Goal: Use online tool/utility: Utilize a website feature to perform a specific function

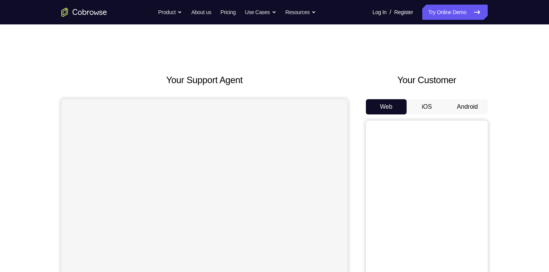
click at [467, 110] on button "Android" at bounding box center [467, 106] width 41 height 15
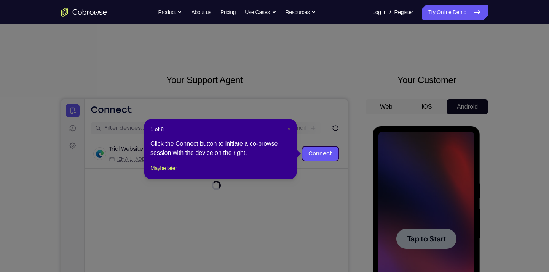
click at [290, 127] on span "×" at bounding box center [289, 129] width 3 height 6
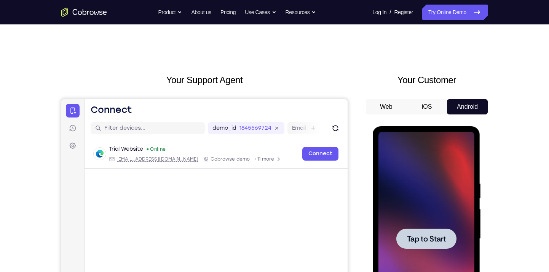
click at [425, 235] on span "Tap to Start" at bounding box center [426, 239] width 39 height 8
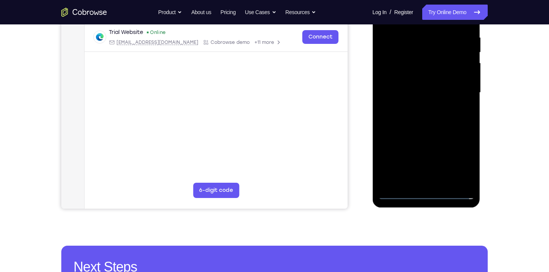
scroll to position [146, 0]
click at [422, 193] on div at bounding box center [426, 92] width 96 height 213
click at [460, 157] on div at bounding box center [426, 92] width 96 height 213
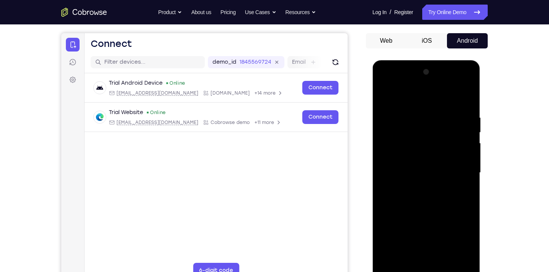
scroll to position [66, 0]
click at [406, 101] on div at bounding box center [426, 172] width 96 height 213
click at [419, 129] on div at bounding box center [426, 172] width 96 height 213
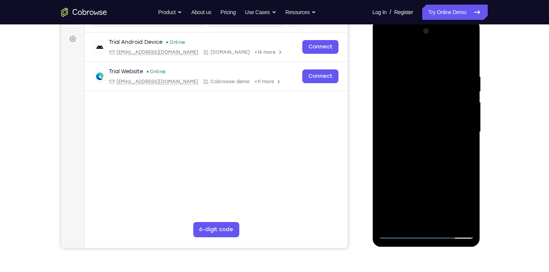
scroll to position [107, 0]
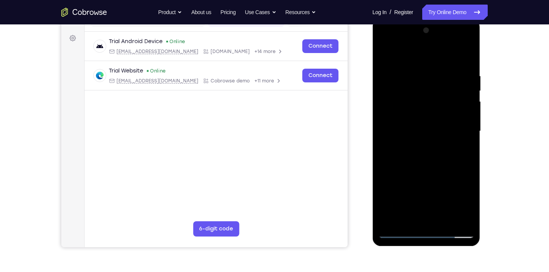
click at [449, 161] on div at bounding box center [426, 130] width 96 height 213
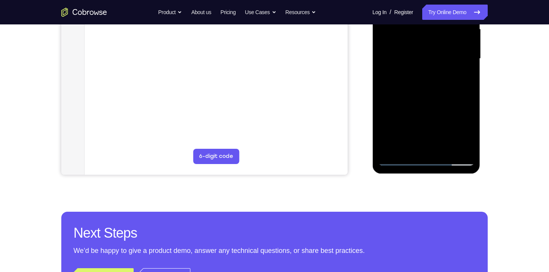
click at [468, 148] on div at bounding box center [426, 58] width 96 height 213
click at [471, 119] on div at bounding box center [426, 58] width 96 height 213
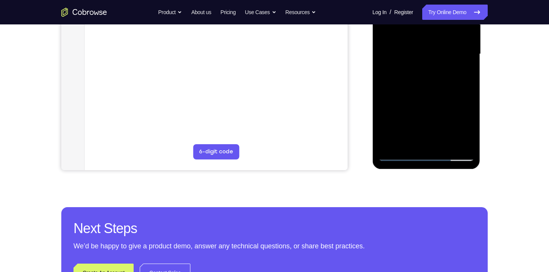
scroll to position [185, 0]
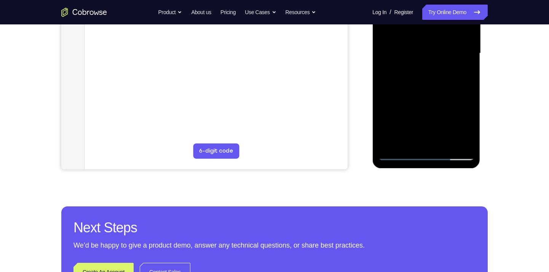
drag, startPoint x: 415, startPoint y: 112, endPoint x: 429, endPoint y: 74, distance: 41.0
click at [429, 74] on div at bounding box center [426, 53] width 96 height 213
click at [425, 105] on div at bounding box center [426, 53] width 96 height 213
click at [467, 142] on div at bounding box center [426, 53] width 96 height 213
click at [472, 113] on div at bounding box center [426, 53] width 96 height 213
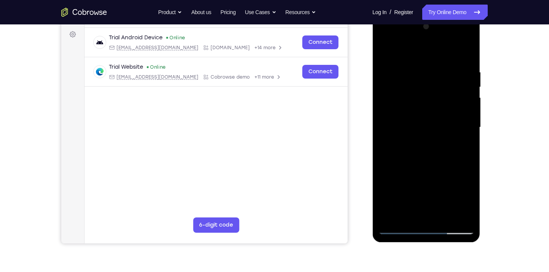
scroll to position [109, 0]
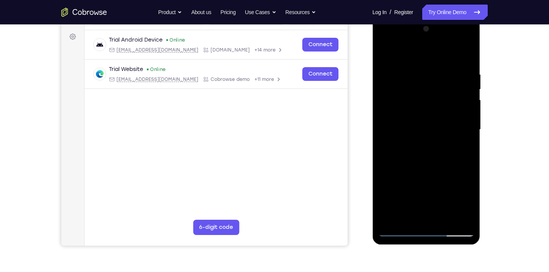
click at [384, 53] on div at bounding box center [426, 129] width 96 height 213
click at [426, 179] on div at bounding box center [426, 129] width 96 height 213
click at [472, 189] on div at bounding box center [426, 129] width 96 height 213
click at [430, 201] on div at bounding box center [426, 129] width 96 height 213
click at [471, 190] on div at bounding box center [426, 129] width 96 height 213
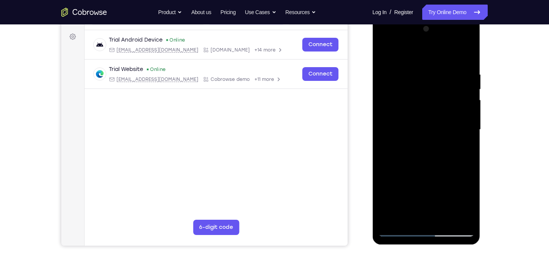
drag, startPoint x: 460, startPoint y: 186, endPoint x: 457, endPoint y: 100, distance: 85.7
click at [457, 100] on div at bounding box center [426, 129] width 96 height 213
drag, startPoint x: 425, startPoint y: 185, endPoint x: 441, endPoint y: 99, distance: 88.2
click at [441, 99] on div at bounding box center [426, 129] width 96 height 213
drag, startPoint x: 428, startPoint y: 169, endPoint x: 439, endPoint y: 114, distance: 56.2
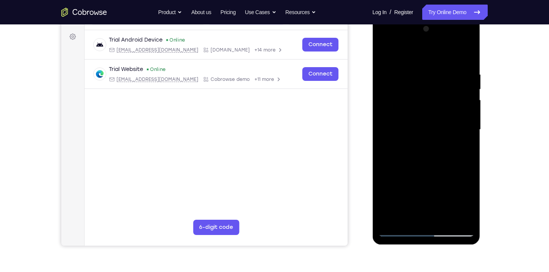
click at [439, 114] on div at bounding box center [426, 129] width 96 height 213
click at [412, 173] on div at bounding box center [426, 129] width 96 height 213
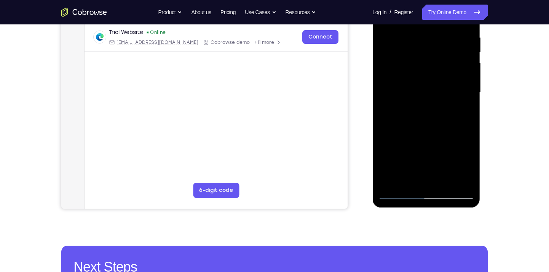
scroll to position [165, 0]
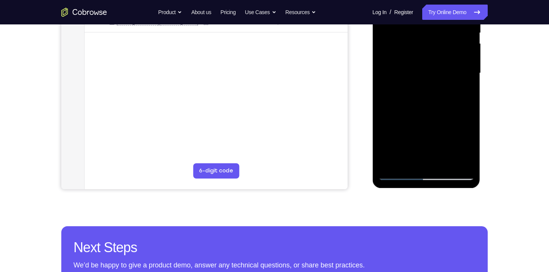
click at [468, 161] on div at bounding box center [426, 72] width 96 height 213
drag, startPoint x: 419, startPoint y: 155, endPoint x: 441, endPoint y: 112, distance: 47.4
click at [441, 112] on div at bounding box center [426, 72] width 96 height 213
drag, startPoint x: 429, startPoint y: 142, endPoint x: 458, endPoint y: 72, distance: 75.6
click at [458, 72] on div at bounding box center [426, 72] width 96 height 213
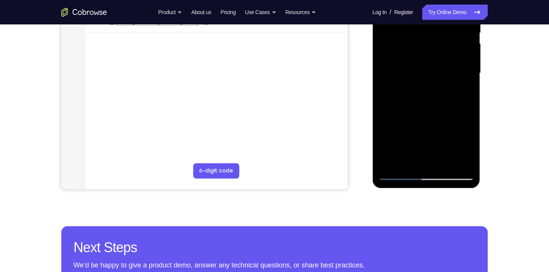
drag, startPoint x: 425, startPoint y: 143, endPoint x: 443, endPoint y: 91, distance: 55.4
click at [443, 91] on div at bounding box center [426, 72] width 96 height 213
drag, startPoint x: 424, startPoint y: 152, endPoint x: 440, endPoint y: 77, distance: 76.7
click at [440, 77] on div at bounding box center [426, 72] width 96 height 213
drag, startPoint x: 434, startPoint y: 103, endPoint x: 413, endPoint y: 185, distance: 85.4
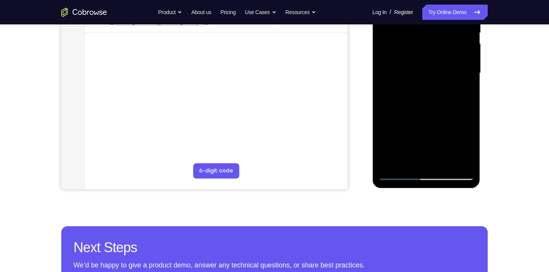
click at [413, 185] on div at bounding box center [426, 74] width 108 height 227
click at [399, 175] on div at bounding box center [426, 72] width 96 height 213
click at [441, 118] on div at bounding box center [426, 72] width 96 height 213
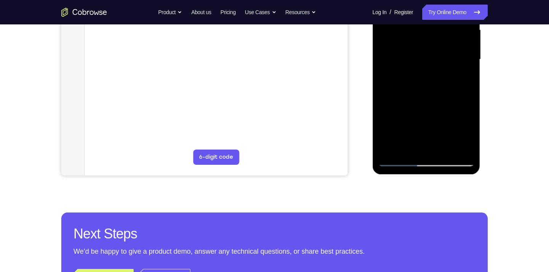
scroll to position [179, 0]
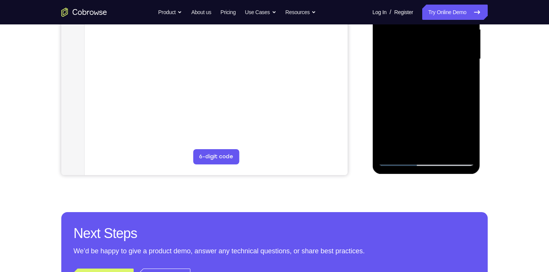
click at [397, 161] on div at bounding box center [426, 58] width 96 height 213
drag, startPoint x: 424, startPoint y: 112, endPoint x: 409, endPoint y: 132, distance: 25.1
click at [409, 132] on div at bounding box center [426, 58] width 96 height 213
click at [417, 95] on div at bounding box center [426, 58] width 96 height 213
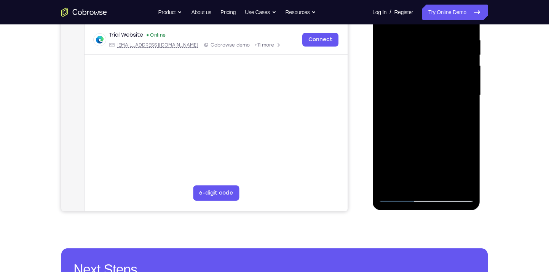
scroll to position [174, 0]
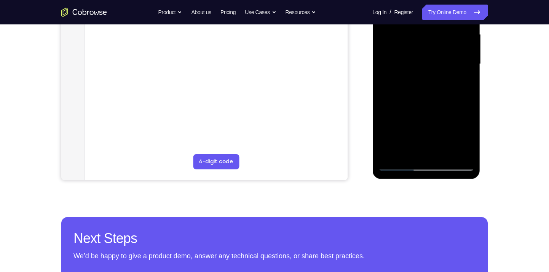
click at [399, 163] on div at bounding box center [426, 63] width 96 height 213
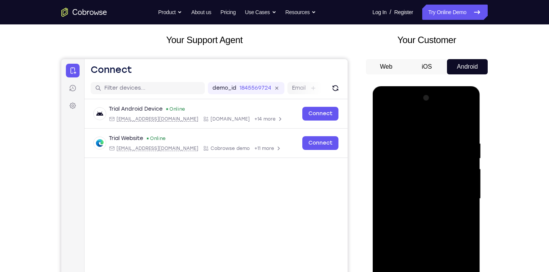
scroll to position [39, 0]
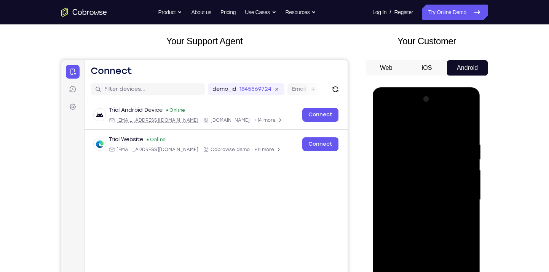
click at [421, 151] on div at bounding box center [426, 199] width 96 height 213
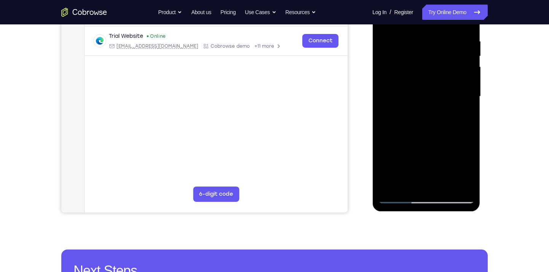
scroll to position [179, 0]
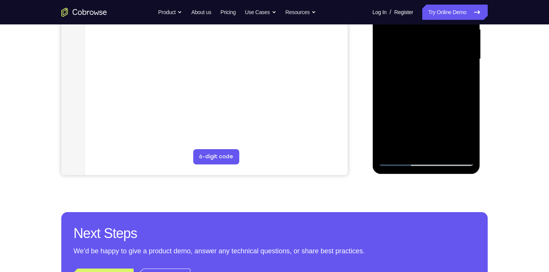
click at [399, 161] on div at bounding box center [426, 58] width 96 height 213
click at [424, 111] on div at bounding box center [426, 58] width 96 height 213
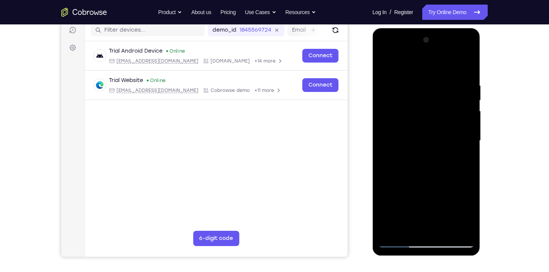
scroll to position [42, 0]
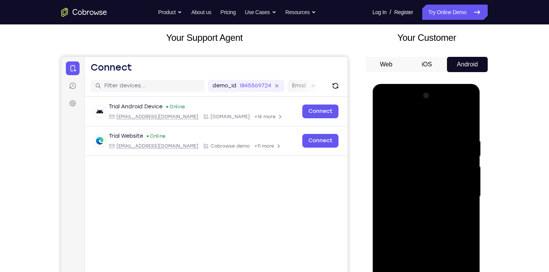
click at [457, 105] on div at bounding box center [426, 196] width 96 height 213
click at [470, 121] on div at bounding box center [426, 196] width 96 height 213
click at [468, 137] on div at bounding box center [426, 196] width 96 height 213
click at [470, 152] on div at bounding box center [426, 196] width 96 height 213
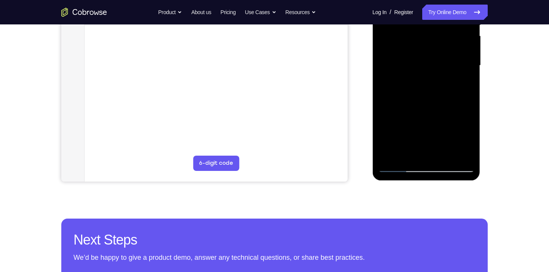
scroll to position [174, 0]
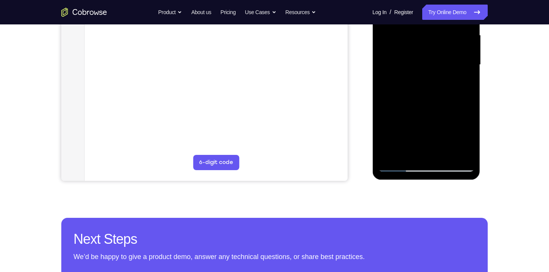
click at [423, 167] on div at bounding box center [426, 64] width 96 height 213
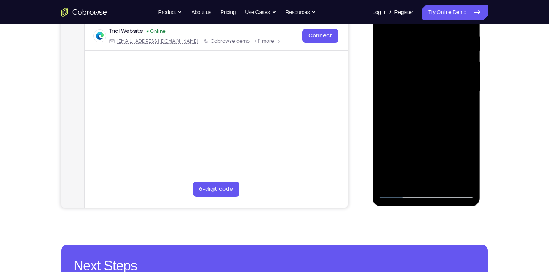
scroll to position [150, 0]
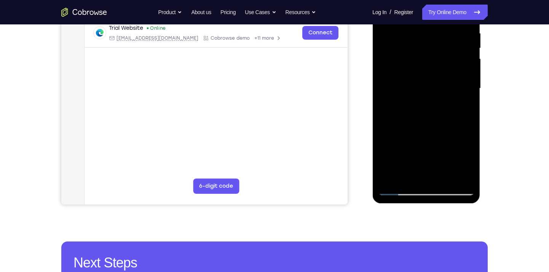
click at [457, 151] on div at bounding box center [426, 88] width 96 height 213
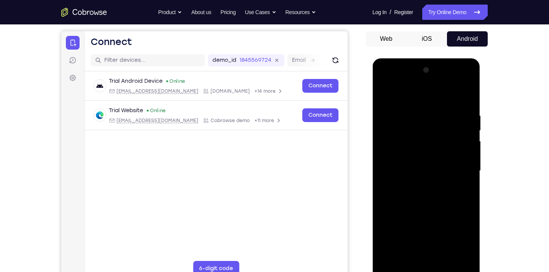
scroll to position [67, 0]
click at [400, 83] on div at bounding box center [426, 170] width 96 height 213
click at [460, 169] on div at bounding box center [426, 170] width 96 height 213
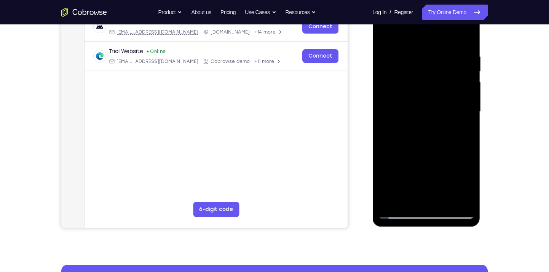
scroll to position [126, 0]
click at [416, 125] on div at bounding box center [426, 111] width 96 height 213
click at [432, 109] on div at bounding box center [426, 111] width 96 height 213
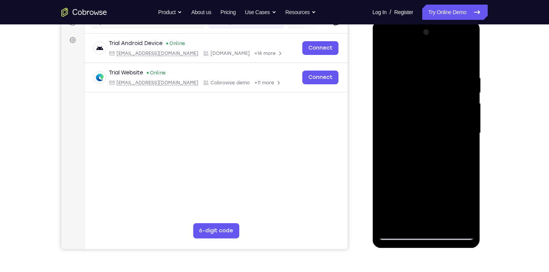
scroll to position [105, 0]
click at [464, 100] on div at bounding box center [426, 133] width 96 height 213
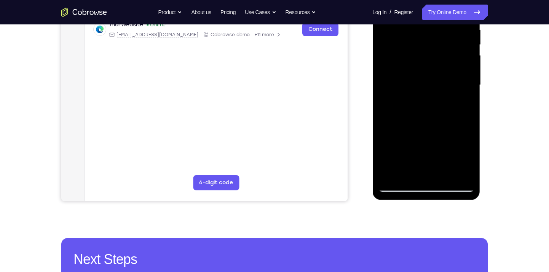
scroll to position [155, 0]
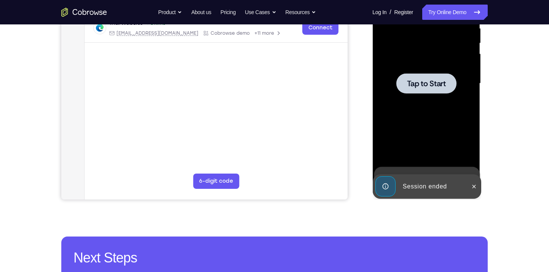
click at [420, 91] on div at bounding box center [426, 83] width 60 height 20
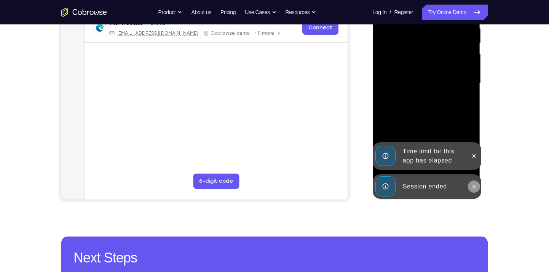
click at [476, 188] on icon at bounding box center [474, 186] width 6 height 6
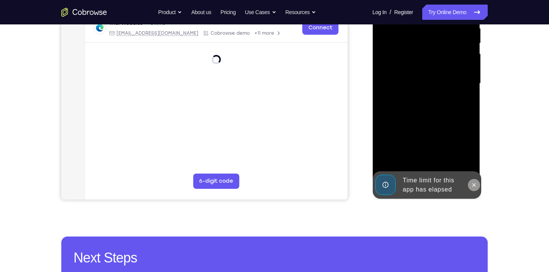
click at [474, 158] on div at bounding box center [426, 83] width 96 height 213
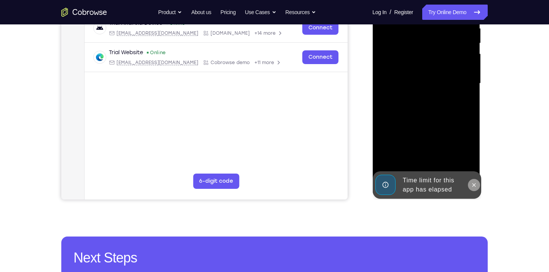
click at [477, 187] on icon at bounding box center [474, 185] width 6 height 6
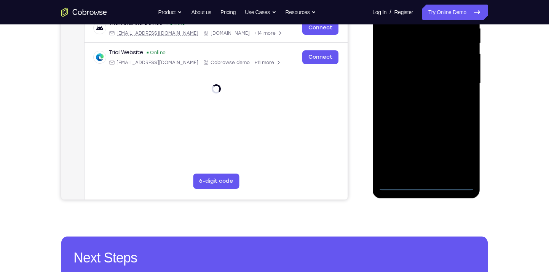
click at [428, 180] on div at bounding box center [426, 83] width 96 height 213
click at [426, 187] on div at bounding box center [426, 83] width 96 height 213
click at [458, 150] on div at bounding box center [426, 83] width 96 height 213
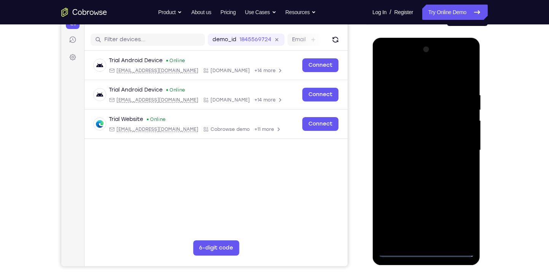
scroll to position [59, 0]
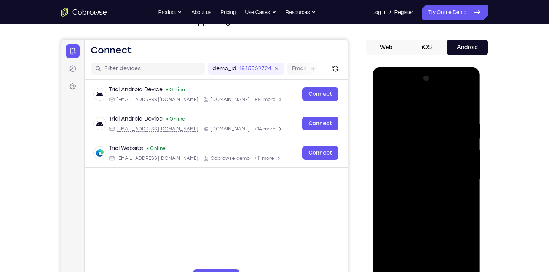
click at [408, 103] on div at bounding box center [426, 178] width 96 height 213
click at [456, 181] on div at bounding box center [426, 178] width 96 height 213
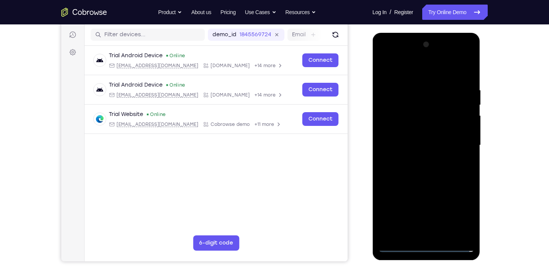
click at [418, 160] on div at bounding box center [426, 144] width 96 height 213
click at [421, 139] on div at bounding box center [426, 144] width 96 height 213
click at [393, 115] on div at bounding box center [426, 144] width 96 height 213
click at [399, 115] on div at bounding box center [426, 144] width 96 height 213
click at [401, 128] on div at bounding box center [426, 144] width 96 height 213
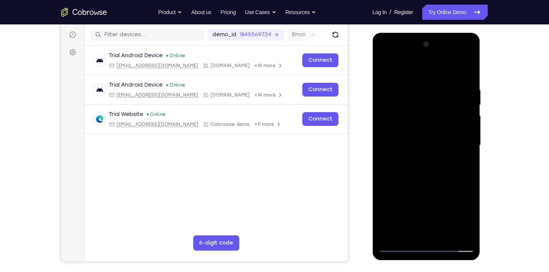
click at [417, 142] on div at bounding box center [426, 144] width 96 height 213
click at [423, 144] on div at bounding box center [426, 144] width 96 height 213
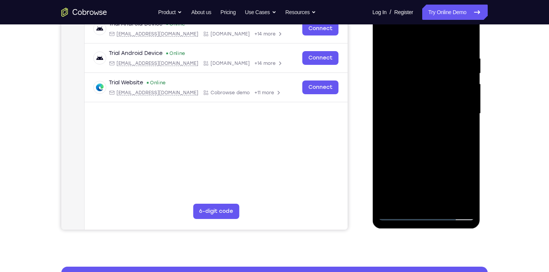
scroll to position [208, 0]
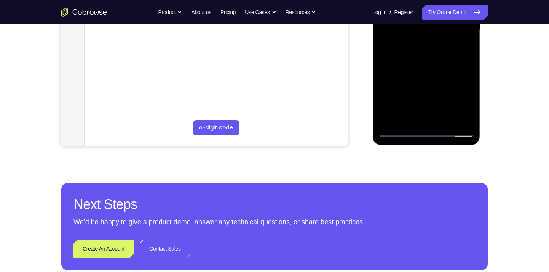
click at [422, 62] on div at bounding box center [426, 29] width 96 height 213
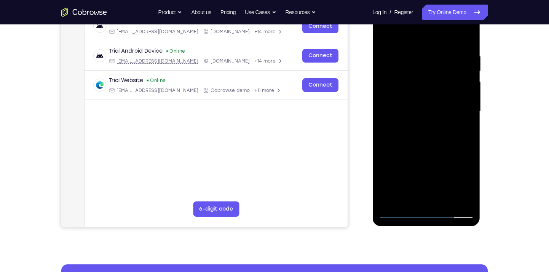
click at [444, 202] on div at bounding box center [426, 111] width 96 height 213
click at [417, 154] on div at bounding box center [426, 111] width 96 height 213
click at [408, 105] on div at bounding box center [426, 111] width 96 height 213
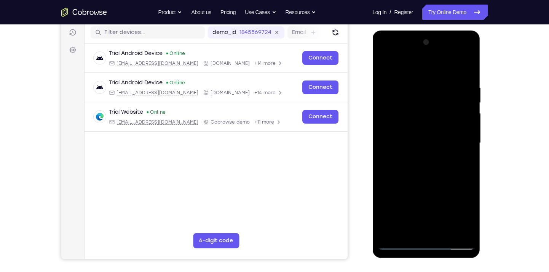
scroll to position [94, 0]
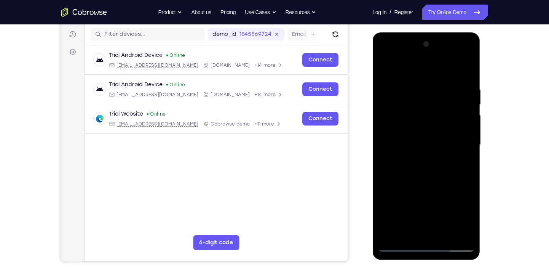
click at [457, 68] on div at bounding box center [426, 144] width 96 height 213
drag, startPoint x: 455, startPoint y: 95, endPoint x: 451, endPoint y: 133, distance: 38.3
click at [451, 133] on div at bounding box center [426, 144] width 96 height 213
drag, startPoint x: 456, startPoint y: 161, endPoint x: 457, endPoint y: 134, distance: 27.1
click at [457, 134] on div at bounding box center [426, 144] width 96 height 213
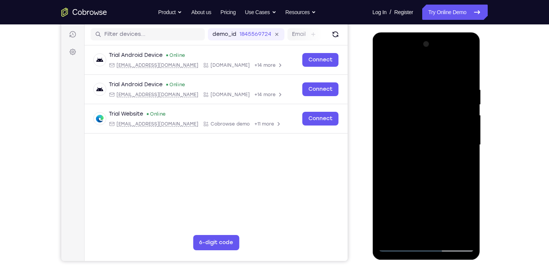
drag, startPoint x: 449, startPoint y: 166, endPoint x: 451, endPoint y: 120, distance: 46.1
click at [451, 120] on div at bounding box center [426, 144] width 96 height 213
click at [454, 114] on div at bounding box center [426, 144] width 96 height 213
click at [460, 112] on div at bounding box center [426, 144] width 96 height 213
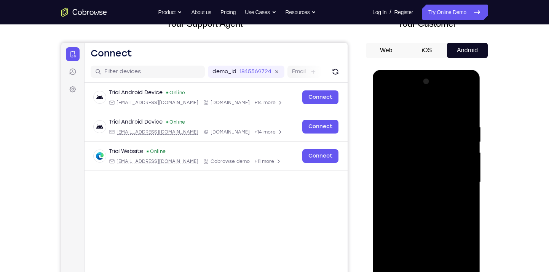
scroll to position [56, 0]
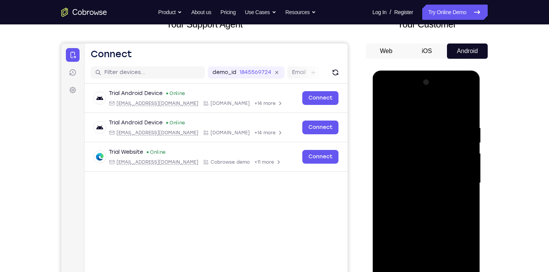
drag, startPoint x: 449, startPoint y: 129, endPoint x: 442, endPoint y: 159, distance: 30.5
click at [442, 159] on div at bounding box center [426, 182] width 96 height 213
drag, startPoint x: 458, startPoint y: 142, endPoint x: 444, endPoint y: 199, distance: 58.8
click at [444, 199] on div at bounding box center [426, 182] width 96 height 213
click at [427, 156] on div at bounding box center [426, 182] width 96 height 213
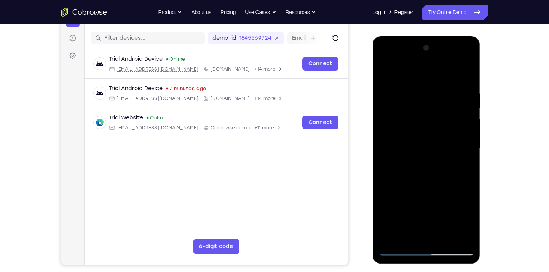
scroll to position [90, 0]
click at [470, 71] on div at bounding box center [426, 148] width 96 height 213
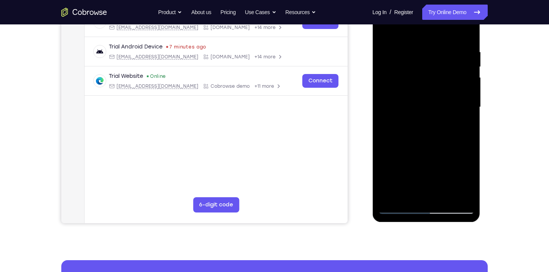
scroll to position [132, 0]
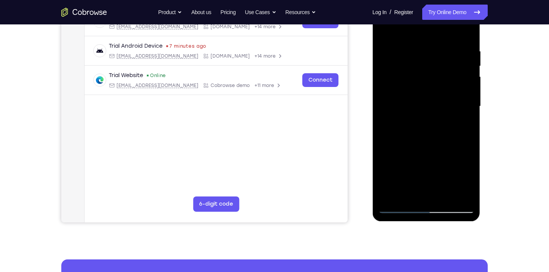
click at [419, 195] on div at bounding box center [426, 106] width 96 height 213
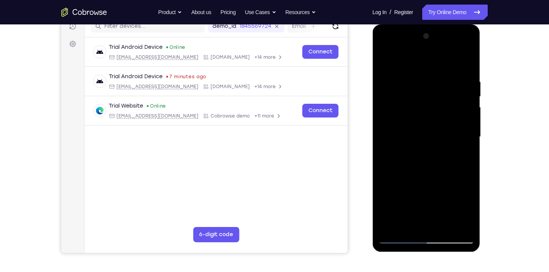
scroll to position [46, 0]
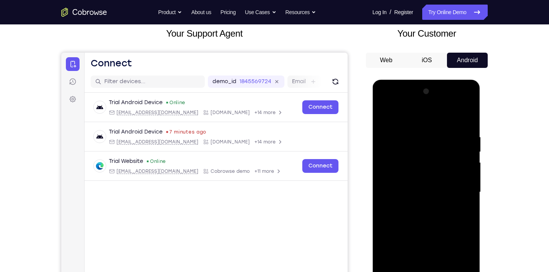
drag, startPoint x: 448, startPoint y: 140, endPoint x: 446, endPoint y: 162, distance: 22.1
click at [446, 162] on div at bounding box center [426, 191] width 96 height 213
click at [444, 129] on div at bounding box center [426, 191] width 96 height 213
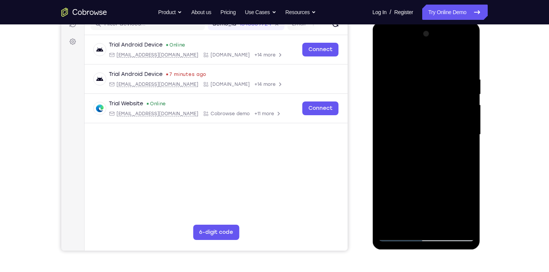
scroll to position [111, 0]
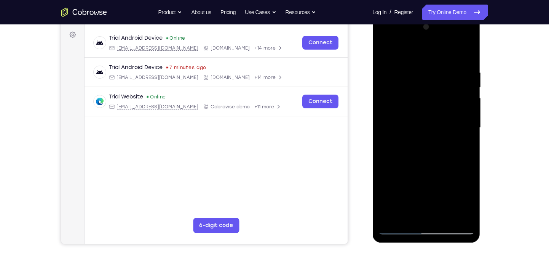
drag, startPoint x: 416, startPoint y: 88, endPoint x: 418, endPoint y: 124, distance: 36.3
click at [418, 124] on div at bounding box center [426, 127] width 96 height 213
drag, startPoint x: 449, startPoint y: 78, endPoint x: 435, endPoint y: 132, distance: 55.6
click at [435, 132] on div at bounding box center [426, 127] width 96 height 213
drag, startPoint x: 449, startPoint y: 86, endPoint x: 441, endPoint y: 113, distance: 28.2
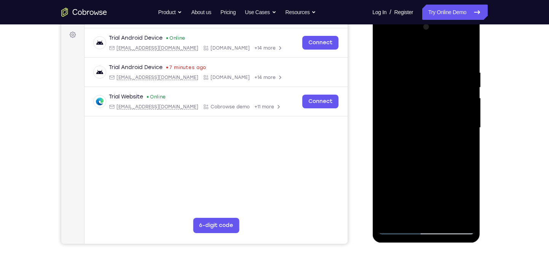
click at [441, 113] on div at bounding box center [426, 127] width 96 height 213
drag, startPoint x: 457, startPoint y: 94, endPoint x: 451, endPoint y: 120, distance: 27.3
click at [451, 120] on div at bounding box center [426, 127] width 96 height 213
click at [449, 85] on div at bounding box center [426, 127] width 96 height 213
click at [457, 86] on div at bounding box center [426, 127] width 96 height 213
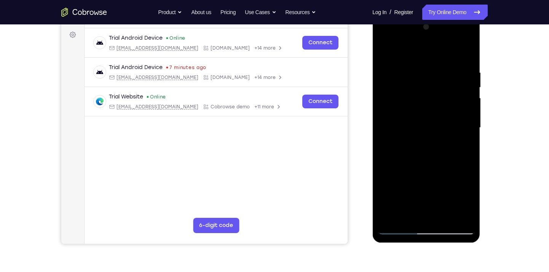
scroll to position [69, 0]
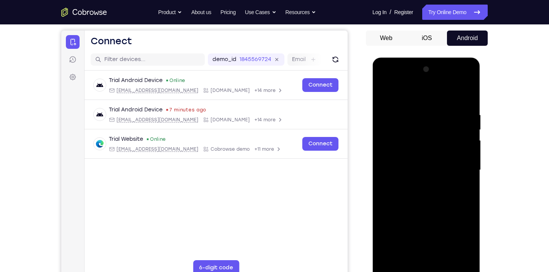
drag, startPoint x: 419, startPoint y: 118, endPoint x: 405, endPoint y: 192, distance: 74.8
click at [405, 192] on div at bounding box center [426, 169] width 96 height 213
drag, startPoint x: 391, startPoint y: 112, endPoint x: 395, endPoint y: 144, distance: 32.2
click at [395, 144] on div at bounding box center [426, 169] width 96 height 213
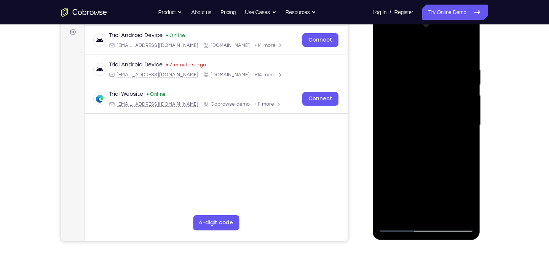
scroll to position [121, 0]
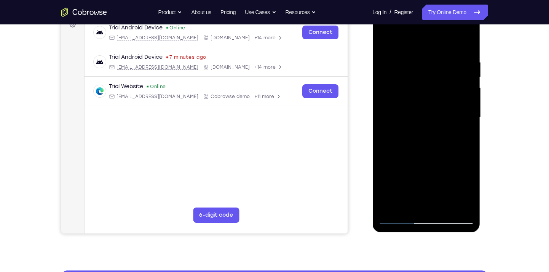
drag, startPoint x: 454, startPoint y: 62, endPoint x: 433, endPoint y: 127, distance: 68.3
click at [433, 127] on div at bounding box center [426, 117] width 96 height 213
drag, startPoint x: 458, startPoint y: 73, endPoint x: 419, endPoint y: 170, distance: 105.0
click at [419, 170] on div at bounding box center [426, 117] width 96 height 213
drag, startPoint x: 461, startPoint y: 74, endPoint x: 450, endPoint y: 109, distance: 37.1
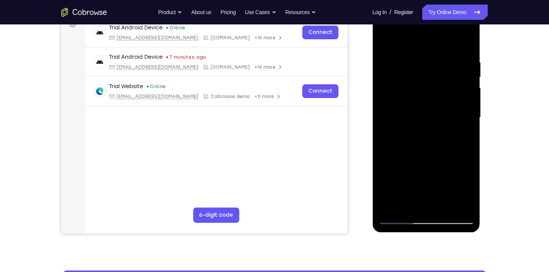
click at [450, 109] on div at bounding box center [426, 117] width 96 height 213
click at [427, 111] on div at bounding box center [426, 117] width 96 height 213
click at [460, 110] on div at bounding box center [426, 117] width 96 height 213
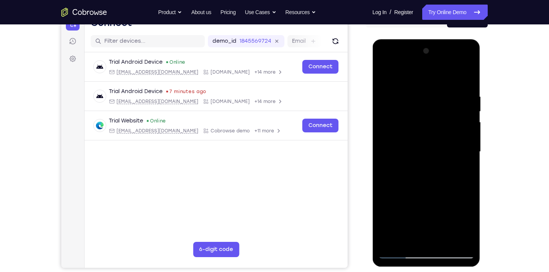
click at [386, 75] on div at bounding box center [426, 151] width 96 height 213
click at [414, 146] on div at bounding box center [426, 151] width 96 height 213
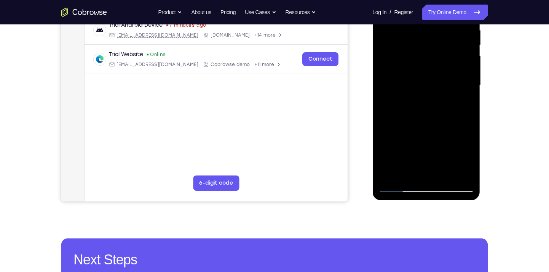
scroll to position [154, 0]
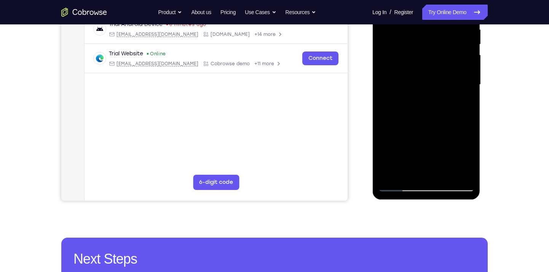
click at [406, 158] on div at bounding box center [426, 84] width 96 height 213
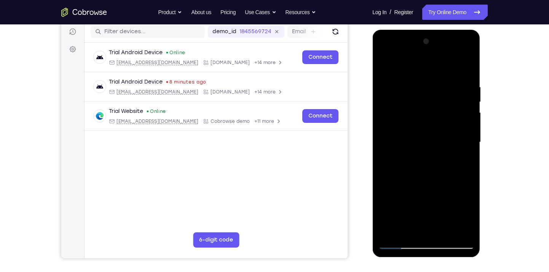
scroll to position [96, 0]
click at [401, 67] on div at bounding box center [426, 142] width 96 height 213
drag, startPoint x: 430, startPoint y: 169, endPoint x: 447, endPoint y: 110, distance: 60.5
click at [447, 110] on div at bounding box center [426, 142] width 96 height 213
click at [390, 110] on div at bounding box center [426, 142] width 96 height 213
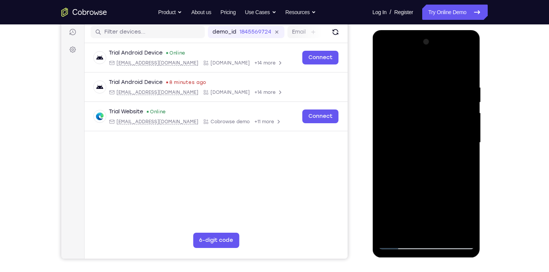
click at [471, 102] on div at bounding box center [426, 142] width 96 height 213
drag, startPoint x: 417, startPoint y: 110, endPoint x: 409, endPoint y: 163, distance: 52.8
click at [409, 163] on div at bounding box center [426, 142] width 96 height 213
click at [384, 62] on div at bounding box center [426, 142] width 96 height 213
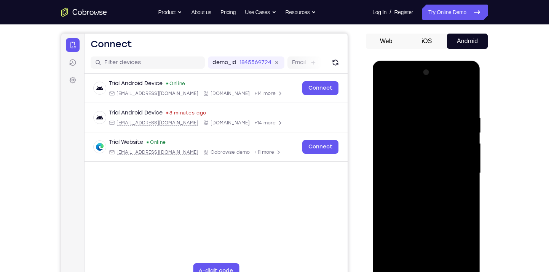
scroll to position [65, 0]
click at [385, 97] on div at bounding box center [426, 173] width 96 height 213
drag, startPoint x: 420, startPoint y: 195, endPoint x: 432, endPoint y: 161, distance: 36.0
click at [432, 161] on div at bounding box center [426, 173] width 96 height 213
drag, startPoint x: 429, startPoint y: 175, endPoint x: 416, endPoint y: 210, distance: 37.1
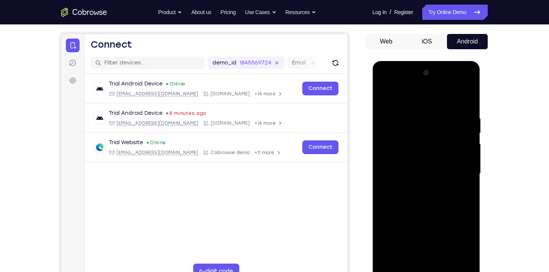
click at [416, 210] on div at bounding box center [426, 173] width 96 height 213
click at [422, 157] on div at bounding box center [426, 173] width 96 height 213
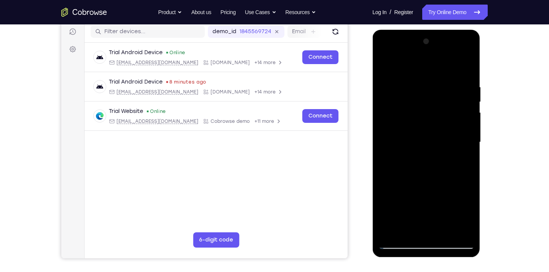
scroll to position [93, 0]
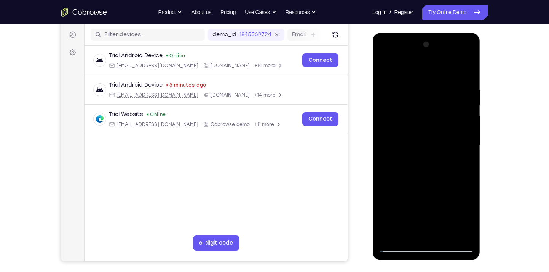
click at [384, 71] on div at bounding box center [426, 144] width 96 height 213
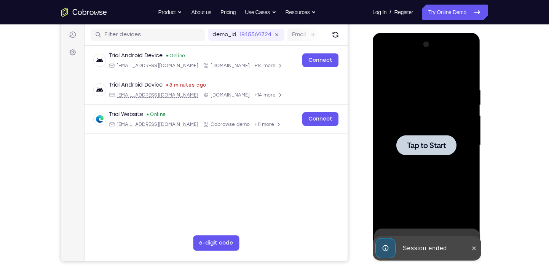
click at [434, 142] on span "Tap to Start" at bounding box center [426, 145] width 39 height 8
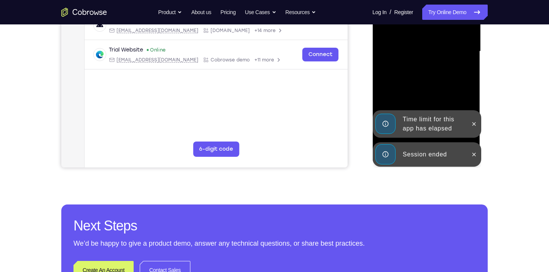
scroll to position [187, 0]
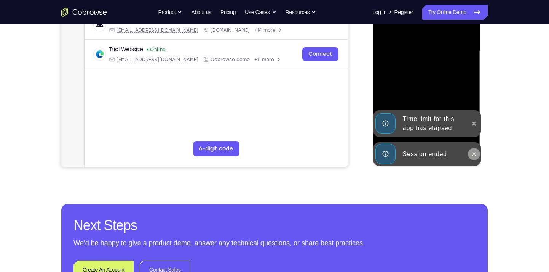
click at [478, 153] on button at bounding box center [474, 154] width 12 height 12
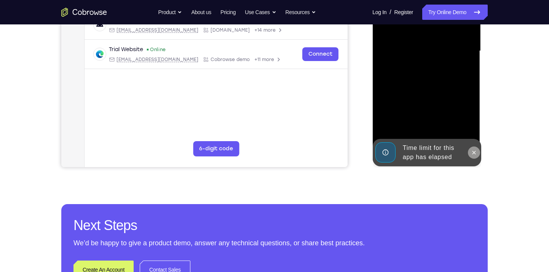
click at [475, 126] on div "Online web based iOS Simulators and Android Emulators. Run iPhone, iPad, Mobile…" at bounding box center [426, 53] width 109 height 229
click at [476, 154] on icon at bounding box center [474, 152] width 6 height 6
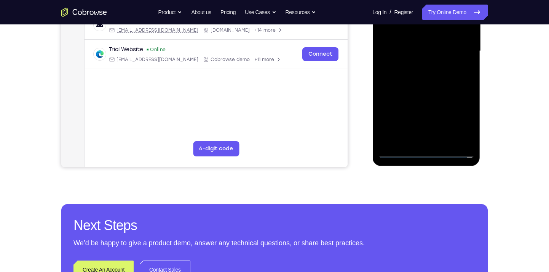
click at [428, 152] on div at bounding box center [426, 50] width 96 height 213
click at [454, 121] on div at bounding box center [426, 50] width 96 height 213
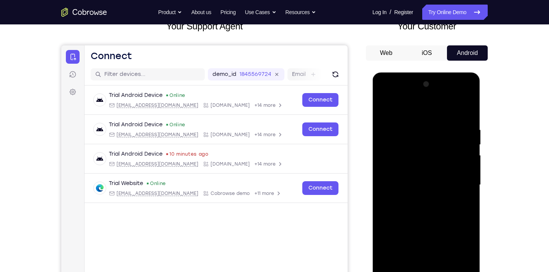
scroll to position [53, 0]
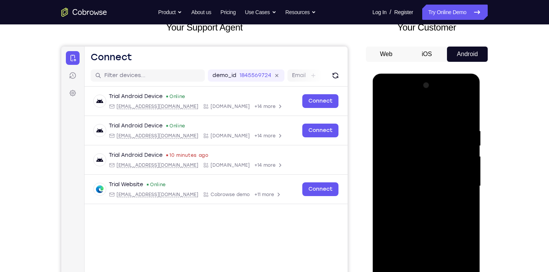
click at [412, 109] on div at bounding box center [426, 185] width 96 height 213
click at [468, 186] on div at bounding box center [426, 185] width 96 height 213
click at [463, 186] on div at bounding box center [426, 185] width 96 height 213
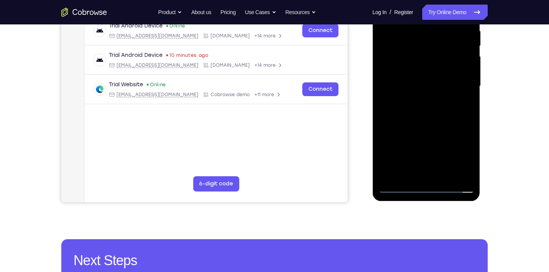
scroll to position [153, 0]
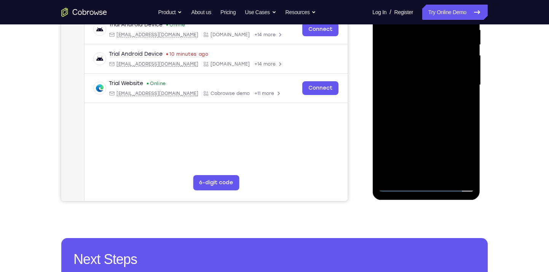
click at [418, 174] on div at bounding box center [426, 84] width 96 height 213
click at [420, 68] on div at bounding box center [426, 84] width 96 height 213
click at [409, 80] on div at bounding box center [426, 84] width 96 height 213
click at [419, 97] on div at bounding box center [426, 84] width 96 height 213
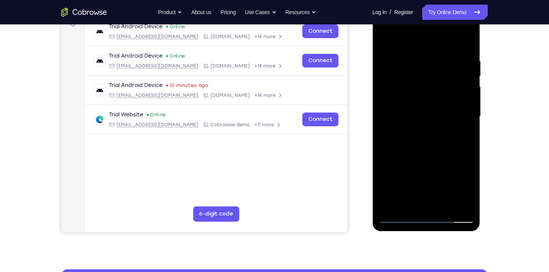
scroll to position [120, 0]
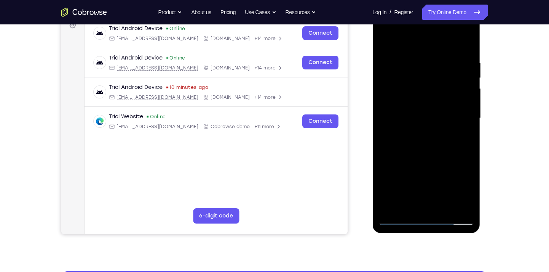
click at [429, 90] on div at bounding box center [426, 117] width 96 height 213
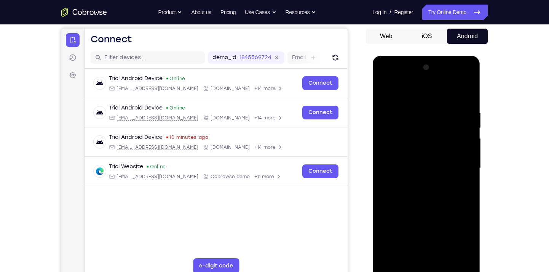
scroll to position [70, 0]
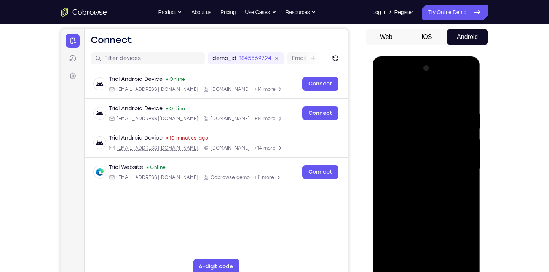
click at [470, 91] on div at bounding box center [426, 168] width 96 height 213
drag, startPoint x: 445, startPoint y: 124, endPoint x: 417, endPoint y: 196, distance: 77.0
click at [417, 196] on div at bounding box center [426, 168] width 96 height 213
click at [384, 91] on div at bounding box center [426, 168] width 96 height 213
click at [412, 107] on div at bounding box center [426, 168] width 96 height 213
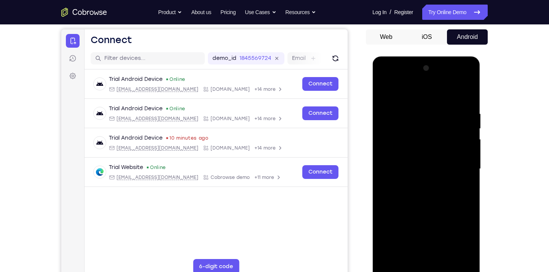
click at [468, 169] on div at bounding box center [426, 168] width 96 height 213
drag, startPoint x: 468, startPoint y: 169, endPoint x: 436, endPoint y: 169, distance: 31.6
click at [436, 169] on div at bounding box center [426, 168] width 96 height 213
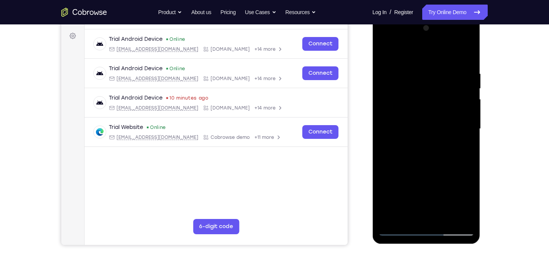
scroll to position [115, 0]
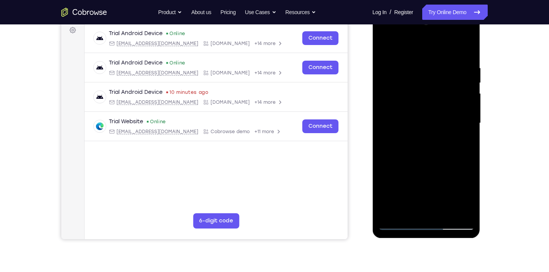
drag, startPoint x: 469, startPoint y: 117, endPoint x: 407, endPoint y: 123, distance: 62.5
click at [407, 123] on div at bounding box center [426, 122] width 96 height 213
click at [467, 127] on div at bounding box center [426, 122] width 96 height 213
click at [473, 137] on div at bounding box center [426, 122] width 96 height 213
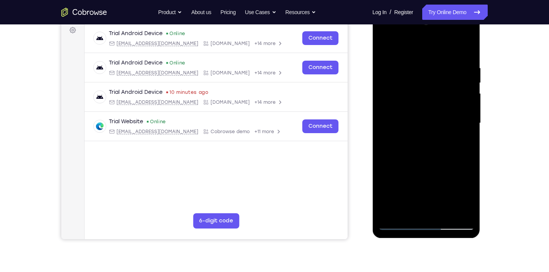
click at [473, 137] on div at bounding box center [426, 122] width 96 height 213
drag, startPoint x: 473, startPoint y: 137, endPoint x: 415, endPoint y: 131, distance: 58.9
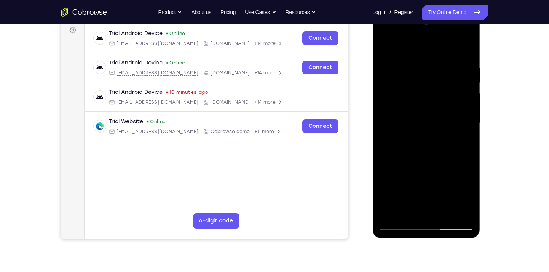
click at [415, 131] on div at bounding box center [426, 122] width 96 height 213
drag, startPoint x: 458, startPoint y: 124, endPoint x: 366, endPoint y: 126, distance: 92.2
click at [372, 126] on html "Online web based iOS Simulators and Android Emulators. Run iPhone, iPad, Mobile…" at bounding box center [426, 125] width 109 height 229
drag, startPoint x: 463, startPoint y: 118, endPoint x: 421, endPoint y: 120, distance: 41.9
click at [421, 120] on div at bounding box center [426, 122] width 96 height 213
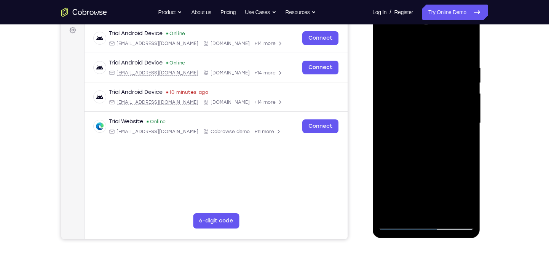
drag, startPoint x: 458, startPoint y: 125, endPoint x: 415, endPoint y: 128, distance: 42.7
click at [415, 128] on div at bounding box center [426, 122] width 96 height 213
drag, startPoint x: 450, startPoint y: 133, endPoint x: 372, endPoint y: 110, distance: 81.1
click at [372, 110] on div at bounding box center [426, 124] width 108 height 227
click at [464, 51] on div at bounding box center [426, 122] width 96 height 213
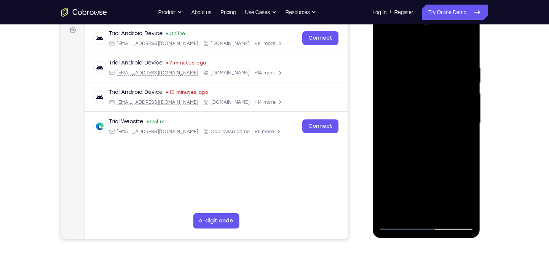
click at [441, 62] on div at bounding box center [426, 122] width 96 height 213
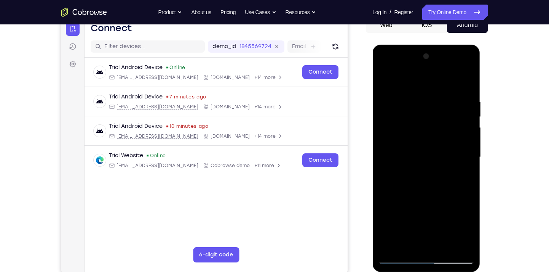
scroll to position [81, 0]
click at [464, 153] on div at bounding box center [426, 157] width 96 height 213
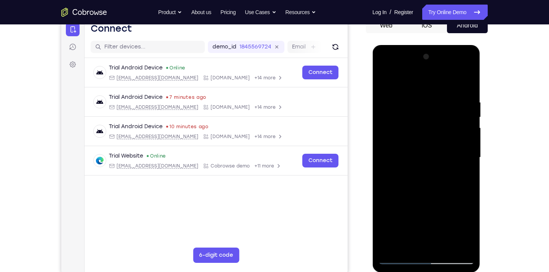
click at [464, 153] on div at bounding box center [426, 157] width 96 height 213
click at [453, 135] on div at bounding box center [426, 157] width 96 height 213
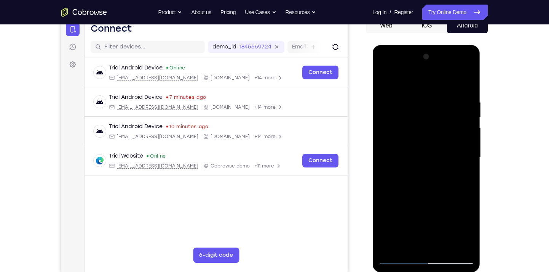
click at [453, 135] on div at bounding box center [426, 157] width 96 height 213
click at [465, 159] on div at bounding box center [426, 157] width 96 height 213
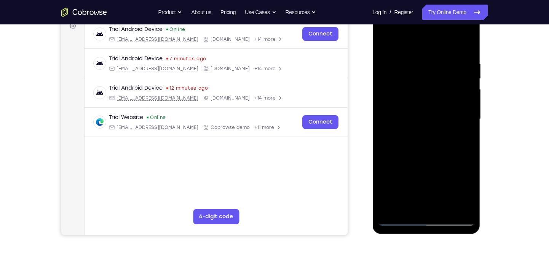
scroll to position [120, 0]
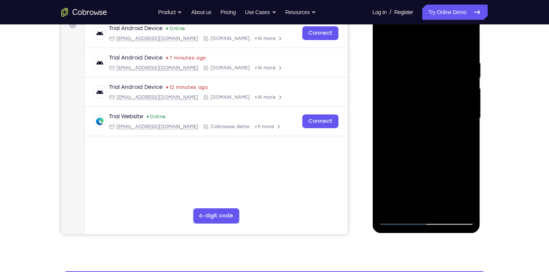
click at [465, 119] on div at bounding box center [426, 117] width 96 height 213
click at [463, 45] on div at bounding box center [426, 117] width 96 height 213
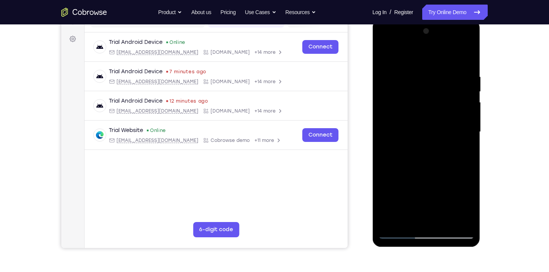
scroll to position [106, 0]
click at [467, 152] on div at bounding box center [426, 132] width 96 height 213
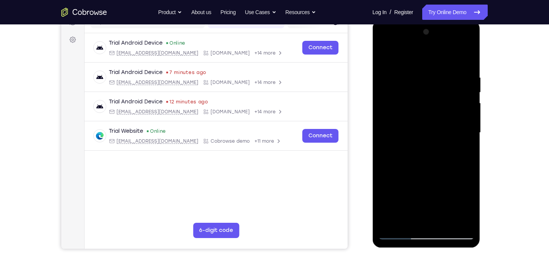
click at [467, 152] on div at bounding box center [426, 132] width 96 height 213
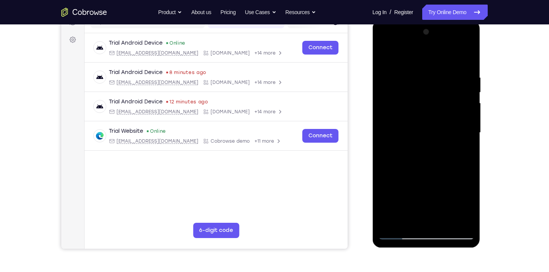
click at [467, 152] on div at bounding box center [426, 132] width 96 height 213
drag, startPoint x: 415, startPoint y: 171, endPoint x: 416, endPoint y: 130, distance: 40.8
click at [416, 130] on div at bounding box center [426, 132] width 96 height 213
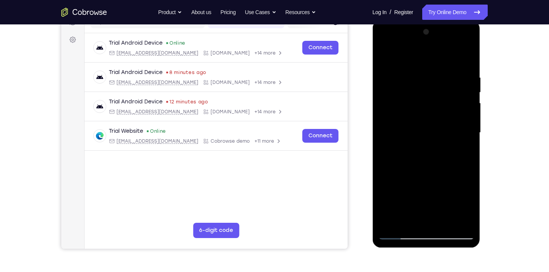
drag, startPoint x: 433, startPoint y: 177, endPoint x: 436, endPoint y: 122, distance: 55.3
click at [436, 122] on div at bounding box center [426, 132] width 96 height 213
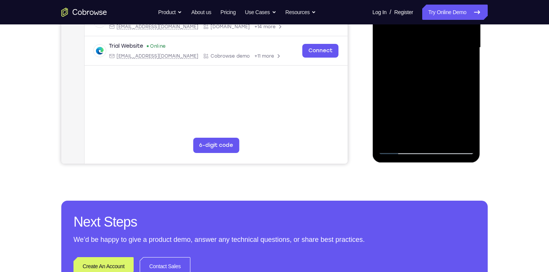
scroll to position [139, 0]
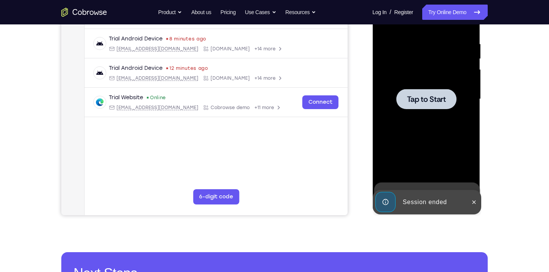
click at [422, 136] on div at bounding box center [426, 98] width 96 height 213
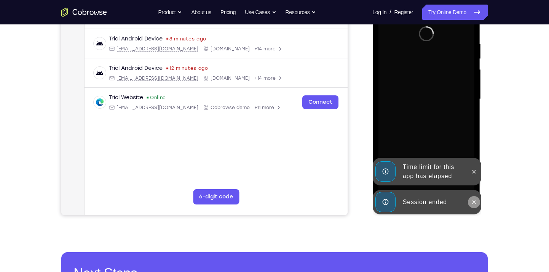
click at [478, 203] on button at bounding box center [474, 202] width 12 height 12
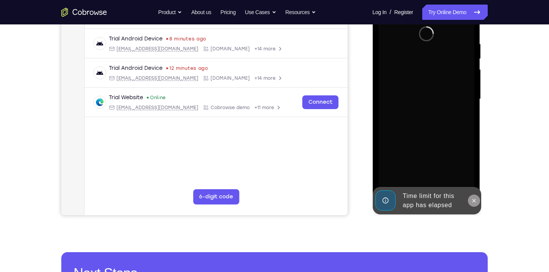
click at [475, 200] on icon at bounding box center [473, 199] width 3 height 3
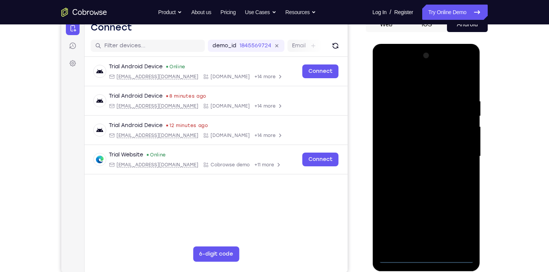
scroll to position [193, 0]
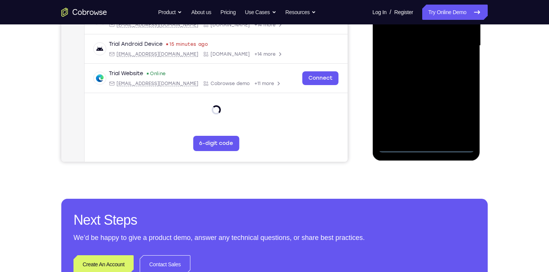
click at [427, 145] on div at bounding box center [426, 45] width 96 height 213
click at [457, 117] on div at bounding box center [426, 45] width 96 height 213
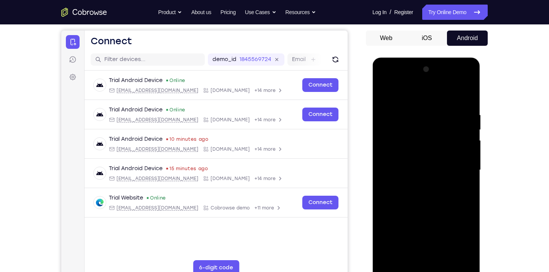
scroll to position [67, 0]
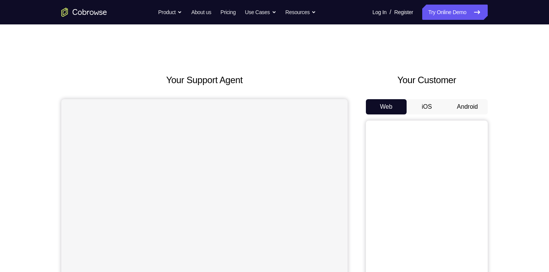
click at [466, 109] on button "Android" at bounding box center [467, 106] width 41 height 15
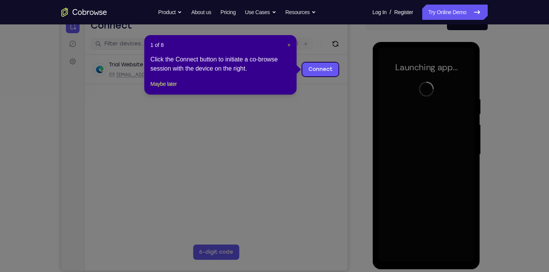
click at [290, 45] on span "×" at bounding box center [289, 45] width 3 height 6
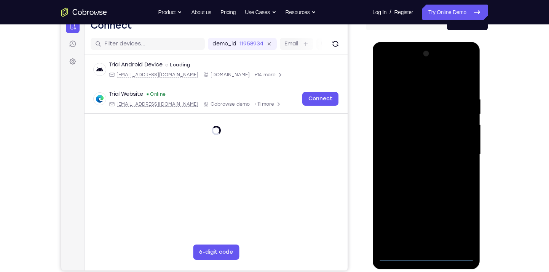
click at [426, 257] on div at bounding box center [426, 154] width 96 height 213
click at [460, 217] on div at bounding box center [426, 154] width 96 height 213
click at [404, 75] on div at bounding box center [426, 154] width 96 height 213
click at [427, 111] on div at bounding box center [426, 154] width 96 height 213
click at [449, 183] on div at bounding box center [426, 154] width 96 height 213
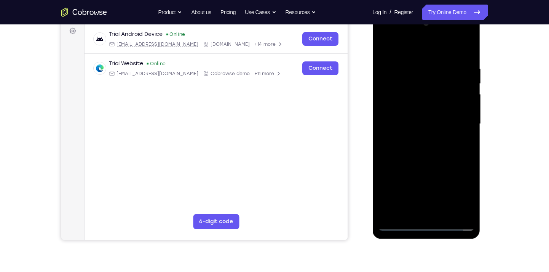
scroll to position [115, 0]
drag, startPoint x: 414, startPoint y: 148, endPoint x: 417, endPoint y: 112, distance: 36.7
click at [417, 112] on div at bounding box center [426, 123] width 96 height 213
click at [423, 148] on div at bounding box center [426, 123] width 96 height 213
click at [471, 184] on div at bounding box center [426, 123] width 96 height 213
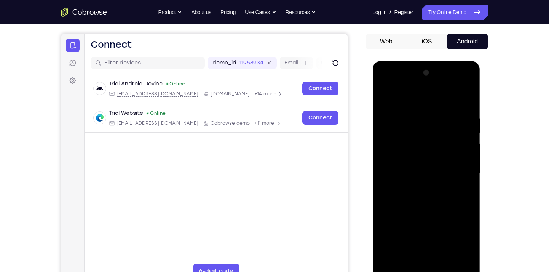
scroll to position [65, 0]
drag, startPoint x: 420, startPoint y: 155, endPoint x: 421, endPoint y: 107, distance: 47.6
click at [421, 107] on div at bounding box center [426, 173] width 96 height 213
drag, startPoint x: 412, startPoint y: 164, endPoint x: 435, endPoint y: 115, distance: 53.5
click at [435, 115] on div at bounding box center [426, 173] width 96 height 213
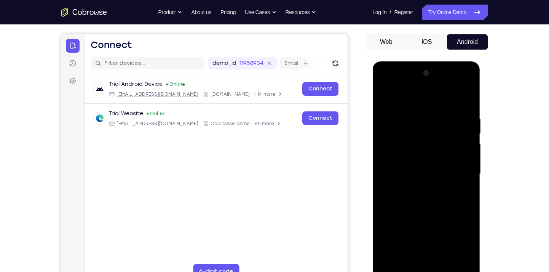
drag, startPoint x: 424, startPoint y: 154, endPoint x: 429, endPoint y: 119, distance: 35.5
click at [429, 119] on div at bounding box center [426, 173] width 96 height 213
click at [422, 139] on div at bounding box center [426, 173] width 96 height 213
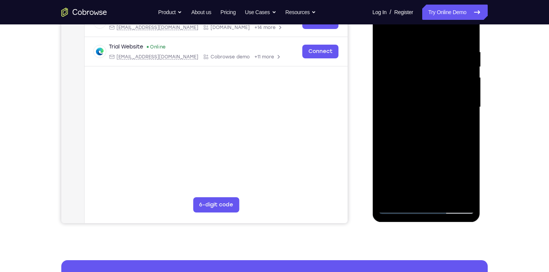
scroll to position [133, 0]
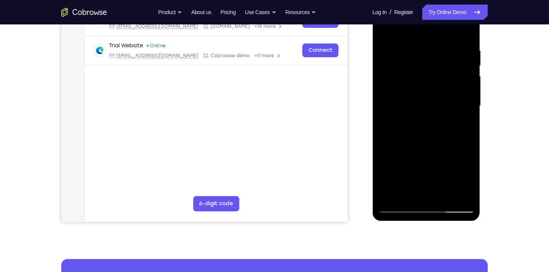
click at [472, 165] on div at bounding box center [426, 105] width 96 height 213
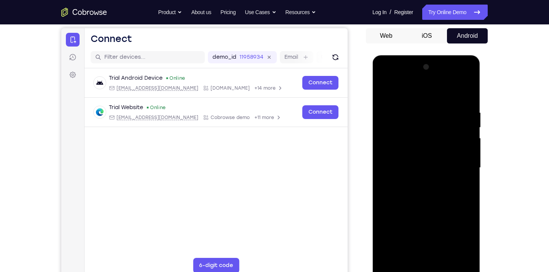
click at [384, 88] on div at bounding box center [426, 167] width 96 height 213
drag, startPoint x: 404, startPoint y: 146, endPoint x: 425, endPoint y: 100, distance: 50.5
click at [425, 100] on div at bounding box center [426, 167] width 96 height 213
drag, startPoint x: 414, startPoint y: 173, endPoint x: 439, endPoint y: 122, distance: 56.4
click at [439, 122] on div at bounding box center [426, 167] width 96 height 213
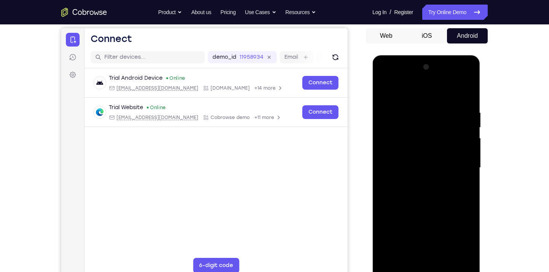
drag, startPoint x: 406, startPoint y: 145, endPoint x: 447, endPoint y: 92, distance: 67.0
click at [447, 92] on div at bounding box center [426, 167] width 96 height 213
drag, startPoint x: 400, startPoint y: 133, endPoint x: 435, endPoint y: 96, distance: 50.4
click at [435, 96] on div at bounding box center [426, 167] width 96 height 213
click at [426, 138] on div at bounding box center [426, 167] width 96 height 213
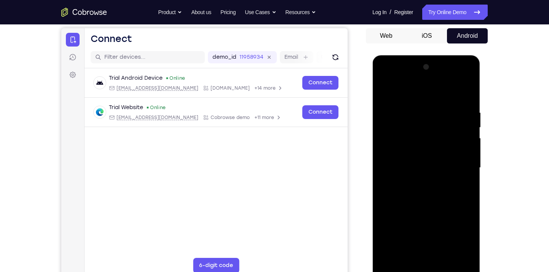
scroll to position [131, 0]
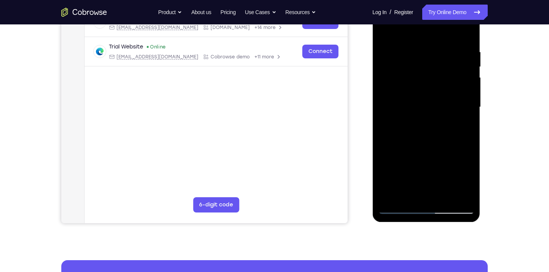
click at [470, 168] on div at bounding box center [426, 106] width 96 height 213
click at [467, 153] on div at bounding box center [426, 106] width 96 height 213
drag, startPoint x: 398, startPoint y: 166, endPoint x: 417, endPoint y: 104, distance: 64.5
click at [417, 104] on div at bounding box center [426, 106] width 96 height 213
click at [420, 93] on div at bounding box center [426, 106] width 96 height 213
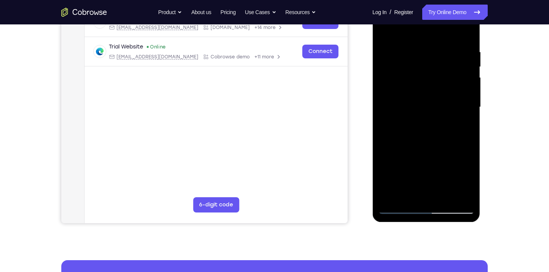
drag, startPoint x: 412, startPoint y: 148, endPoint x: 422, endPoint y: 127, distance: 22.7
click at [422, 127] on div at bounding box center [426, 106] width 96 height 213
drag, startPoint x: 420, startPoint y: 110, endPoint x: 405, endPoint y: 163, distance: 54.6
click at [405, 163] on div at bounding box center [426, 106] width 96 height 213
drag, startPoint x: 440, startPoint y: 85, endPoint x: 401, endPoint y: 163, distance: 87.0
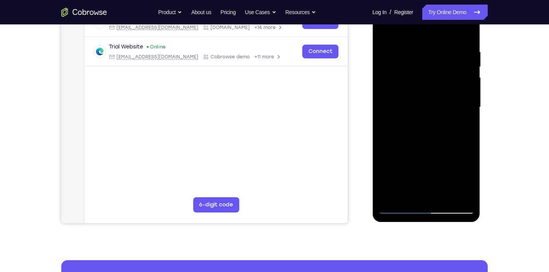
click at [401, 163] on div at bounding box center [426, 106] width 96 height 213
drag, startPoint x: 415, startPoint y: 139, endPoint x: 430, endPoint y: 119, distance: 24.8
click at [430, 119] on div at bounding box center [426, 106] width 96 height 213
drag, startPoint x: 411, startPoint y: 148, endPoint x: 433, endPoint y: 117, distance: 37.7
click at [433, 117] on div at bounding box center [426, 106] width 96 height 213
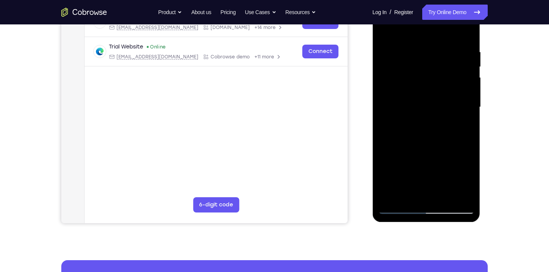
drag, startPoint x: 413, startPoint y: 144, endPoint x: 434, endPoint y: 103, distance: 45.5
click at [434, 103] on div at bounding box center [426, 106] width 96 height 213
drag, startPoint x: 398, startPoint y: 169, endPoint x: 415, endPoint y: 137, distance: 36.1
click at [415, 137] on div at bounding box center [426, 106] width 96 height 213
drag, startPoint x: 413, startPoint y: 155, endPoint x: 437, endPoint y: 100, distance: 60.1
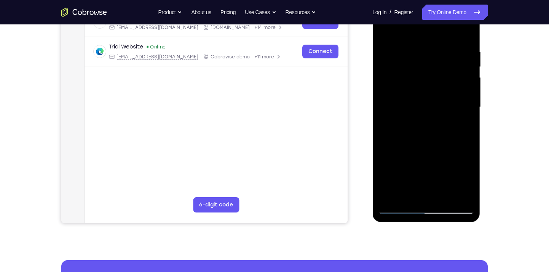
click at [437, 100] on div at bounding box center [426, 106] width 96 height 213
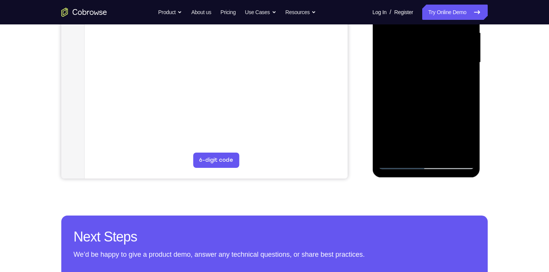
scroll to position [184, 0]
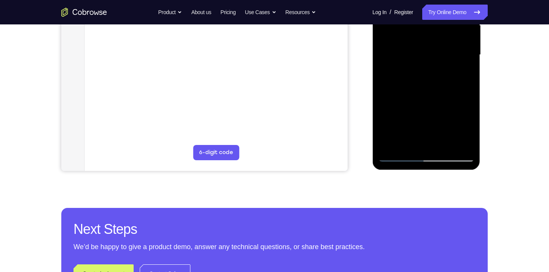
click at [399, 155] on div at bounding box center [426, 54] width 96 height 213
click at [441, 73] on div at bounding box center [426, 54] width 96 height 213
drag, startPoint x: 412, startPoint y: 117, endPoint x: 434, endPoint y: 81, distance: 42.2
click at [434, 81] on div at bounding box center [426, 54] width 96 height 213
drag, startPoint x: 414, startPoint y: 111, endPoint x: 427, endPoint y: 91, distance: 23.3
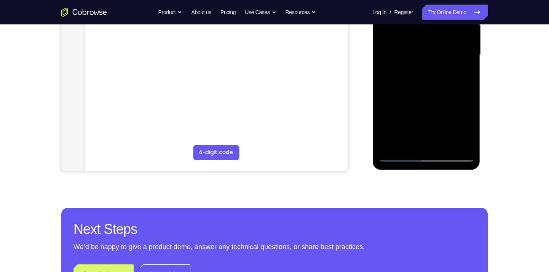
click at [427, 91] on div at bounding box center [426, 54] width 96 height 213
drag, startPoint x: 414, startPoint y: 120, endPoint x: 420, endPoint y: 112, distance: 10.1
click at [420, 112] on div at bounding box center [426, 54] width 96 height 213
drag, startPoint x: 444, startPoint y: 112, endPoint x: 455, endPoint y: 89, distance: 25.5
click at [455, 89] on div at bounding box center [426, 54] width 96 height 213
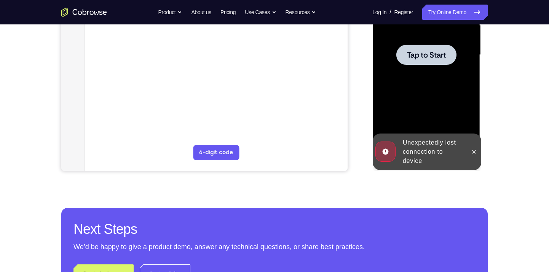
click at [440, 96] on div at bounding box center [426, 54] width 96 height 213
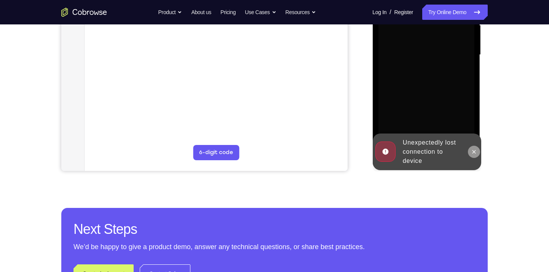
click at [475, 150] on icon at bounding box center [474, 152] width 6 height 6
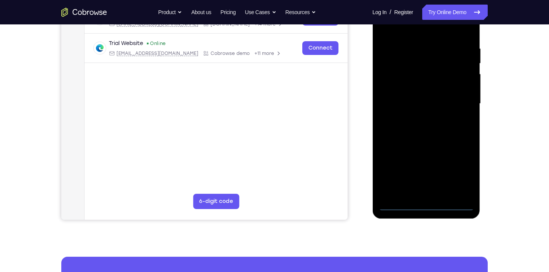
scroll to position [136, 0]
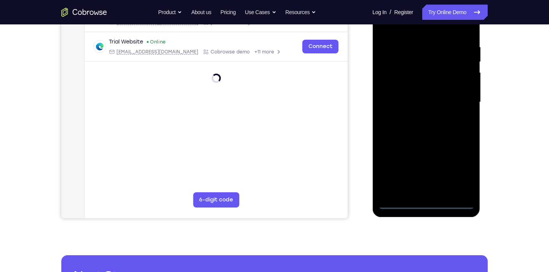
click at [426, 204] on div at bounding box center [426, 101] width 96 height 213
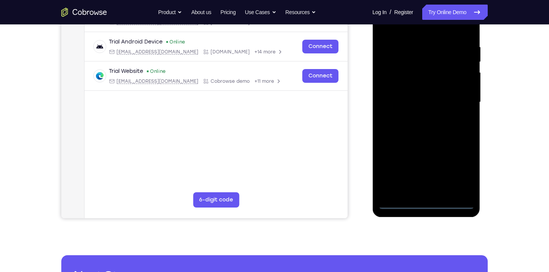
click at [462, 162] on div at bounding box center [426, 101] width 96 height 213
click at [461, 171] on div at bounding box center [426, 101] width 96 height 213
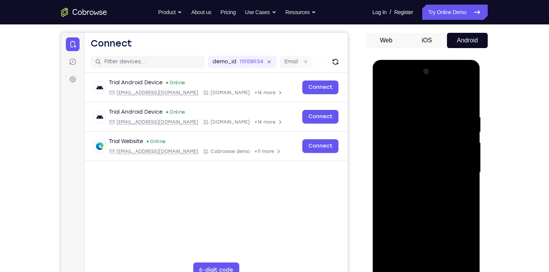
scroll to position [65, 0]
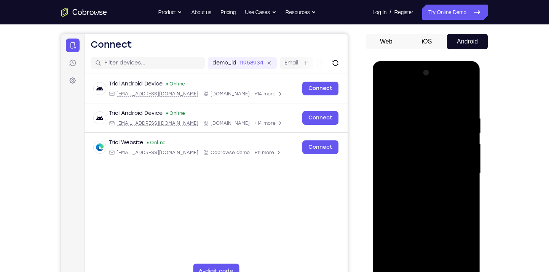
click at [409, 101] on div at bounding box center [426, 173] width 96 height 213
click at [425, 129] on div at bounding box center [426, 173] width 96 height 213
click at [422, 205] on div at bounding box center [426, 173] width 96 height 213
drag, startPoint x: 403, startPoint y: 195, endPoint x: 416, endPoint y: 184, distance: 16.8
click at [416, 184] on div at bounding box center [426, 173] width 96 height 213
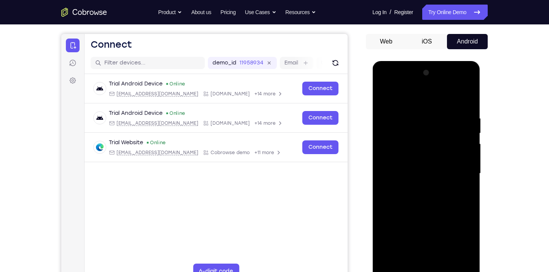
drag, startPoint x: 416, startPoint y: 184, endPoint x: 454, endPoint y: 117, distance: 77.2
click at [454, 117] on div at bounding box center [426, 173] width 96 height 213
drag, startPoint x: 417, startPoint y: 206, endPoint x: 438, endPoint y: 115, distance: 93.9
click at [438, 115] on div at bounding box center [426, 173] width 96 height 213
click at [423, 131] on div at bounding box center [426, 173] width 96 height 213
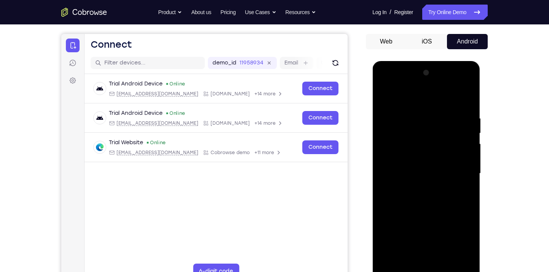
drag, startPoint x: 421, startPoint y: 174, endPoint x: 456, endPoint y: 120, distance: 64.0
click at [456, 120] on div at bounding box center [426, 173] width 96 height 213
drag, startPoint x: 416, startPoint y: 209, endPoint x: 441, endPoint y: 150, distance: 64.0
click at [441, 150] on div at bounding box center [426, 173] width 96 height 213
drag, startPoint x: 410, startPoint y: 188, endPoint x: 435, endPoint y: 137, distance: 56.9
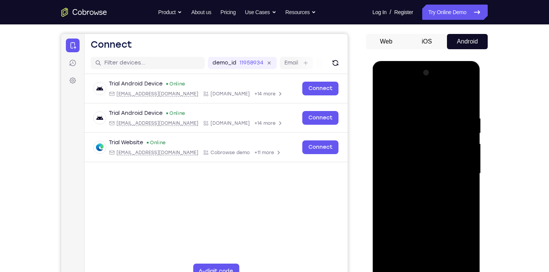
click at [435, 137] on div at bounding box center [426, 173] width 96 height 213
drag, startPoint x: 404, startPoint y: 192, endPoint x: 430, endPoint y: 139, distance: 59.4
click at [430, 139] on div at bounding box center [426, 173] width 96 height 213
drag, startPoint x: 400, startPoint y: 203, endPoint x: 418, endPoint y: 161, distance: 45.8
click at [418, 161] on div at bounding box center [426, 173] width 96 height 213
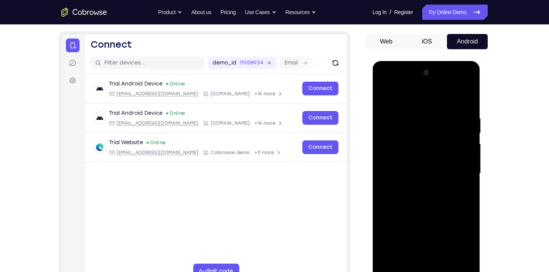
click at [423, 210] on div at bounding box center [426, 173] width 96 height 213
drag, startPoint x: 416, startPoint y: 163, endPoint x: 435, endPoint y: 121, distance: 45.7
click at [435, 121] on div at bounding box center [426, 173] width 96 height 213
drag, startPoint x: 411, startPoint y: 198, endPoint x: 435, endPoint y: 137, distance: 65.6
click at [435, 137] on div at bounding box center [426, 173] width 96 height 213
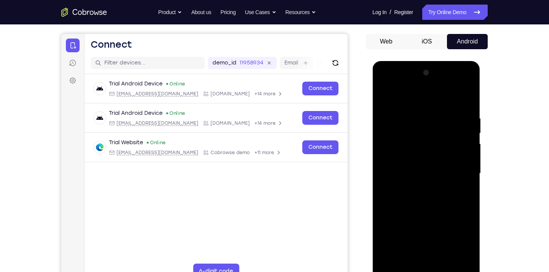
drag, startPoint x: 419, startPoint y: 186, endPoint x: 433, endPoint y: 126, distance: 61.1
click at [433, 126] on div at bounding box center [426, 173] width 96 height 213
drag, startPoint x: 417, startPoint y: 181, endPoint x: 438, endPoint y: 140, distance: 45.3
click at [438, 140] on div at bounding box center [426, 173] width 96 height 213
click at [419, 194] on div at bounding box center [426, 173] width 96 height 213
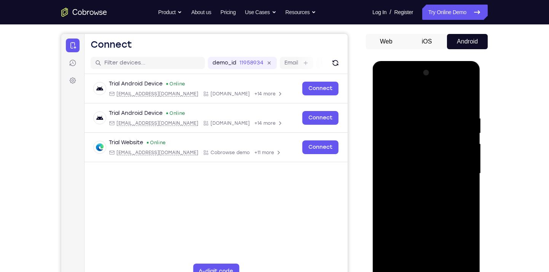
drag, startPoint x: 409, startPoint y: 190, endPoint x: 422, endPoint y: 174, distance: 21.4
click at [422, 174] on div at bounding box center [426, 173] width 96 height 213
drag, startPoint x: 414, startPoint y: 187, endPoint x: 432, endPoint y: 160, distance: 32.1
click at [432, 160] on div at bounding box center [426, 173] width 96 height 213
drag, startPoint x: 418, startPoint y: 178, endPoint x: 442, endPoint y: 150, distance: 37.0
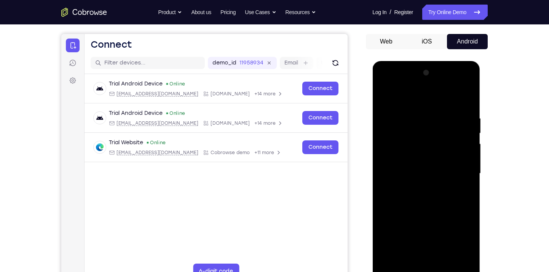
click at [442, 150] on div at bounding box center [426, 173] width 96 height 213
drag, startPoint x: 411, startPoint y: 184, endPoint x: 426, endPoint y: 156, distance: 32.2
click at [426, 156] on div at bounding box center [426, 173] width 96 height 213
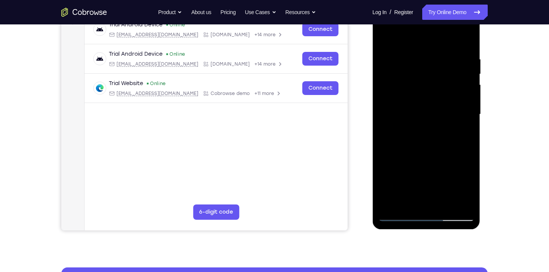
scroll to position [125, 0]
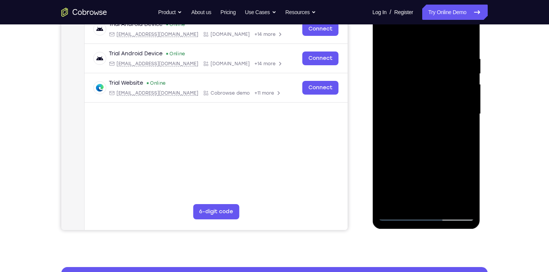
drag, startPoint x: 406, startPoint y: 160, endPoint x: 414, endPoint y: 150, distance: 12.4
click at [414, 150] on div at bounding box center [426, 113] width 96 height 213
click at [471, 174] on div at bounding box center [426, 113] width 96 height 213
drag, startPoint x: 405, startPoint y: 176, endPoint x: 430, endPoint y: 145, distance: 39.2
click at [430, 145] on div at bounding box center [426, 113] width 96 height 213
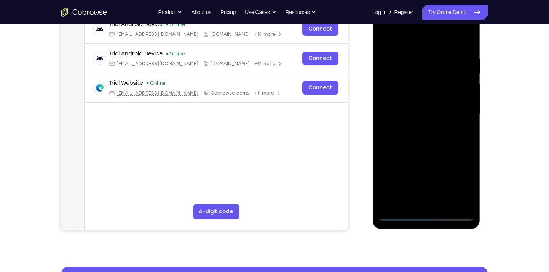
drag, startPoint x: 421, startPoint y: 159, endPoint x: 430, endPoint y: 148, distance: 14.3
click at [430, 148] on div at bounding box center [426, 113] width 96 height 213
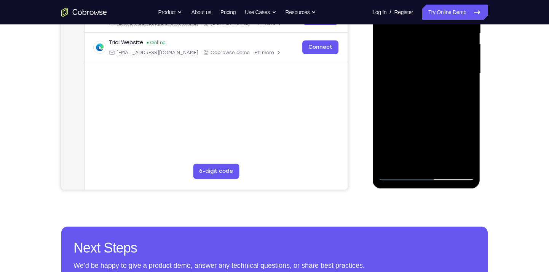
scroll to position [166, 0]
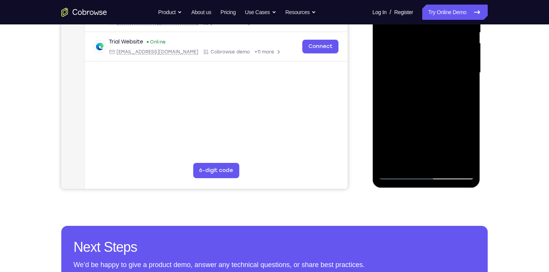
click at [399, 175] on div at bounding box center [426, 72] width 96 height 213
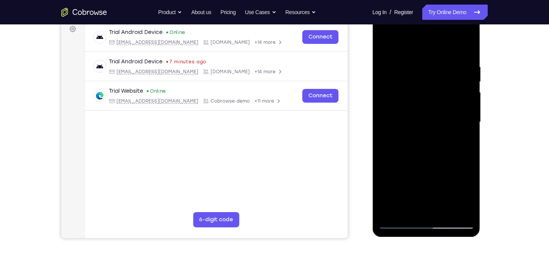
scroll to position [116, 0]
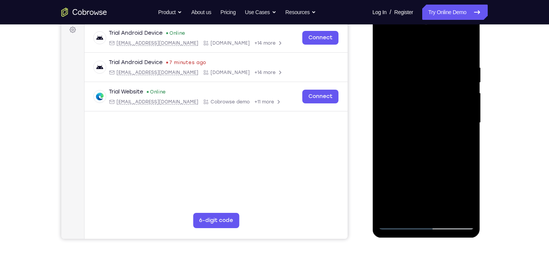
click at [428, 161] on div at bounding box center [426, 122] width 96 height 213
drag, startPoint x: 415, startPoint y: 179, endPoint x: 448, endPoint y: 123, distance: 64.7
click at [448, 123] on div at bounding box center [426, 122] width 96 height 213
drag, startPoint x: 417, startPoint y: 183, endPoint x: 444, endPoint y: 131, distance: 58.8
click at [444, 131] on div at bounding box center [426, 122] width 96 height 213
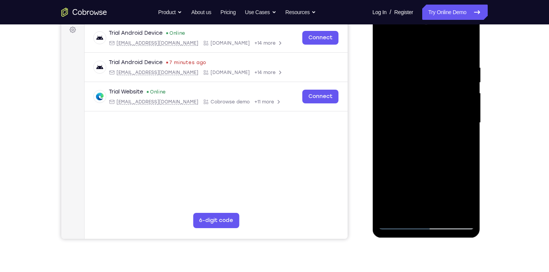
click at [471, 183] on div at bounding box center [426, 122] width 96 height 213
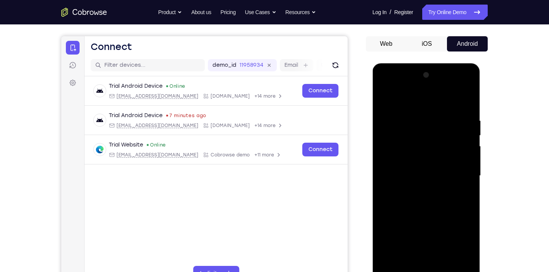
scroll to position [62, 0]
click at [385, 101] on div at bounding box center [426, 175] width 96 height 213
drag, startPoint x: 404, startPoint y: 171, endPoint x: 419, endPoint y: 119, distance: 53.7
click at [419, 119] on div at bounding box center [426, 175] width 96 height 213
click at [422, 180] on div at bounding box center [426, 175] width 96 height 213
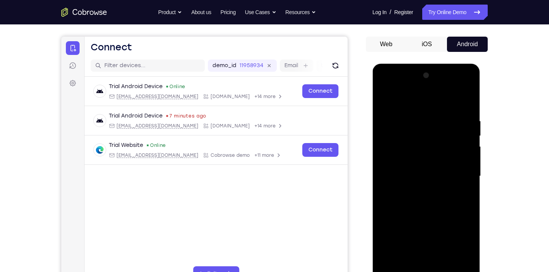
drag, startPoint x: 414, startPoint y: 171, endPoint x: 427, endPoint y: 139, distance: 34.9
click at [427, 139] on div at bounding box center [426, 175] width 96 height 213
drag, startPoint x: 421, startPoint y: 165, endPoint x: 433, endPoint y: 145, distance: 23.3
click at [433, 145] on div at bounding box center [426, 175] width 96 height 213
drag, startPoint x: 432, startPoint y: 168, endPoint x: 442, endPoint y: 149, distance: 22.0
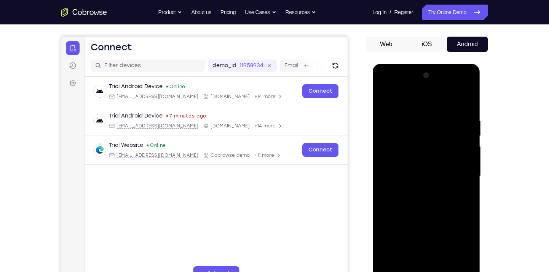
click at [442, 149] on div at bounding box center [426, 175] width 96 height 213
drag, startPoint x: 411, startPoint y: 180, endPoint x: 428, endPoint y: 147, distance: 37.8
click at [428, 147] on div at bounding box center [426, 175] width 96 height 213
drag, startPoint x: 410, startPoint y: 177, endPoint x: 428, endPoint y: 144, distance: 38.0
click at [428, 144] on div at bounding box center [426, 175] width 96 height 213
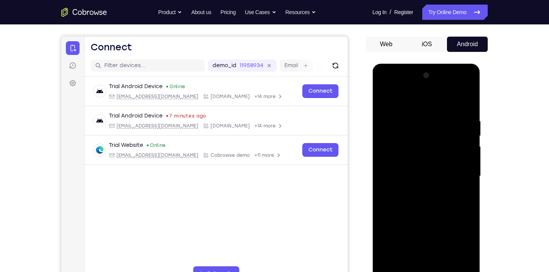
drag, startPoint x: 411, startPoint y: 161, endPoint x: 427, endPoint y: 137, distance: 29.2
click at [427, 137] on div at bounding box center [426, 175] width 96 height 213
drag, startPoint x: 398, startPoint y: 154, endPoint x: 412, endPoint y: 131, distance: 27.6
click at [412, 131] on div at bounding box center [426, 175] width 96 height 213
drag, startPoint x: 401, startPoint y: 150, endPoint x: 414, endPoint y: 131, distance: 22.7
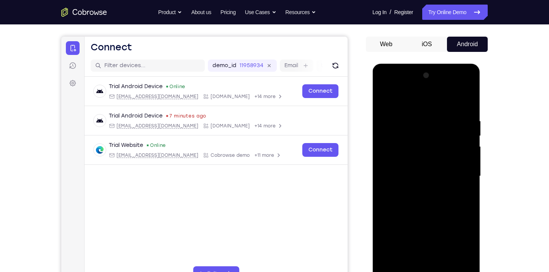
click at [414, 131] on div at bounding box center [426, 175] width 96 height 213
drag, startPoint x: 405, startPoint y: 145, endPoint x: 419, endPoint y: 125, distance: 24.0
click at [419, 125] on div at bounding box center [426, 175] width 96 height 213
drag, startPoint x: 406, startPoint y: 166, endPoint x: 421, endPoint y: 131, distance: 38.6
click at [421, 131] on div at bounding box center [426, 175] width 96 height 213
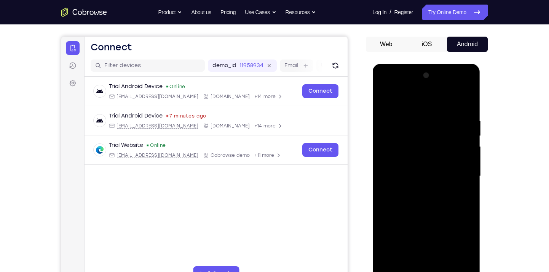
drag, startPoint x: 409, startPoint y: 158, endPoint x: 423, endPoint y: 138, distance: 24.2
click at [423, 138] on div at bounding box center [426, 175] width 96 height 213
drag, startPoint x: 402, startPoint y: 161, endPoint x: 414, endPoint y: 146, distance: 19.2
click at [414, 146] on div at bounding box center [426, 175] width 96 height 213
drag, startPoint x: 404, startPoint y: 166, endPoint x: 416, endPoint y: 149, distance: 21.3
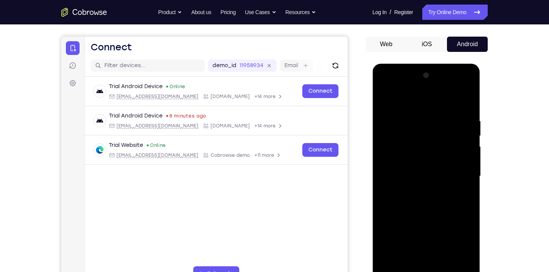
click at [416, 149] on div at bounding box center [426, 175] width 96 height 213
drag, startPoint x: 414, startPoint y: 162, endPoint x: 426, endPoint y: 148, distance: 18.6
click at [426, 148] on div at bounding box center [426, 175] width 96 height 213
drag, startPoint x: 412, startPoint y: 163, endPoint x: 427, endPoint y: 145, distance: 23.6
click at [427, 145] on div at bounding box center [426, 175] width 96 height 213
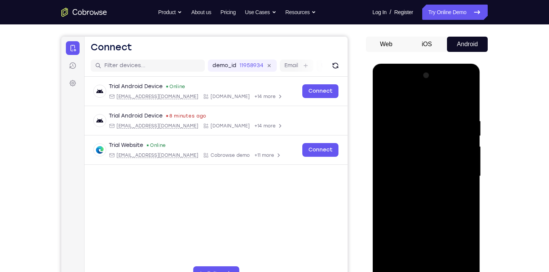
drag, startPoint x: 417, startPoint y: 157, endPoint x: 429, endPoint y: 143, distance: 18.3
click at [429, 143] on div at bounding box center [426, 175] width 96 height 213
drag, startPoint x: 413, startPoint y: 155, endPoint x: 419, endPoint y: 147, distance: 9.5
click at [419, 147] on div at bounding box center [426, 175] width 96 height 213
drag, startPoint x: 406, startPoint y: 158, endPoint x: 416, endPoint y: 146, distance: 15.5
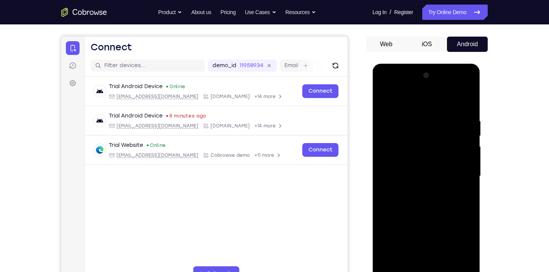
click at [416, 146] on div at bounding box center [426, 175] width 96 height 213
drag, startPoint x: 407, startPoint y: 158, endPoint x: 415, endPoint y: 142, distance: 18.1
click at [415, 142] on div at bounding box center [426, 175] width 96 height 213
drag, startPoint x: 408, startPoint y: 156, endPoint x: 419, endPoint y: 142, distance: 18.0
click at [419, 142] on div at bounding box center [426, 175] width 96 height 213
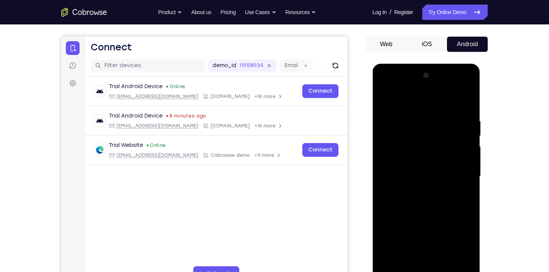
drag, startPoint x: 406, startPoint y: 159, endPoint x: 421, endPoint y: 137, distance: 26.7
click at [421, 137] on div at bounding box center [426, 175] width 96 height 213
drag, startPoint x: 418, startPoint y: 144, endPoint x: 432, endPoint y: 130, distance: 19.7
click at [432, 130] on div at bounding box center [426, 175] width 96 height 213
drag, startPoint x: 414, startPoint y: 155, endPoint x: 426, endPoint y: 142, distance: 18.1
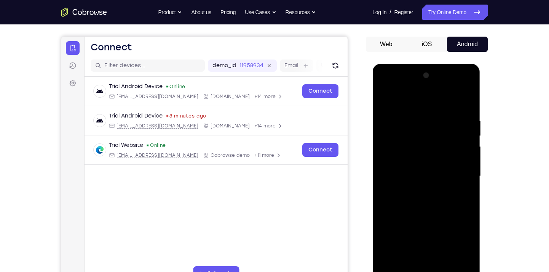
click at [426, 142] on div at bounding box center [426, 175] width 96 height 213
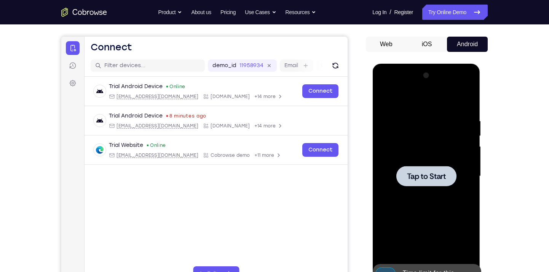
click at [410, 168] on div at bounding box center [426, 176] width 60 height 20
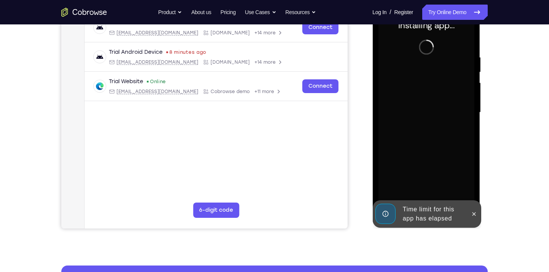
scroll to position [130, 0]
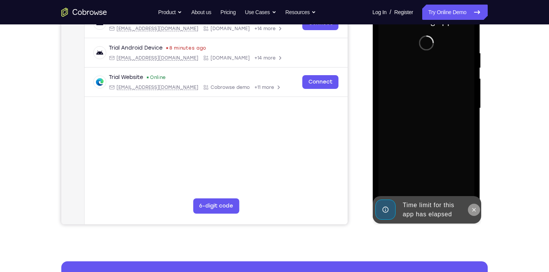
click at [471, 207] on icon at bounding box center [474, 209] width 6 height 6
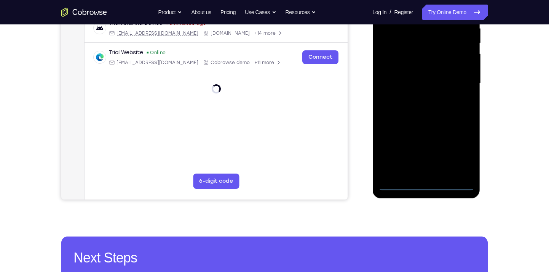
scroll to position [155, 0]
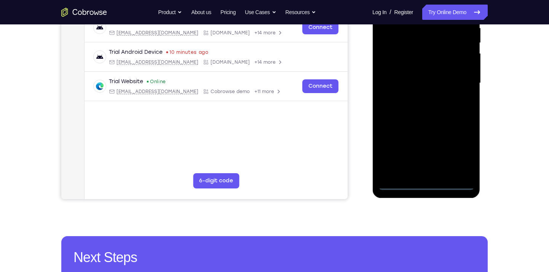
click at [424, 185] on div at bounding box center [426, 82] width 96 height 213
click at [459, 152] on div at bounding box center [426, 82] width 96 height 213
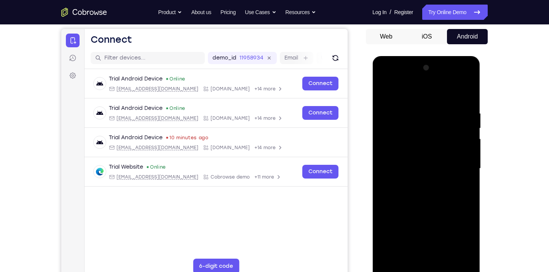
click at [415, 94] on div at bounding box center [426, 168] width 96 height 213
click at [460, 169] on div at bounding box center [426, 168] width 96 height 213
click at [418, 184] on div at bounding box center [426, 168] width 96 height 213
click at [420, 158] on div at bounding box center [426, 168] width 96 height 213
click at [393, 139] on div at bounding box center [426, 168] width 96 height 213
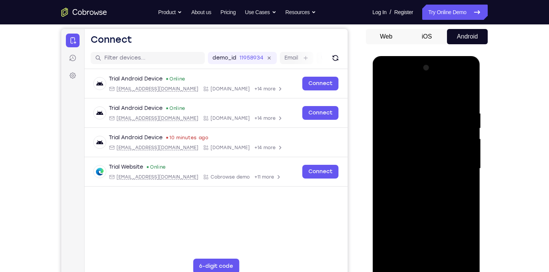
click at [411, 138] on div at bounding box center [426, 168] width 96 height 213
click at [412, 138] on div at bounding box center [426, 168] width 96 height 213
click at [400, 152] on div at bounding box center [426, 168] width 96 height 213
click at [427, 168] on div at bounding box center [426, 168] width 96 height 213
click at [438, 190] on div at bounding box center [426, 168] width 96 height 213
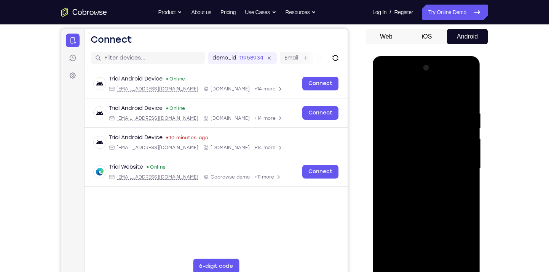
click at [435, 197] on div at bounding box center [426, 168] width 96 height 213
click at [457, 93] on div at bounding box center [426, 168] width 96 height 213
click at [446, 191] on div at bounding box center [426, 168] width 96 height 213
click at [452, 194] on div at bounding box center [426, 168] width 96 height 213
click at [432, 188] on div at bounding box center [426, 168] width 96 height 213
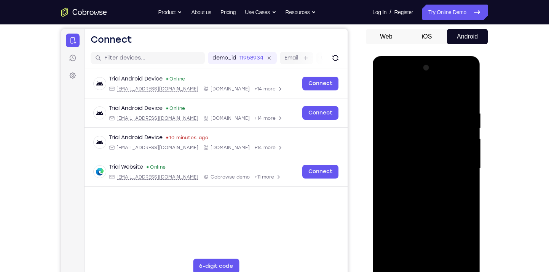
click at [409, 179] on div at bounding box center [426, 168] width 96 height 213
click at [386, 91] on div at bounding box center [426, 168] width 96 height 213
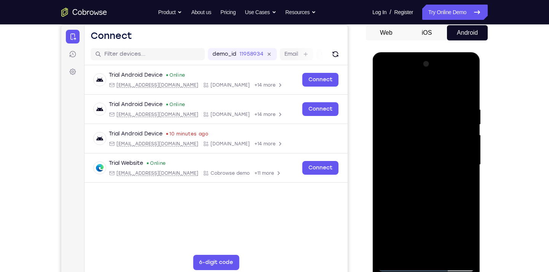
scroll to position [72, 0]
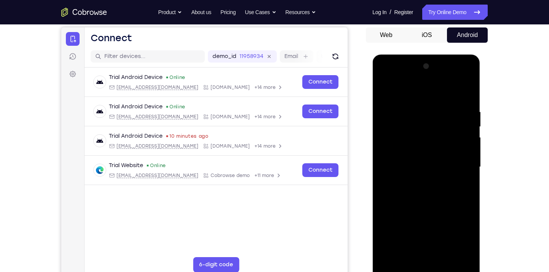
click at [382, 88] on div at bounding box center [426, 166] width 96 height 213
click at [465, 177] on div at bounding box center [426, 166] width 96 height 213
click at [394, 155] on div at bounding box center [426, 166] width 96 height 213
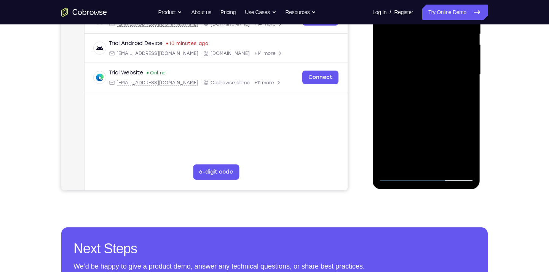
scroll to position [165, 0]
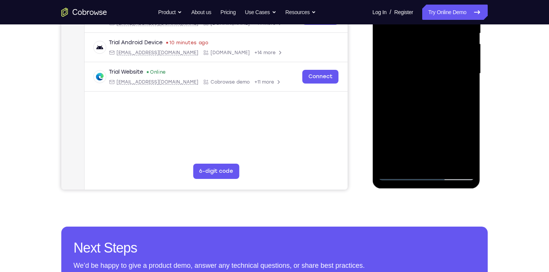
click at [399, 176] on div at bounding box center [426, 73] width 96 height 213
click at [394, 86] on div at bounding box center [426, 73] width 96 height 213
click at [394, 58] on div at bounding box center [426, 73] width 96 height 213
click at [416, 71] on div at bounding box center [426, 73] width 96 height 213
click at [417, 99] on div at bounding box center [426, 73] width 96 height 213
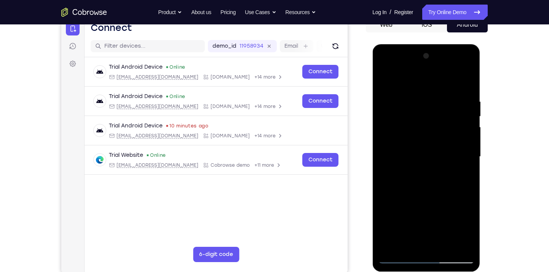
scroll to position [81, 0]
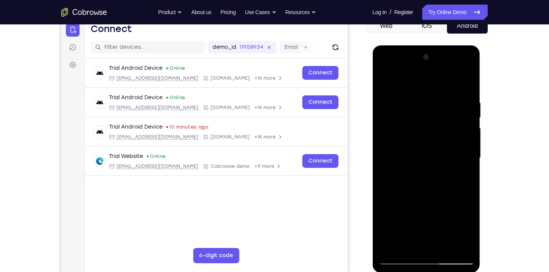
click at [458, 83] on div at bounding box center [426, 157] width 96 height 213
click at [424, 179] on div at bounding box center [426, 157] width 96 height 213
click at [430, 190] on div at bounding box center [426, 157] width 96 height 213
drag, startPoint x: 428, startPoint y: 202, endPoint x: 439, endPoint y: 165, distance: 38.8
click at [439, 165] on div at bounding box center [426, 157] width 96 height 213
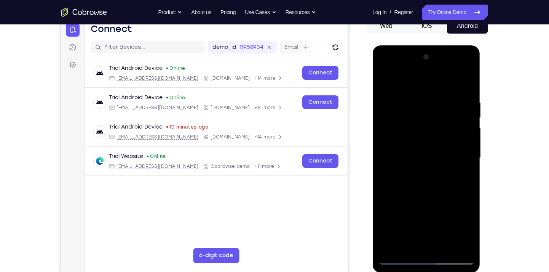
click at [469, 160] on div at bounding box center [426, 157] width 96 height 213
drag, startPoint x: 398, startPoint y: 171, endPoint x: 402, endPoint y: 147, distance: 24.3
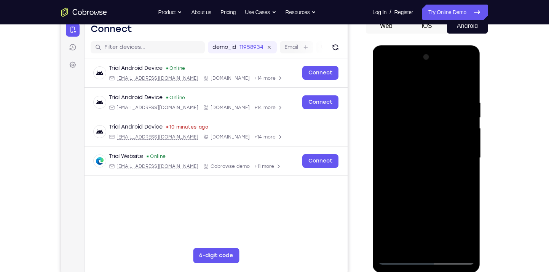
click at [402, 147] on div at bounding box center [426, 157] width 96 height 213
click at [385, 208] on div at bounding box center [426, 157] width 96 height 213
drag, startPoint x: 419, startPoint y: 139, endPoint x: 413, endPoint y: 207, distance: 67.7
click at [413, 207] on div at bounding box center [426, 157] width 96 height 213
click at [413, 96] on div at bounding box center [426, 157] width 96 height 213
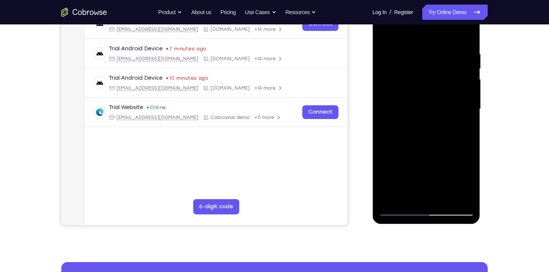
scroll to position [131, 0]
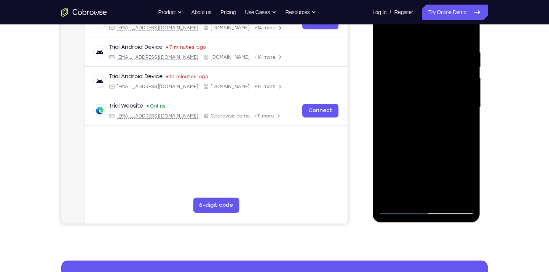
click at [382, 120] on div at bounding box center [426, 107] width 96 height 213
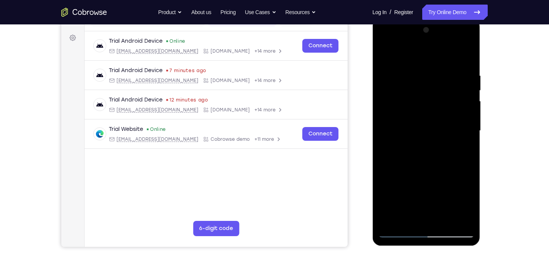
scroll to position [107, 0]
click at [382, 137] on div at bounding box center [426, 130] width 96 height 213
click at [458, 219] on div at bounding box center [426, 130] width 96 height 213
click at [475, 129] on div at bounding box center [426, 132] width 108 height 227
click at [466, 56] on div at bounding box center [426, 130] width 96 height 213
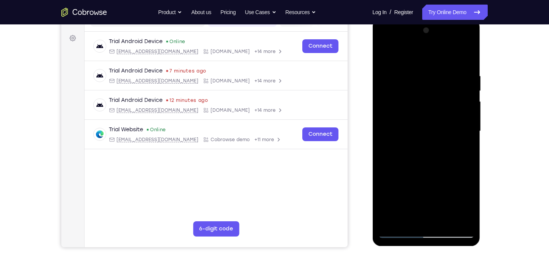
click at [436, 68] on div at bounding box center [426, 130] width 96 height 213
click at [466, 56] on div at bounding box center [426, 130] width 96 height 213
click at [445, 224] on div at bounding box center [426, 130] width 96 height 213
click at [429, 175] on div at bounding box center [426, 130] width 96 height 213
click at [424, 112] on div at bounding box center [426, 130] width 96 height 213
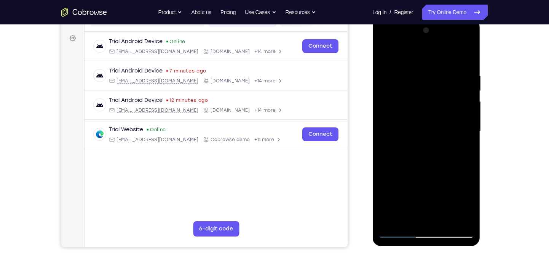
click at [405, 179] on div at bounding box center [426, 130] width 96 height 213
click at [416, 179] on div at bounding box center [426, 130] width 96 height 213
click at [452, 113] on div at bounding box center [426, 130] width 96 height 213
click at [450, 178] on div at bounding box center [426, 130] width 96 height 213
click at [459, 176] on div at bounding box center [426, 130] width 96 height 213
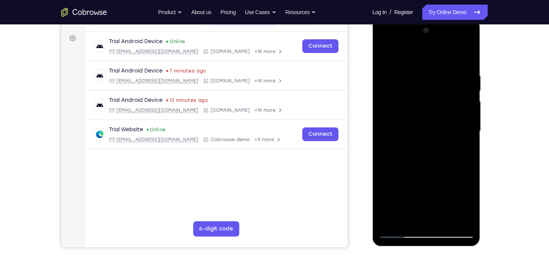
click at [417, 99] on div at bounding box center [426, 130] width 96 height 213
click at [424, 163] on div at bounding box center [426, 130] width 96 height 213
click at [424, 78] on div at bounding box center [426, 130] width 96 height 213
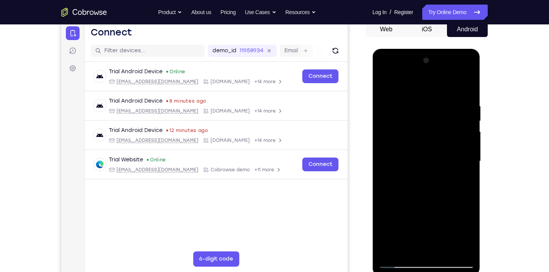
scroll to position [74, 0]
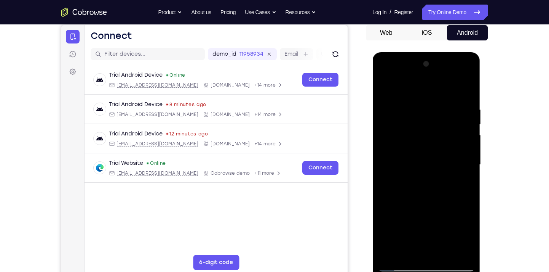
drag, startPoint x: 429, startPoint y: 104, endPoint x: 426, endPoint y: 144, distance: 39.7
click at [426, 144] on div at bounding box center [426, 164] width 96 height 213
drag, startPoint x: 436, startPoint y: 109, endPoint x: 428, endPoint y: 151, distance: 43.1
click at [428, 151] on div at bounding box center [426, 164] width 96 height 213
click at [450, 120] on div at bounding box center [426, 164] width 96 height 213
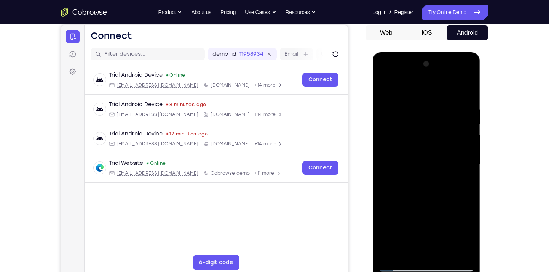
click at [459, 118] on div at bounding box center [426, 164] width 96 height 213
click at [384, 87] on div at bounding box center [426, 164] width 96 height 213
click at [404, 162] on div at bounding box center [426, 164] width 96 height 213
click at [410, 87] on div at bounding box center [426, 164] width 96 height 213
drag, startPoint x: 406, startPoint y: 201, endPoint x: 422, endPoint y: 126, distance: 77.4
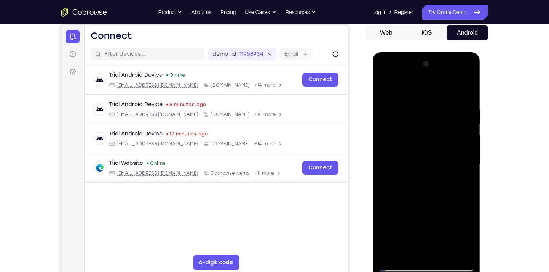
click at [422, 126] on div at bounding box center [426, 164] width 96 height 213
drag, startPoint x: 411, startPoint y: 198, endPoint x: 426, endPoint y: 143, distance: 56.5
click at [426, 143] on div at bounding box center [426, 164] width 96 height 213
drag, startPoint x: 416, startPoint y: 199, endPoint x: 436, endPoint y: 116, distance: 85.9
click at [436, 116] on div at bounding box center [426, 164] width 96 height 213
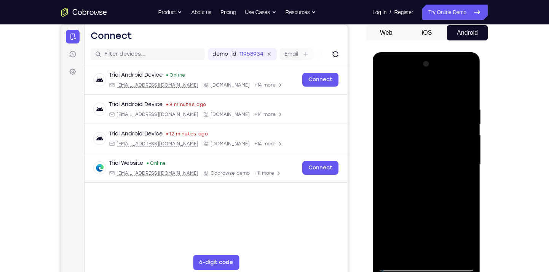
click at [424, 181] on div at bounding box center [426, 164] width 96 height 213
click at [468, 122] on div at bounding box center [426, 164] width 96 height 213
click at [384, 121] on div at bounding box center [426, 164] width 96 height 213
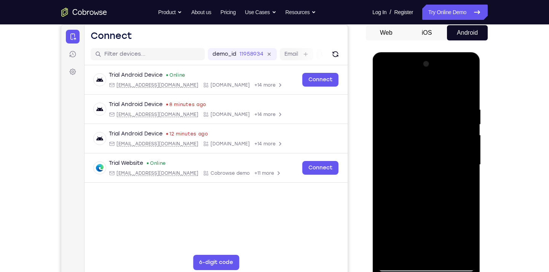
click at [384, 121] on div at bounding box center [426, 164] width 96 height 213
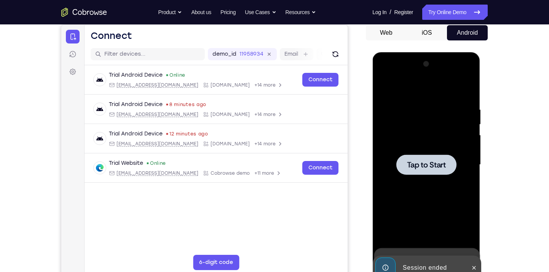
click at [416, 165] on span "Tap to Start" at bounding box center [426, 165] width 39 height 8
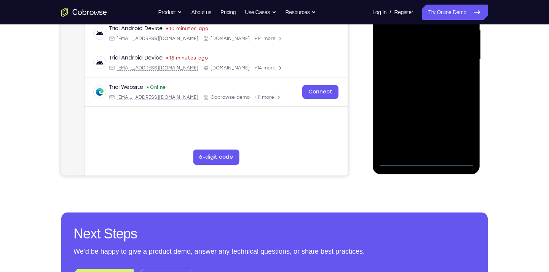
scroll to position [180, 0]
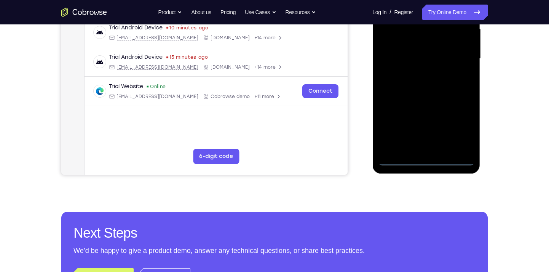
click at [424, 157] on div at bounding box center [426, 58] width 96 height 213
click at [428, 163] on div at bounding box center [426, 58] width 96 height 213
click at [457, 131] on div at bounding box center [426, 58] width 96 height 213
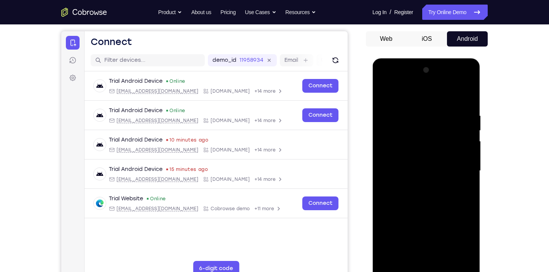
scroll to position [67, 0]
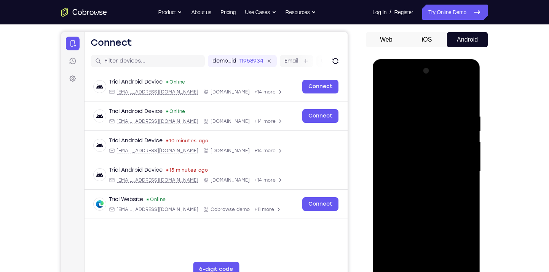
click at [415, 98] on div at bounding box center [426, 171] width 96 height 213
click at [414, 135] on div at bounding box center [426, 171] width 96 height 213
click at [455, 125] on div at bounding box center [426, 171] width 96 height 213
click at [456, 168] on div at bounding box center [426, 171] width 96 height 213
click at [416, 185] on div at bounding box center [426, 171] width 96 height 213
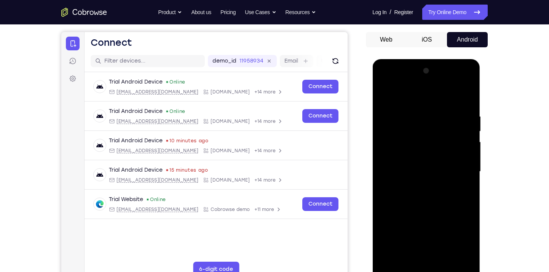
click at [424, 165] on div at bounding box center [426, 171] width 96 height 213
click at [415, 160] on div at bounding box center [426, 171] width 96 height 213
click at [424, 172] on div at bounding box center [426, 171] width 96 height 213
click at [420, 198] on div at bounding box center [426, 171] width 96 height 213
click at [463, 97] on div at bounding box center [426, 171] width 96 height 213
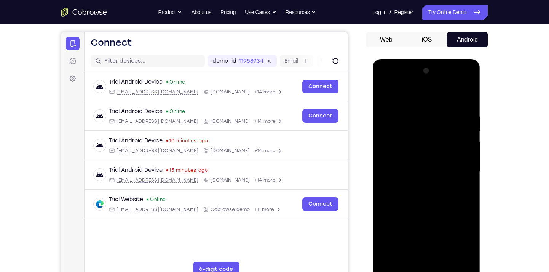
click at [422, 191] on div at bounding box center [426, 171] width 96 height 213
click at [421, 195] on div at bounding box center [426, 171] width 96 height 213
click at [429, 204] on div at bounding box center [426, 171] width 96 height 213
drag, startPoint x: 432, startPoint y: 181, endPoint x: 438, endPoint y: 106, distance: 75.7
click at [438, 106] on div at bounding box center [426, 171] width 96 height 213
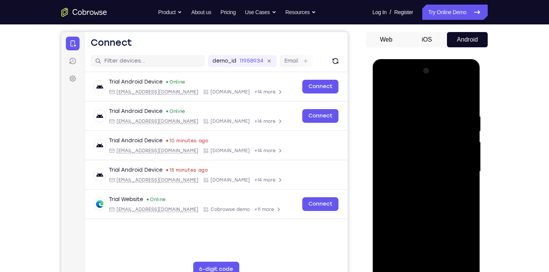
scroll to position [142, 0]
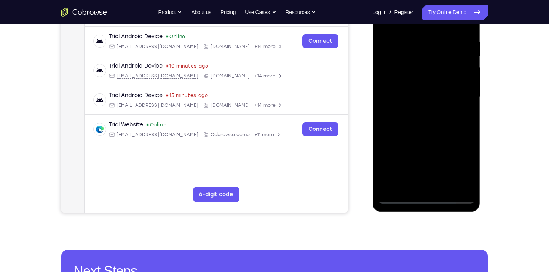
click at [446, 186] on div at bounding box center [426, 96] width 96 height 213
click at [428, 137] on div at bounding box center [426, 96] width 96 height 213
click at [414, 76] on div at bounding box center [426, 96] width 96 height 213
click at [422, 138] on div at bounding box center [426, 96] width 96 height 213
click at [450, 129] on div at bounding box center [426, 96] width 96 height 213
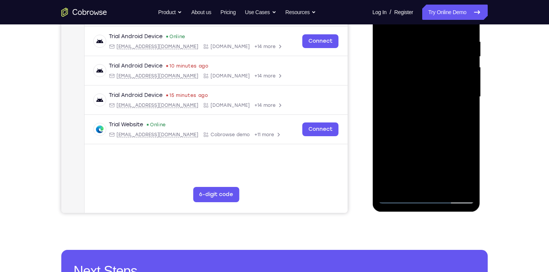
click at [459, 130] on div at bounding box center [426, 96] width 96 height 213
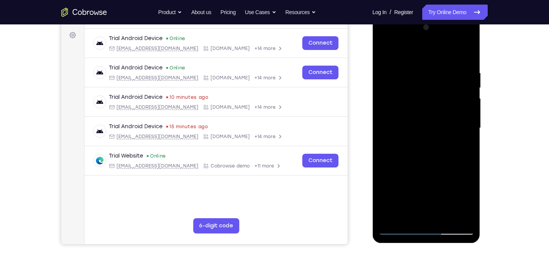
scroll to position [109, 0]
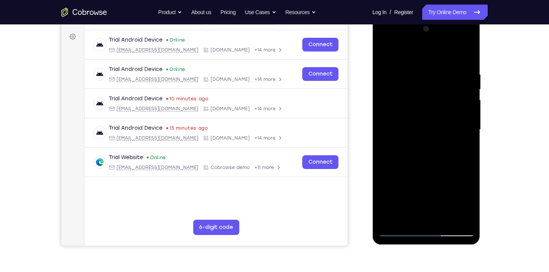
click at [414, 99] on div at bounding box center [426, 129] width 96 height 213
click at [425, 165] on div at bounding box center [426, 129] width 96 height 213
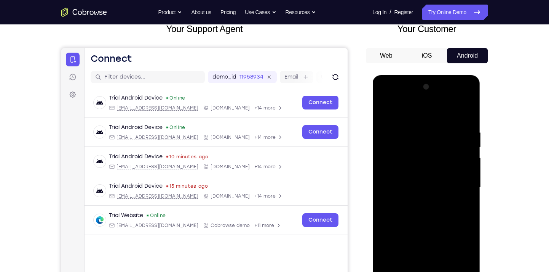
scroll to position [51, 0]
click at [465, 99] on div at bounding box center [426, 187] width 96 height 213
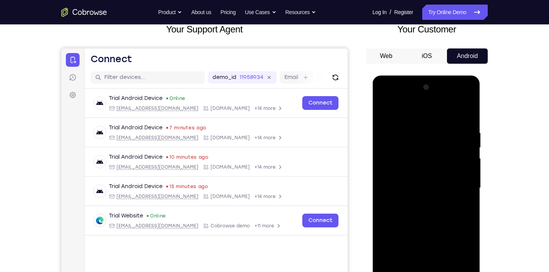
click at [435, 127] on div at bounding box center [426, 187] width 96 height 213
click at [411, 146] on div at bounding box center [426, 187] width 96 height 213
drag, startPoint x: 417, startPoint y: 189, endPoint x: 428, endPoint y: 127, distance: 63.0
click at [428, 127] on div at bounding box center [426, 187] width 96 height 213
click at [449, 132] on div at bounding box center [426, 187] width 96 height 213
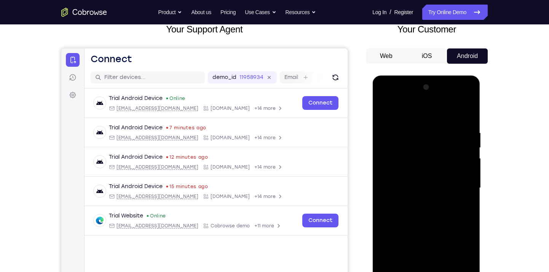
drag, startPoint x: 427, startPoint y: 177, endPoint x: 439, endPoint y: 102, distance: 76.8
click at [439, 102] on div at bounding box center [426, 187] width 96 height 213
drag, startPoint x: 431, startPoint y: 195, endPoint x: 436, endPoint y: 140, distance: 55.8
click at [436, 140] on div at bounding box center [426, 187] width 96 height 213
click at [424, 140] on div at bounding box center [426, 187] width 96 height 213
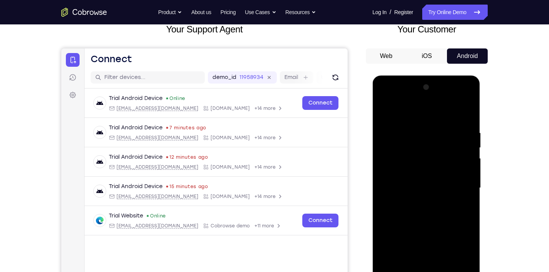
drag, startPoint x: 424, startPoint y: 169, endPoint x: 432, endPoint y: 100, distance: 70.2
click at [432, 100] on div at bounding box center [426, 187] width 96 height 213
drag, startPoint x: 425, startPoint y: 198, endPoint x: 432, endPoint y: 130, distance: 68.1
click at [432, 130] on div at bounding box center [426, 187] width 96 height 213
drag, startPoint x: 422, startPoint y: 199, endPoint x: 436, endPoint y: 113, distance: 87.7
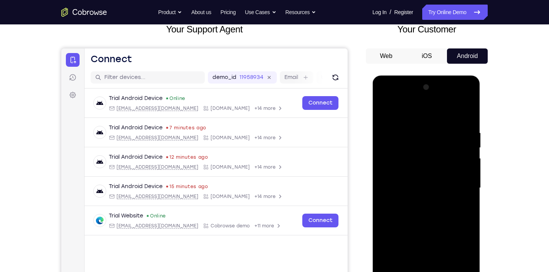
click at [436, 113] on div at bounding box center [426, 187] width 96 height 213
drag, startPoint x: 421, startPoint y: 201, endPoint x: 430, endPoint y: 106, distance: 94.9
click at [430, 106] on div at bounding box center [426, 187] width 96 height 213
drag, startPoint x: 429, startPoint y: 195, endPoint x: 438, endPoint y: 120, distance: 76.3
click at [438, 120] on div at bounding box center [426, 187] width 96 height 213
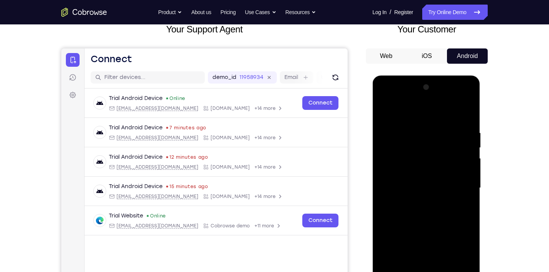
click at [427, 194] on div at bounding box center [426, 187] width 96 height 213
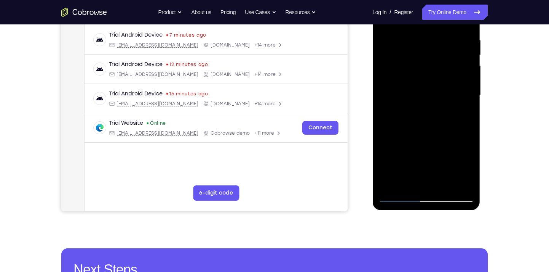
scroll to position [152, 0]
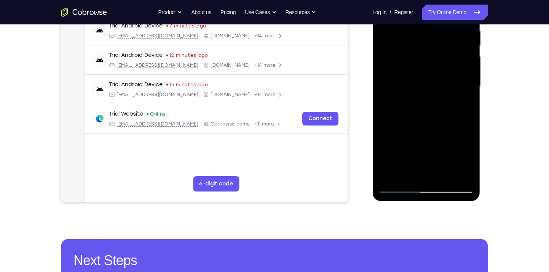
drag, startPoint x: 392, startPoint y: 154, endPoint x: 424, endPoint y: 107, distance: 56.4
click at [424, 107] on div at bounding box center [426, 85] width 96 height 213
drag, startPoint x: 394, startPoint y: 140, endPoint x: 422, endPoint y: 80, distance: 66.1
click at [422, 80] on div at bounding box center [426, 85] width 96 height 213
drag, startPoint x: 403, startPoint y: 129, endPoint x: 421, endPoint y: 80, distance: 52.8
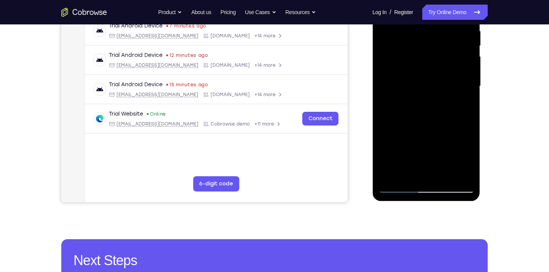
click at [421, 80] on div at bounding box center [426, 85] width 96 height 213
click at [470, 133] on div at bounding box center [426, 85] width 96 height 213
drag, startPoint x: 401, startPoint y: 136, endPoint x: 409, endPoint y: 117, distance: 20.0
click at [409, 117] on div at bounding box center [426, 85] width 96 height 213
drag, startPoint x: 422, startPoint y: 126, endPoint x: 429, endPoint y: 93, distance: 33.9
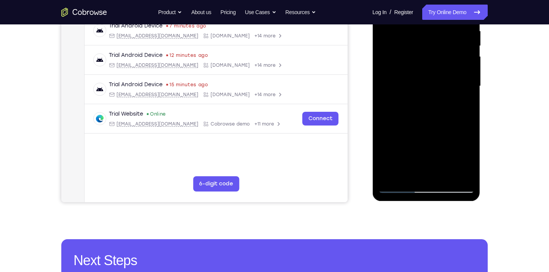
click at [429, 93] on div at bounding box center [426, 85] width 96 height 213
click at [423, 132] on div at bounding box center [426, 85] width 96 height 213
drag, startPoint x: 423, startPoint y: 129, endPoint x: 435, endPoint y: 109, distance: 22.5
click at [435, 109] on div at bounding box center [426, 85] width 96 height 213
click at [471, 147] on div at bounding box center [426, 85] width 96 height 213
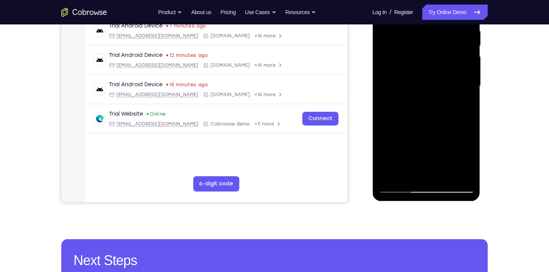
drag, startPoint x: 434, startPoint y: 150, endPoint x: 441, endPoint y: 134, distance: 17.6
click at [441, 134] on div at bounding box center [426, 85] width 96 height 213
drag, startPoint x: 421, startPoint y: 139, endPoint x: 429, endPoint y: 114, distance: 25.7
click at [429, 114] on div at bounding box center [426, 85] width 96 height 213
drag, startPoint x: 424, startPoint y: 139, endPoint x: 434, endPoint y: 115, distance: 27.0
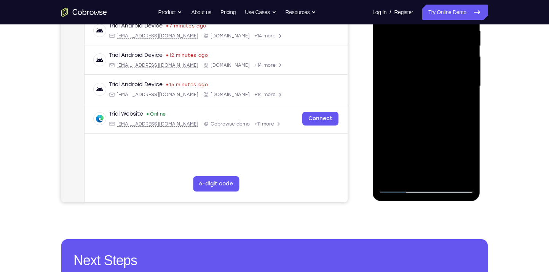
click at [434, 115] on div at bounding box center [426, 85] width 96 height 213
drag, startPoint x: 417, startPoint y: 147, endPoint x: 427, endPoint y: 117, distance: 31.4
click at [427, 117] on div at bounding box center [426, 85] width 96 height 213
drag, startPoint x: 414, startPoint y: 141, endPoint x: 431, endPoint y: 106, distance: 38.8
click at [431, 106] on div at bounding box center [426, 85] width 96 height 213
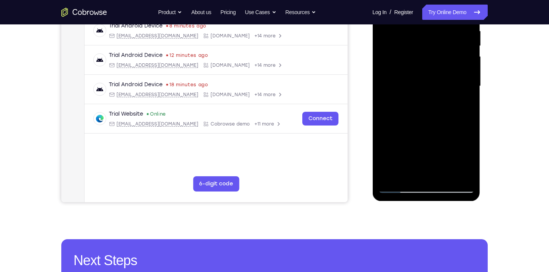
drag, startPoint x: 424, startPoint y: 144, endPoint x: 432, endPoint y: 113, distance: 32.3
click at [432, 113] on div at bounding box center [426, 85] width 96 height 213
drag, startPoint x: 433, startPoint y: 140, endPoint x: 440, endPoint y: 103, distance: 37.4
click at [440, 103] on div at bounding box center [426, 85] width 96 height 213
drag, startPoint x: 438, startPoint y: 146, endPoint x: 448, endPoint y: 70, distance: 77.1
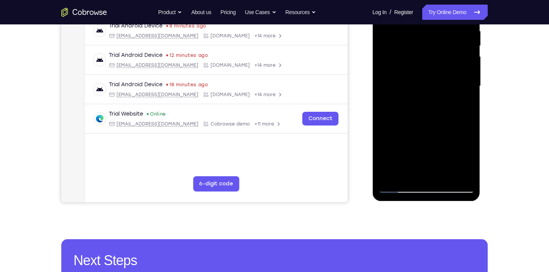
click at [448, 70] on div at bounding box center [426, 85] width 96 height 213
drag, startPoint x: 433, startPoint y: 150, endPoint x: 449, endPoint y: 97, distance: 55.1
click at [449, 97] on div at bounding box center [426, 85] width 96 height 213
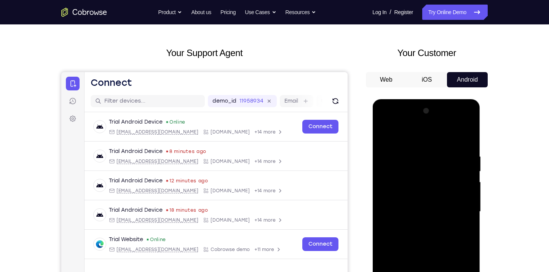
scroll to position [24, 0]
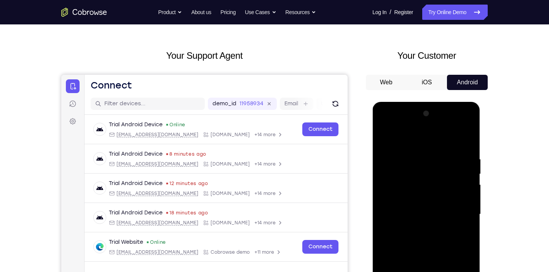
click at [458, 124] on div at bounding box center [426, 213] width 96 height 213
click at [407, 138] on div at bounding box center [426, 213] width 96 height 213
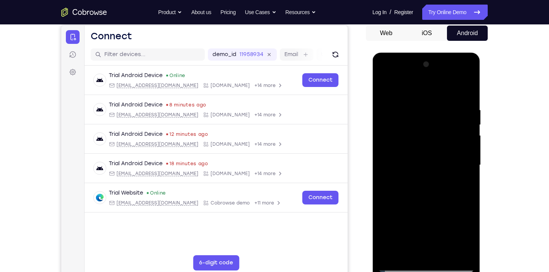
scroll to position [73, 0]
click at [403, 134] on div at bounding box center [426, 165] width 96 height 213
click at [411, 200] on div at bounding box center [426, 165] width 96 height 213
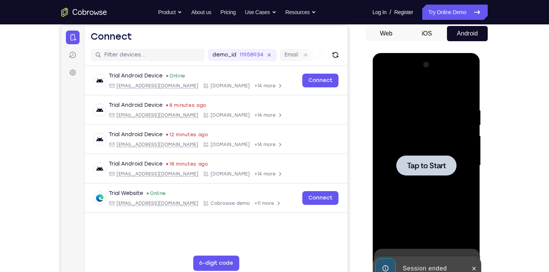
click at [438, 166] on span "Tap to Start" at bounding box center [426, 165] width 39 height 8
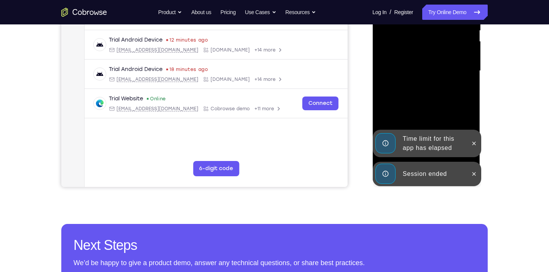
scroll to position [168, 0]
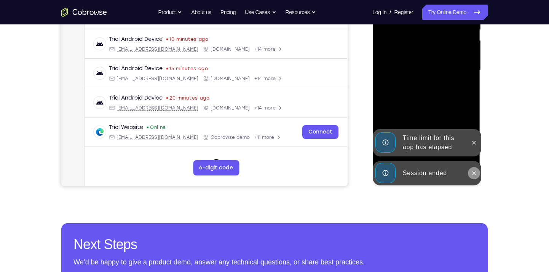
click at [471, 174] on icon at bounding box center [474, 173] width 6 height 6
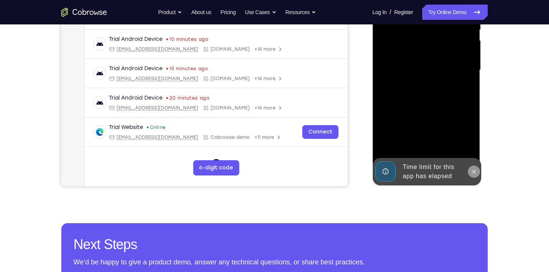
click at [473, 170] on icon at bounding box center [474, 171] width 6 height 6
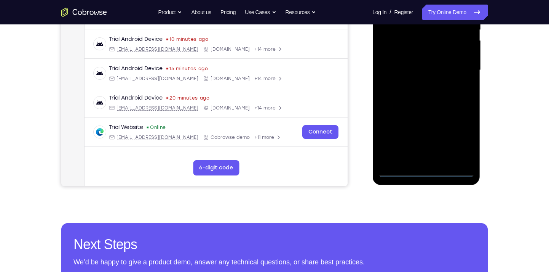
click at [425, 171] on div at bounding box center [426, 69] width 96 height 213
click at [462, 137] on div at bounding box center [426, 69] width 96 height 213
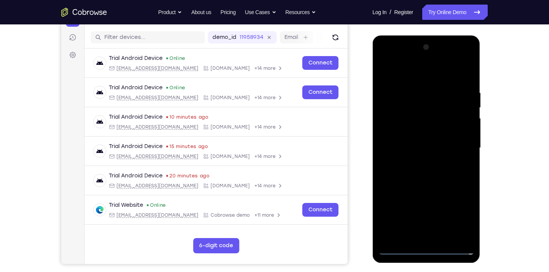
scroll to position [90, 0]
click at [415, 73] on div at bounding box center [426, 148] width 96 height 213
click at [459, 148] on div at bounding box center [426, 148] width 96 height 213
click at [416, 163] on div at bounding box center [426, 148] width 96 height 213
click at [414, 141] on div at bounding box center [426, 148] width 96 height 213
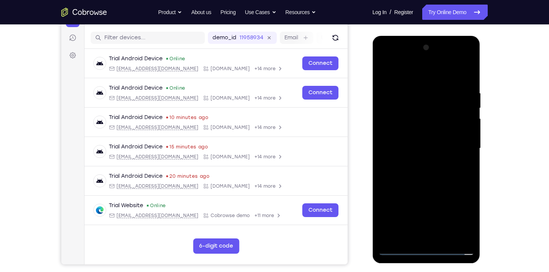
click at [406, 132] on div at bounding box center [426, 148] width 96 height 213
click at [418, 152] on div at bounding box center [426, 148] width 96 height 213
click at [416, 174] on div at bounding box center [426, 148] width 96 height 213
click at [464, 69] on div at bounding box center [426, 148] width 96 height 213
click at [417, 171] on div at bounding box center [426, 148] width 96 height 213
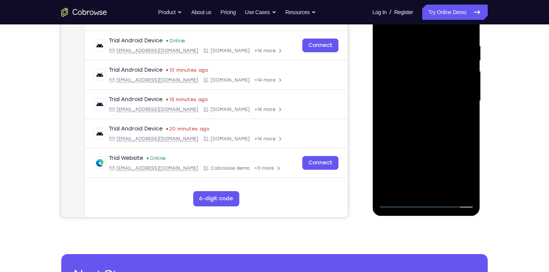
scroll to position [139, 0]
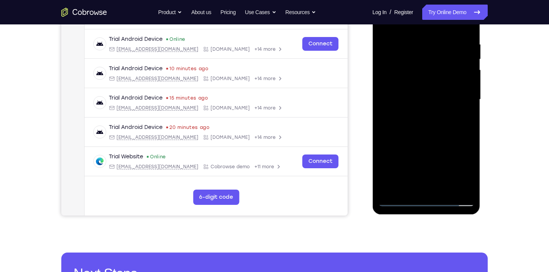
click at [421, 133] on div at bounding box center [426, 99] width 96 height 213
click at [443, 186] on div at bounding box center [426, 99] width 96 height 213
click at [432, 141] on div at bounding box center [426, 99] width 96 height 213
click at [428, 80] on div at bounding box center [426, 99] width 96 height 213
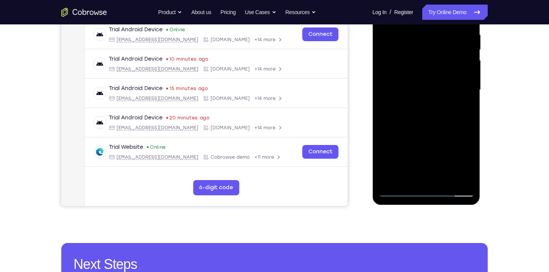
click at [413, 152] on div at bounding box center [426, 89] width 96 height 213
click at [421, 152] on div at bounding box center [426, 89] width 96 height 213
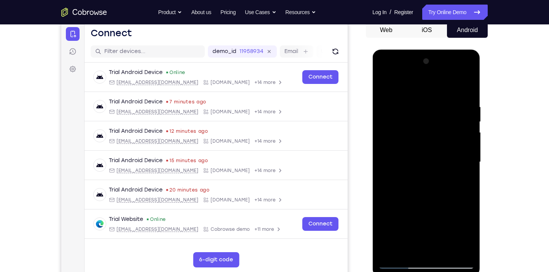
scroll to position [78, 0]
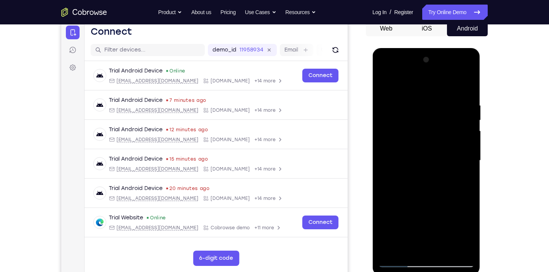
click at [416, 181] on div at bounding box center [426, 160] width 96 height 213
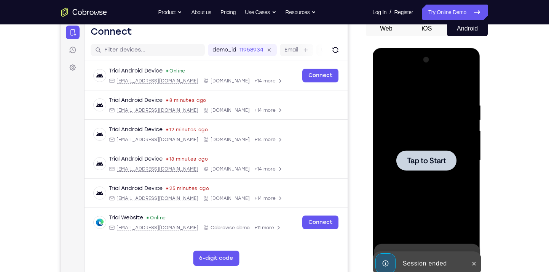
click at [418, 166] on div at bounding box center [426, 160] width 60 height 20
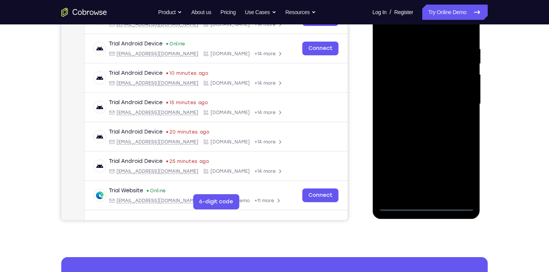
scroll to position [149, 0]
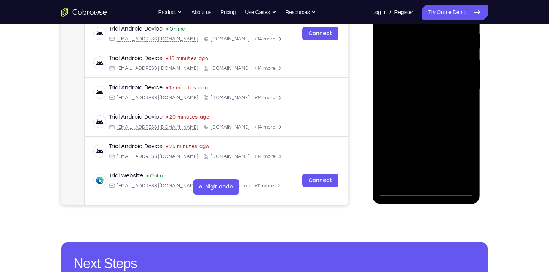
click at [425, 191] on div at bounding box center [426, 88] width 96 height 213
click at [465, 157] on div at bounding box center [426, 88] width 96 height 213
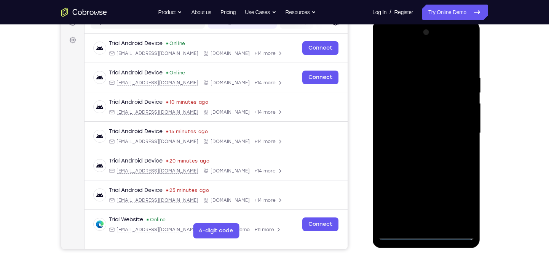
scroll to position [86, 0]
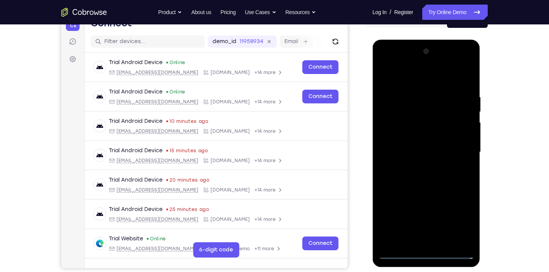
click at [395, 77] on div at bounding box center [426, 151] width 96 height 213
click at [456, 152] on div at bounding box center [426, 151] width 96 height 213
click at [417, 165] on div at bounding box center [426, 151] width 96 height 213
click at [416, 144] on div at bounding box center [426, 151] width 96 height 213
click at [405, 141] on div at bounding box center [426, 151] width 96 height 213
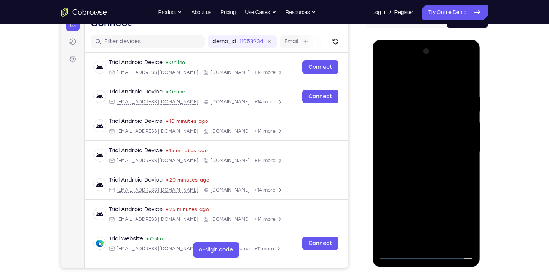
click at [416, 152] on div at bounding box center [426, 151] width 96 height 213
click at [418, 178] on div at bounding box center [426, 151] width 96 height 213
click at [421, 173] on div at bounding box center [426, 151] width 96 height 213
click at [461, 76] on div at bounding box center [426, 151] width 96 height 213
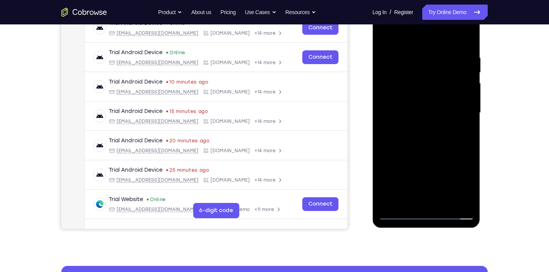
scroll to position [126, 0]
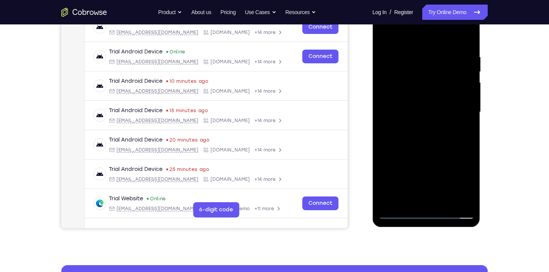
click at [445, 203] on div at bounding box center [426, 111] width 96 height 213
click at [429, 149] on div at bounding box center [426, 111] width 96 height 213
click at [443, 200] on div at bounding box center [426, 111] width 96 height 213
click at [422, 155] on div at bounding box center [426, 111] width 96 height 213
click at [422, 94] on div at bounding box center [426, 111] width 96 height 213
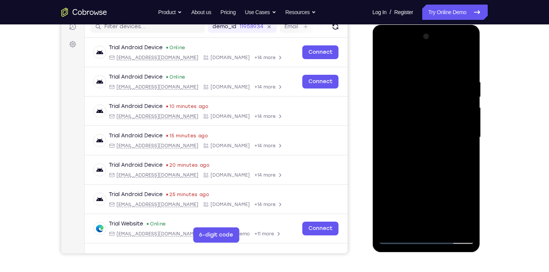
scroll to position [101, 0]
click at [384, 61] on div at bounding box center [426, 137] width 96 height 213
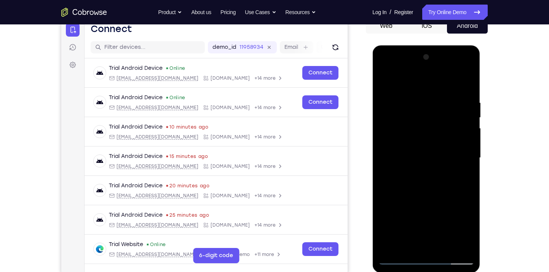
scroll to position [74, 0]
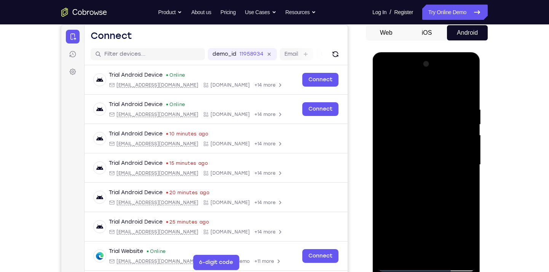
click at [467, 75] on div at bounding box center [426, 164] width 96 height 213
click at [435, 101] on div at bounding box center [426, 164] width 96 height 213
click at [418, 123] on div at bounding box center [426, 164] width 96 height 213
click at [459, 195] on div at bounding box center [426, 164] width 96 height 213
drag, startPoint x: 414, startPoint y: 182, endPoint x: 440, endPoint y: 107, distance: 79.0
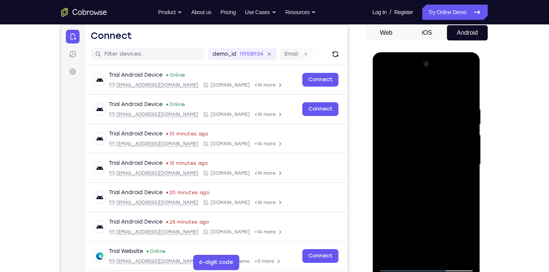
click at [440, 107] on div at bounding box center [426, 164] width 96 height 213
click at [421, 183] on div at bounding box center [426, 164] width 96 height 213
drag, startPoint x: 424, startPoint y: 173, endPoint x: 465, endPoint y: 42, distance: 138.2
click at [465, 52] on html "Online web based iOS Simulators and Android Emulators. Run iPhone, iPad, Mobile…" at bounding box center [426, 166] width 109 height 229
drag, startPoint x: 412, startPoint y: 185, endPoint x: 446, endPoint y: 90, distance: 101.1
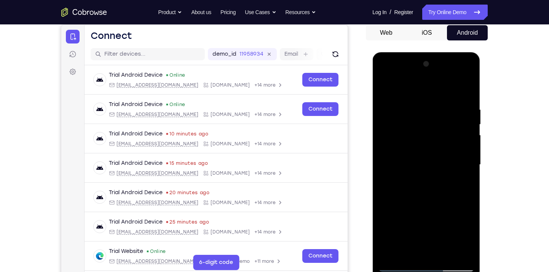
click at [446, 90] on div at bounding box center [426, 164] width 96 height 213
drag, startPoint x: 408, startPoint y: 193, endPoint x: 440, endPoint y: 85, distance: 112.5
click at [440, 85] on div at bounding box center [426, 164] width 96 height 213
drag, startPoint x: 413, startPoint y: 198, endPoint x: 443, endPoint y: 110, distance: 92.7
click at [443, 110] on div at bounding box center [426, 164] width 96 height 213
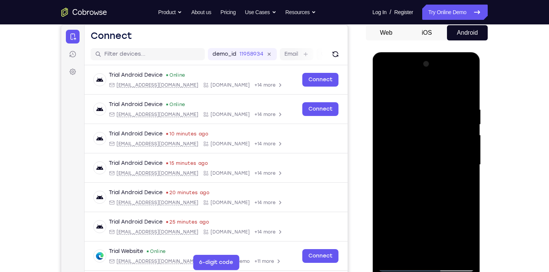
click at [435, 163] on div at bounding box center [426, 164] width 96 height 213
drag, startPoint x: 417, startPoint y: 196, endPoint x: 475, endPoint y: 136, distance: 83.0
click at [475, 136] on div at bounding box center [426, 165] width 108 height 227
drag, startPoint x: 414, startPoint y: 186, endPoint x: 430, endPoint y: 149, distance: 40.8
click at [430, 149] on div at bounding box center [426, 164] width 96 height 213
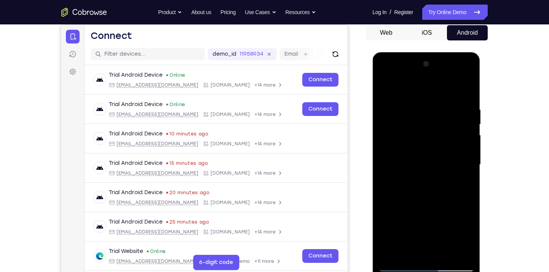
drag, startPoint x: 424, startPoint y: 177, endPoint x: 436, endPoint y: 147, distance: 31.8
click at [436, 147] on div at bounding box center [426, 164] width 96 height 213
drag, startPoint x: 418, startPoint y: 172, endPoint x: 426, endPoint y: 149, distance: 24.1
click at [426, 149] on div at bounding box center [426, 164] width 96 height 213
drag, startPoint x: 423, startPoint y: 166, endPoint x: 435, endPoint y: 134, distance: 34.7
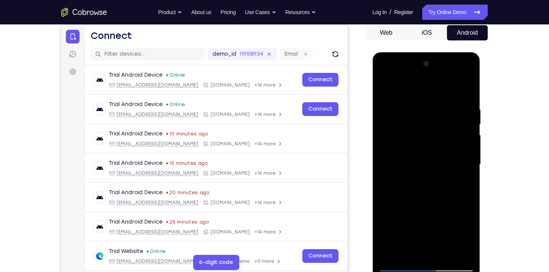
click at [435, 134] on div at bounding box center [426, 164] width 96 height 213
drag, startPoint x: 424, startPoint y: 175, endPoint x: 435, endPoint y: 144, distance: 33.1
click at [435, 144] on div at bounding box center [426, 164] width 96 height 213
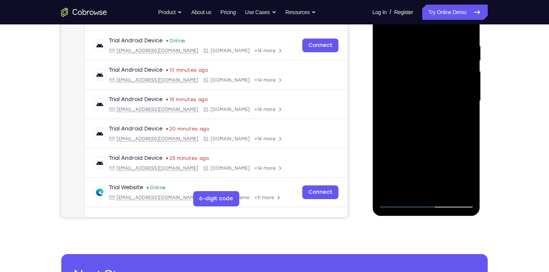
click at [400, 204] on div at bounding box center [426, 100] width 96 height 213
click at [396, 203] on div at bounding box center [426, 100] width 96 height 213
click at [420, 143] on div at bounding box center [426, 100] width 96 height 213
drag, startPoint x: 423, startPoint y: 143, endPoint x: 447, endPoint y: 78, distance: 69.0
click at [447, 78] on div at bounding box center [426, 100] width 96 height 213
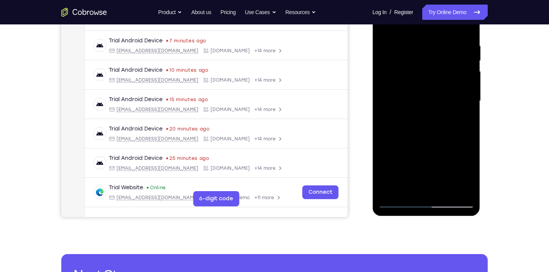
drag, startPoint x: 412, startPoint y: 148, endPoint x: 436, endPoint y: 95, distance: 57.8
click at [436, 95] on div at bounding box center [426, 100] width 96 height 213
click at [399, 201] on div at bounding box center [426, 100] width 96 height 213
drag, startPoint x: 401, startPoint y: 157, endPoint x: 418, endPoint y: 112, distance: 48.0
click at [418, 112] on div at bounding box center [426, 100] width 96 height 213
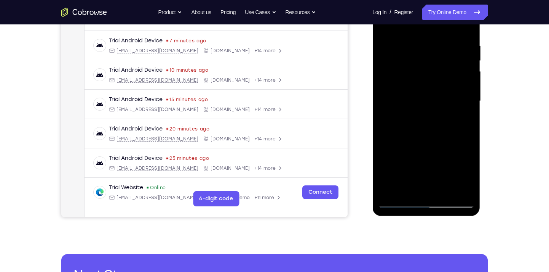
drag, startPoint x: 407, startPoint y: 141, endPoint x: 425, endPoint y: 101, distance: 44.0
click at [425, 101] on div at bounding box center [426, 100] width 96 height 213
click at [429, 90] on div at bounding box center [426, 100] width 96 height 213
drag, startPoint x: 419, startPoint y: 145, endPoint x: 447, endPoint y: 79, distance: 71.2
click at [447, 79] on div at bounding box center [426, 100] width 96 height 213
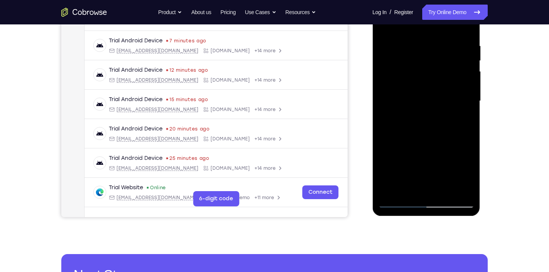
drag, startPoint x: 417, startPoint y: 147, endPoint x: 441, endPoint y: 87, distance: 64.6
click at [441, 87] on div at bounding box center [426, 100] width 96 height 213
drag, startPoint x: 427, startPoint y: 144, endPoint x: 433, endPoint y: 126, distance: 18.9
click at [433, 126] on div at bounding box center [426, 100] width 96 height 213
drag, startPoint x: 419, startPoint y: 140, endPoint x: 431, endPoint y: 113, distance: 29.3
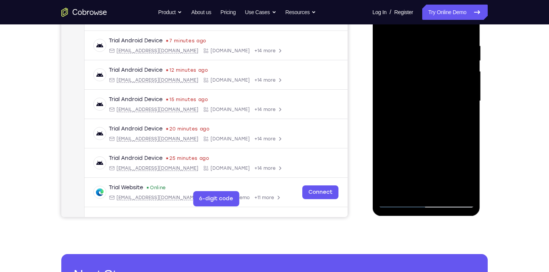
click at [431, 113] on div at bounding box center [426, 100] width 96 height 213
drag, startPoint x: 415, startPoint y: 141, endPoint x: 419, endPoint y: 132, distance: 10.4
click at [419, 132] on div at bounding box center [426, 100] width 96 height 213
drag, startPoint x: 412, startPoint y: 138, endPoint x: 423, endPoint y: 117, distance: 23.5
click at [423, 117] on div at bounding box center [426, 100] width 96 height 213
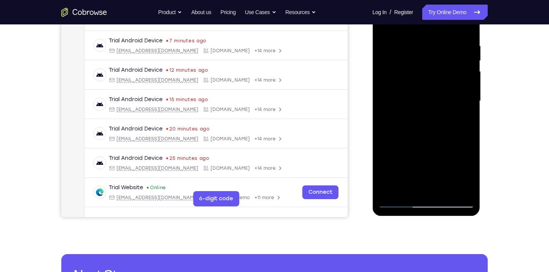
drag, startPoint x: 419, startPoint y: 137, endPoint x: 428, endPoint y: 115, distance: 24.1
click at [428, 115] on div at bounding box center [426, 100] width 96 height 213
click at [419, 147] on div at bounding box center [426, 100] width 96 height 213
drag, startPoint x: 426, startPoint y: 133, endPoint x: 433, endPoint y: 118, distance: 16.2
click at [433, 118] on div at bounding box center [426, 100] width 96 height 213
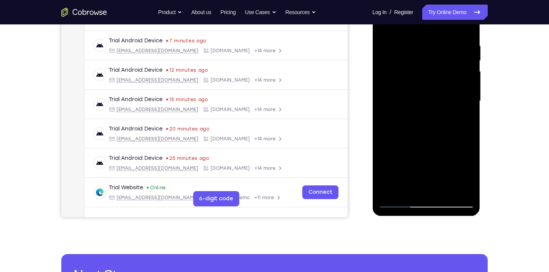
drag, startPoint x: 420, startPoint y: 141, endPoint x: 428, endPoint y: 120, distance: 22.3
click at [428, 120] on div at bounding box center [426, 100] width 96 height 213
drag, startPoint x: 417, startPoint y: 141, endPoint x: 424, endPoint y: 125, distance: 17.6
click at [424, 125] on div at bounding box center [426, 100] width 96 height 213
drag, startPoint x: 419, startPoint y: 141, endPoint x: 425, endPoint y: 128, distance: 14.7
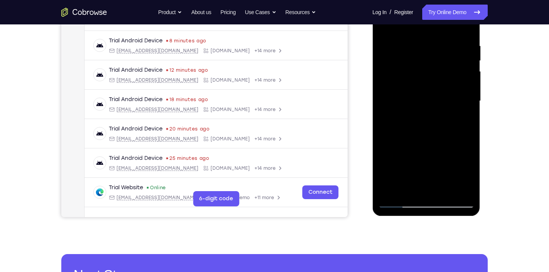
click at [425, 128] on div at bounding box center [426, 100] width 96 height 213
drag, startPoint x: 414, startPoint y: 133, endPoint x: 422, endPoint y: 120, distance: 15.9
click at [422, 120] on div at bounding box center [426, 100] width 96 height 213
drag, startPoint x: 409, startPoint y: 144, endPoint x: 420, endPoint y: 121, distance: 25.1
click at [420, 121] on div at bounding box center [426, 100] width 96 height 213
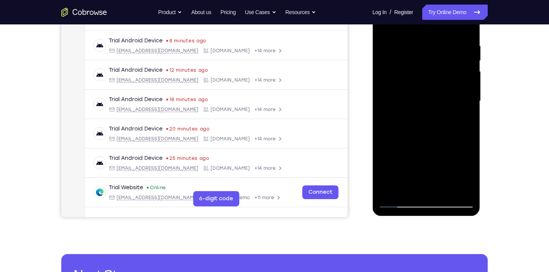
drag, startPoint x: 415, startPoint y: 131, endPoint x: 421, endPoint y: 122, distance: 10.8
click at [421, 122] on div at bounding box center [426, 100] width 96 height 213
drag, startPoint x: 413, startPoint y: 136, endPoint x: 425, endPoint y: 117, distance: 21.8
click at [425, 117] on div at bounding box center [426, 100] width 96 height 213
drag, startPoint x: 414, startPoint y: 136, endPoint x: 425, endPoint y: 102, distance: 35.8
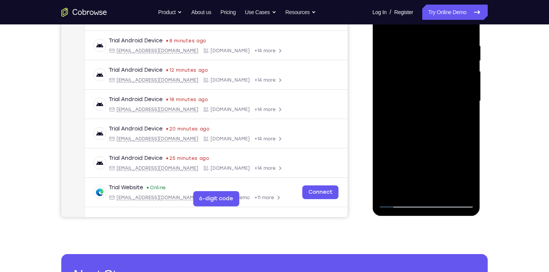
click at [425, 102] on div at bounding box center [426, 100] width 96 height 213
drag, startPoint x: 407, startPoint y: 144, endPoint x: 422, endPoint y: 107, distance: 39.8
click at [422, 107] on div at bounding box center [426, 100] width 96 height 213
drag, startPoint x: 411, startPoint y: 138, endPoint x: 422, endPoint y: 107, distance: 33.1
click at [422, 107] on div at bounding box center [426, 100] width 96 height 213
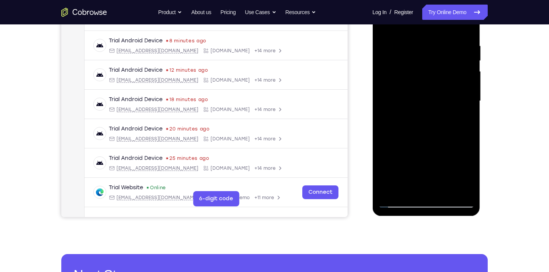
drag, startPoint x: 414, startPoint y: 141, endPoint x: 420, endPoint y: 114, distance: 27.7
click at [420, 114] on div at bounding box center [426, 100] width 96 height 213
drag, startPoint x: 414, startPoint y: 134, endPoint x: 427, endPoint y: 95, distance: 41.1
click at [427, 95] on div at bounding box center [426, 100] width 96 height 213
drag, startPoint x: 416, startPoint y: 142, endPoint x: 430, endPoint y: 109, distance: 36.0
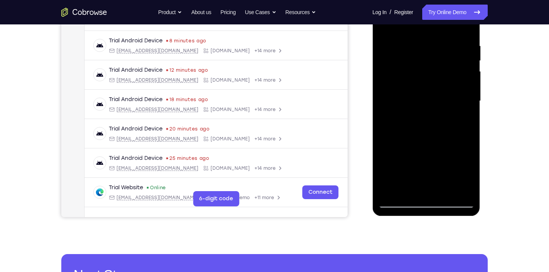
click at [430, 109] on div at bounding box center [426, 100] width 96 height 213
drag, startPoint x: 420, startPoint y: 132, endPoint x: 431, endPoint y: 112, distance: 23.0
click at [431, 112] on div at bounding box center [426, 100] width 96 height 213
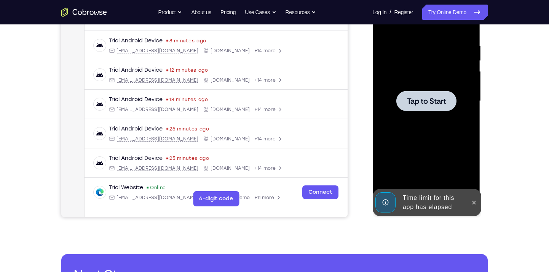
click at [430, 106] on div at bounding box center [426, 101] width 60 height 20
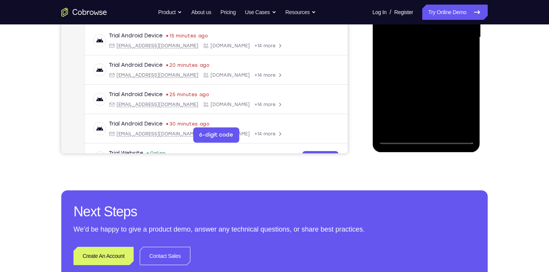
scroll to position [202, 0]
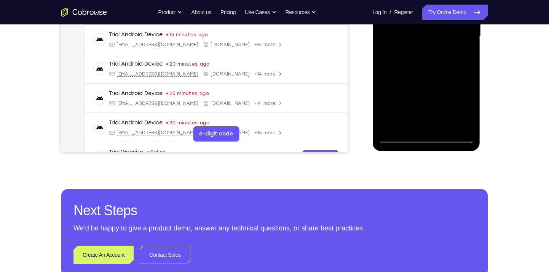
click at [426, 138] on div at bounding box center [426, 36] width 96 height 213
click at [460, 105] on div at bounding box center [426, 36] width 96 height 213
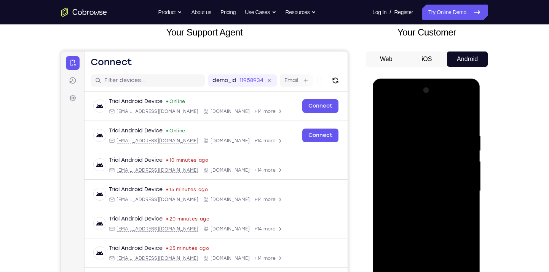
scroll to position [47, 0]
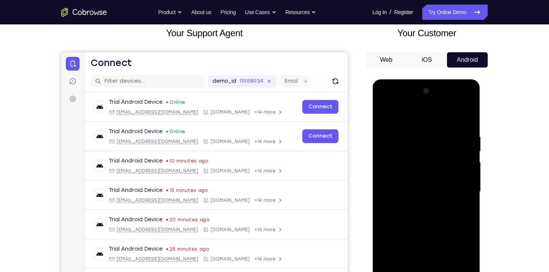
click at [420, 117] on div at bounding box center [426, 191] width 96 height 213
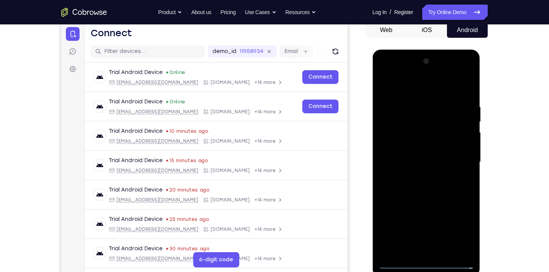
scroll to position [78, 0]
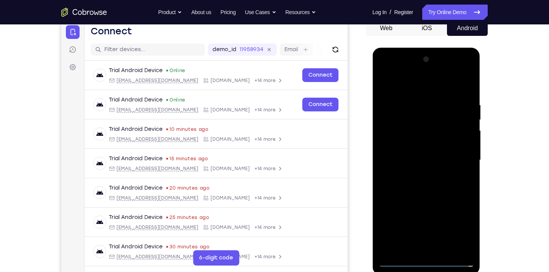
click at [423, 122] on div at bounding box center [426, 159] width 96 height 213
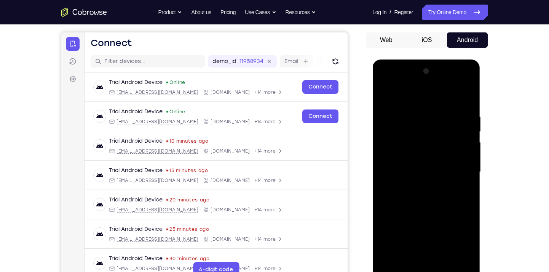
scroll to position [63, 0]
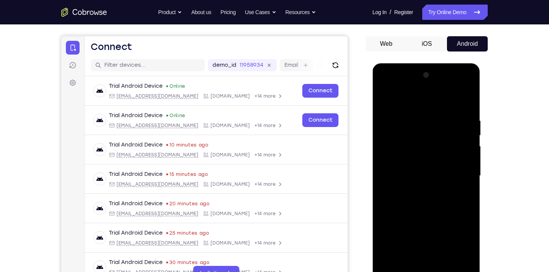
click at [449, 149] on div at bounding box center [426, 175] width 96 height 213
click at [460, 129] on div at bounding box center [426, 175] width 96 height 213
click at [454, 175] on div at bounding box center [426, 175] width 96 height 213
click at [384, 87] on div at bounding box center [426, 175] width 96 height 213
click at [386, 88] on div at bounding box center [426, 175] width 96 height 213
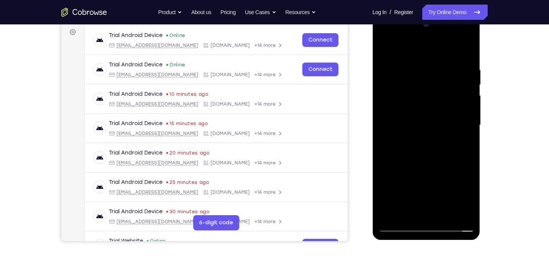
scroll to position [115, 0]
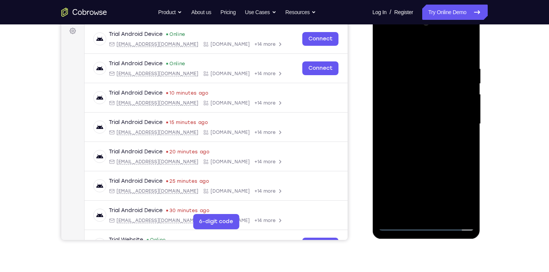
click at [457, 125] on div at bounding box center [426, 123] width 96 height 213
click at [416, 139] on div at bounding box center [426, 123] width 96 height 213
click at [451, 118] on div at bounding box center [426, 123] width 96 height 213
click at [421, 109] on div at bounding box center [426, 123] width 96 height 213
click at [462, 109] on div at bounding box center [426, 123] width 96 height 213
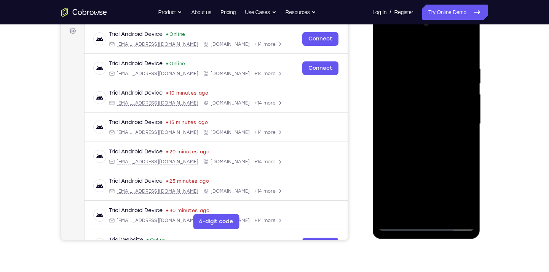
click at [426, 122] on div at bounding box center [426, 123] width 96 height 213
click at [396, 136] on div at bounding box center [426, 123] width 96 height 213
click at [423, 144] on div at bounding box center [426, 123] width 96 height 213
click at [396, 137] on div at bounding box center [426, 123] width 96 height 213
click at [405, 110] on div at bounding box center [426, 123] width 96 height 213
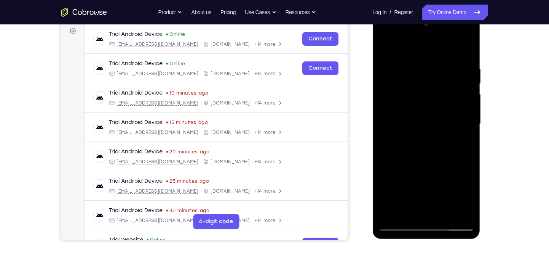
click at [408, 120] on div at bounding box center [426, 123] width 96 height 213
click at [406, 149] on div at bounding box center [426, 123] width 96 height 213
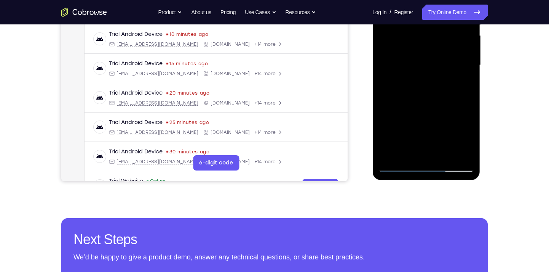
scroll to position [178, 0]
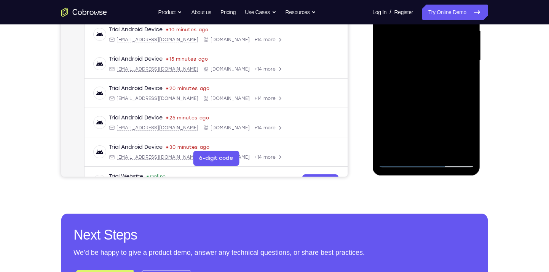
click at [443, 149] on div at bounding box center [426, 60] width 96 height 213
click at [426, 97] on div at bounding box center [426, 60] width 96 height 213
click at [443, 150] on div at bounding box center [426, 60] width 96 height 213
click at [430, 101] on div at bounding box center [426, 60] width 96 height 213
click at [412, 77] on div at bounding box center [426, 60] width 96 height 213
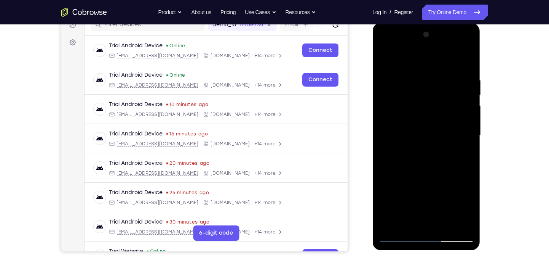
scroll to position [61, 0]
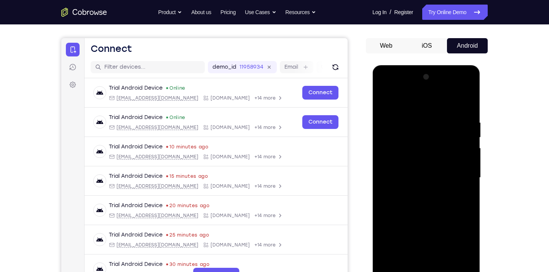
click at [382, 103] on div at bounding box center [426, 177] width 96 height 213
click at [411, 162] on div at bounding box center [426, 177] width 96 height 213
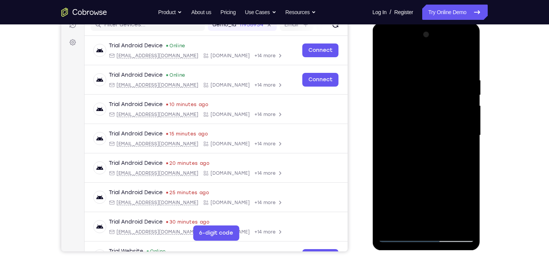
scroll to position [104, 0]
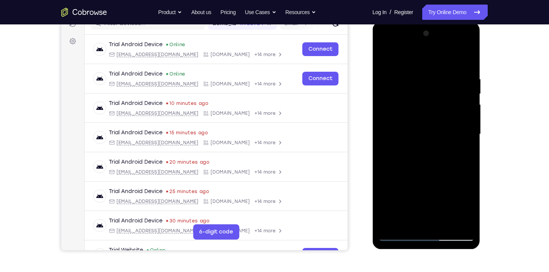
click at [429, 138] on div at bounding box center [426, 133] width 96 height 213
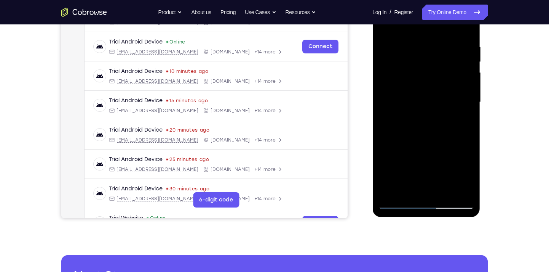
scroll to position [137, 0]
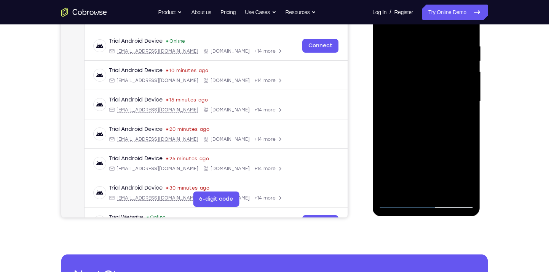
click at [420, 149] on div at bounding box center [426, 101] width 96 height 213
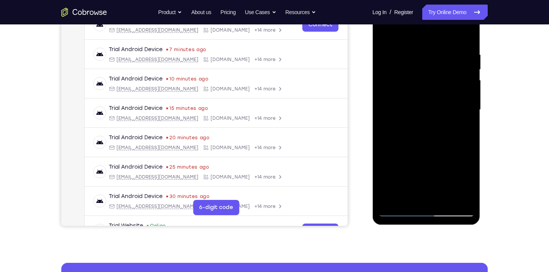
scroll to position [129, 0]
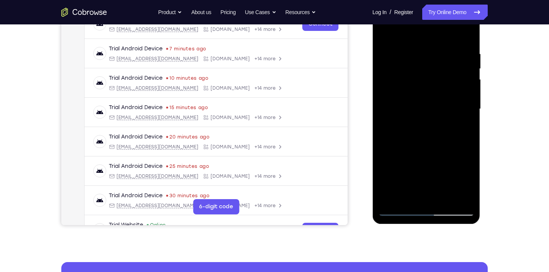
click at [467, 142] on div at bounding box center [426, 108] width 96 height 213
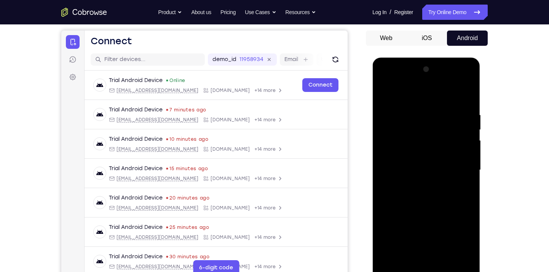
scroll to position [68, 0]
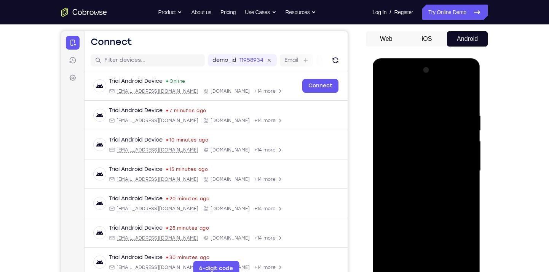
click at [468, 93] on div at bounding box center [426, 170] width 96 height 213
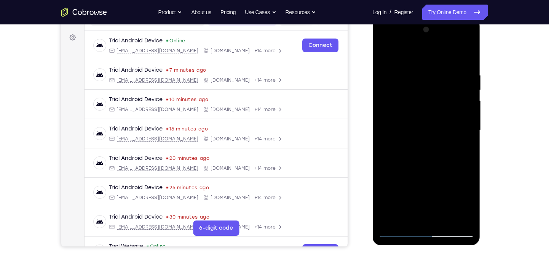
scroll to position [109, 0]
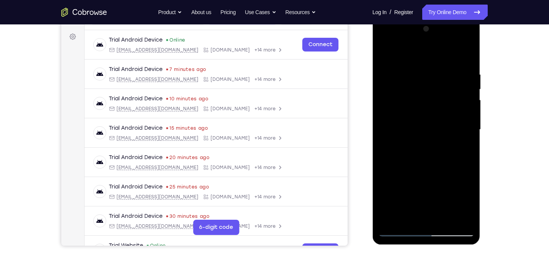
click at [428, 130] on div at bounding box center [426, 129] width 96 height 213
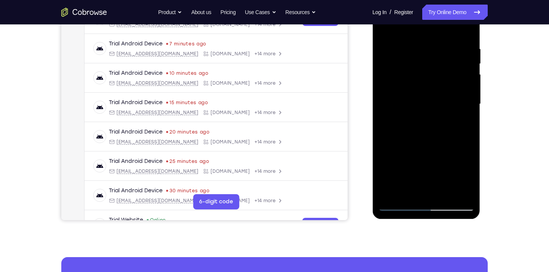
click at [446, 176] on div at bounding box center [426, 103] width 96 height 213
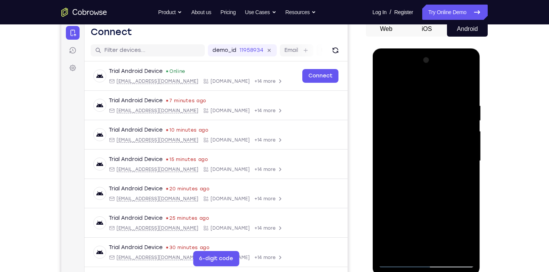
scroll to position [70, 0]
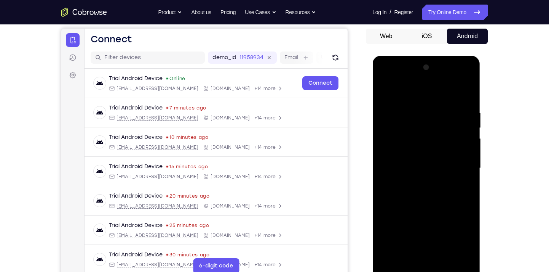
drag, startPoint x: 454, startPoint y: 95, endPoint x: 438, endPoint y: 133, distance: 41.2
click at [438, 133] on div at bounding box center [426, 167] width 96 height 213
click at [460, 78] on div at bounding box center [426, 167] width 96 height 213
click at [441, 131] on div at bounding box center [426, 167] width 96 height 213
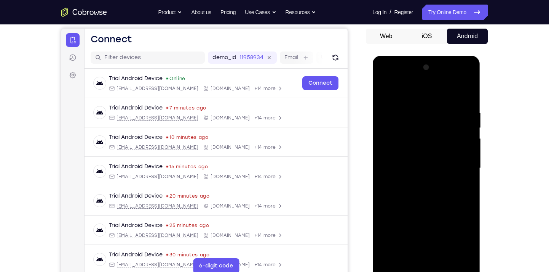
click at [441, 131] on div at bounding box center [426, 167] width 96 height 213
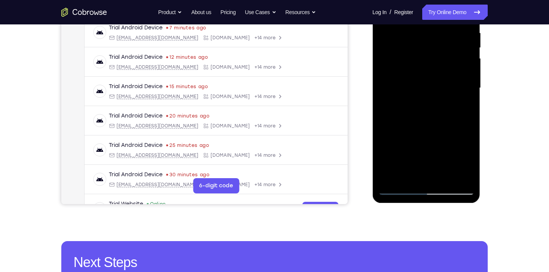
scroll to position [151, 0]
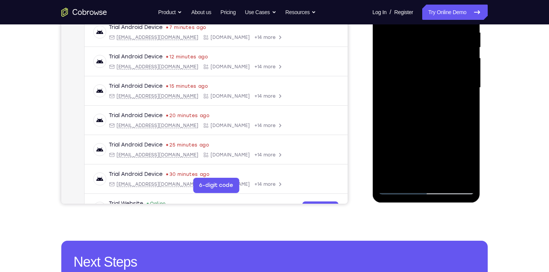
click at [458, 189] on div at bounding box center [426, 87] width 96 height 213
click at [464, 133] on div at bounding box center [426, 87] width 96 height 213
click at [406, 175] on div at bounding box center [426, 87] width 96 height 213
click at [406, 174] on div at bounding box center [426, 87] width 96 height 213
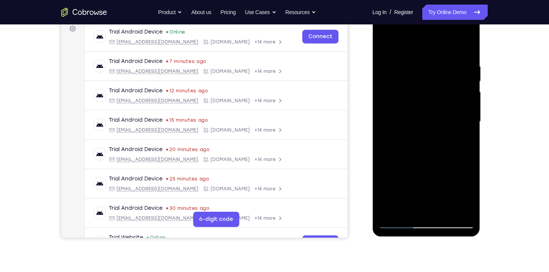
scroll to position [117, 0]
drag, startPoint x: 433, startPoint y: 120, endPoint x: 445, endPoint y: 94, distance: 29.0
click at [445, 94] on div at bounding box center [426, 120] width 96 height 213
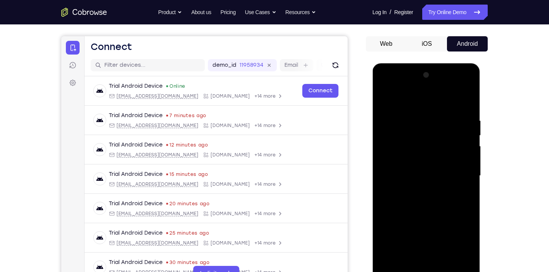
scroll to position [56, 0]
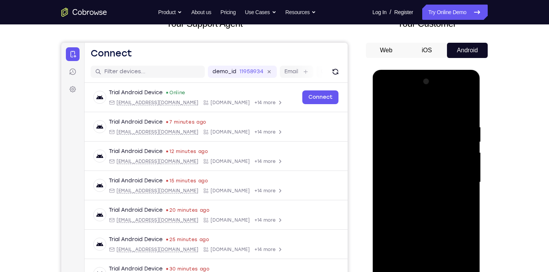
click at [384, 109] on div at bounding box center [426, 181] width 96 height 213
click at [420, 124] on div at bounding box center [426, 181] width 96 height 213
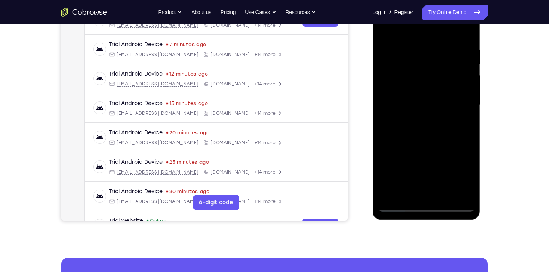
scroll to position [135, 0]
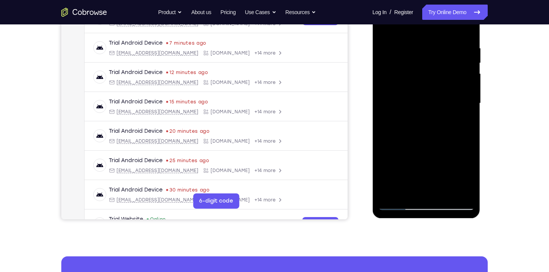
click at [460, 118] on div at bounding box center [426, 103] width 96 height 213
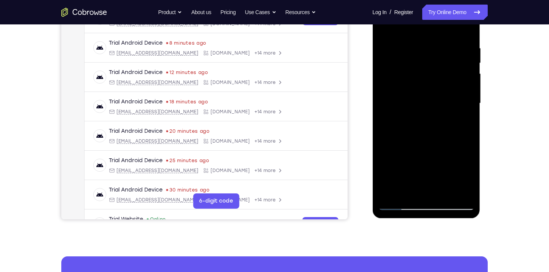
click at [460, 118] on div at bounding box center [426, 103] width 96 height 213
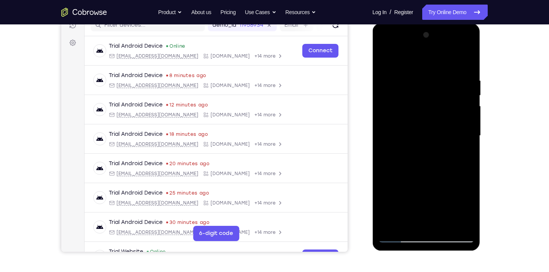
scroll to position [102, 0]
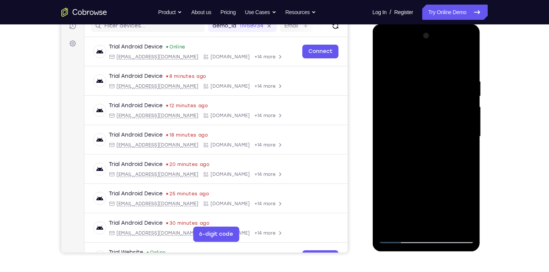
click at [465, 62] on div at bounding box center [426, 136] width 96 height 213
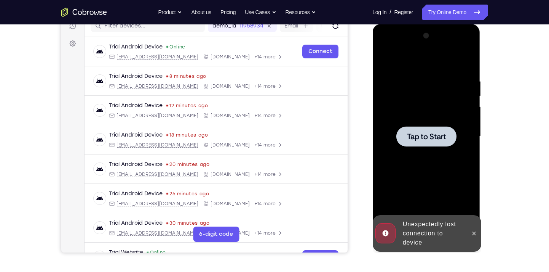
click at [404, 101] on div at bounding box center [426, 136] width 96 height 213
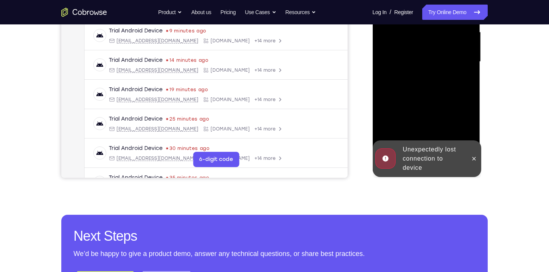
scroll to position [177, 0]
click at [475, 156] on icon at bounding box center [473, 157] width 3 height 3
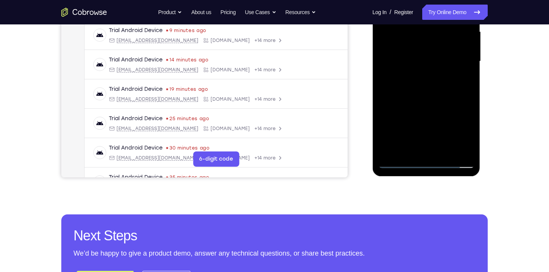
click at [427, 159] on div at bounding box center [426, 61] width 96 height 213
click at [427, 160] on div at bounding box center [426, 61] width 96 height 213
click at [458, 130] on div at bounding box center [426, 61] width 96 height 213
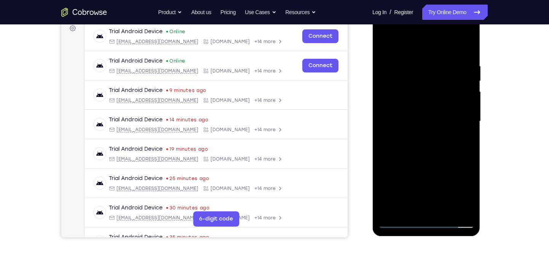
scroll to position [117, 0]
click at [417, 50] on div at bounding box center [426, 121] width 96 height 213
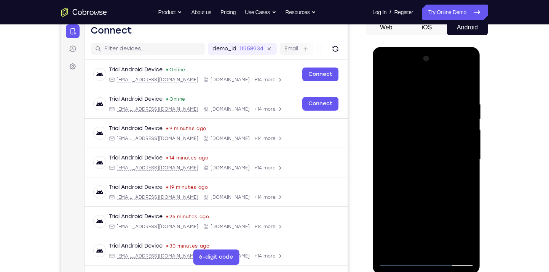
click at [460, 156] on div at bounding box center [426, 159] width 96 height 213
click at [417, 172] on div at bounding box center [426, 159] width 96 height 213
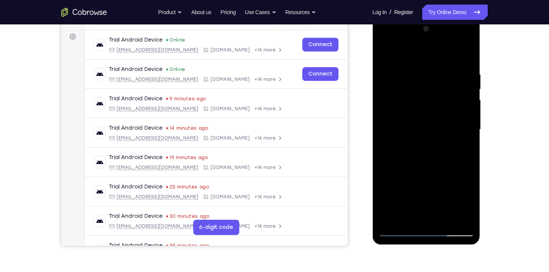
scroll to position [109, 0]
click at [417, 142] on div at bounding box center [426, 128] width 96 height 213
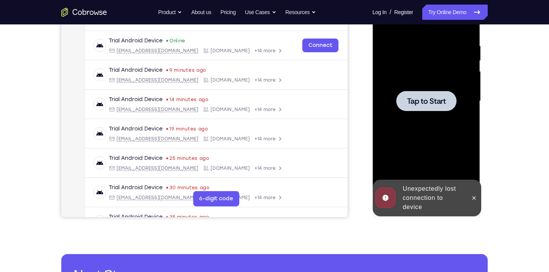
scroll to position [138, 0]
click at [429, 109] on div at bounding box center [426, 100] width 60 height 20
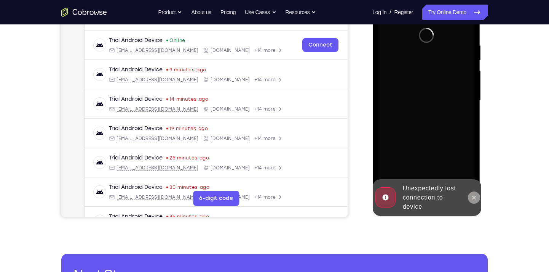
click at [476, 197] on icon at bounding box center [474, 197] width 6 height 6
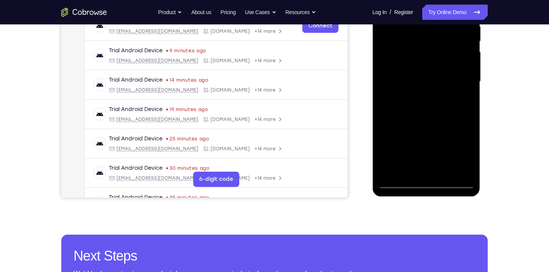
scroll to position [170, 0]
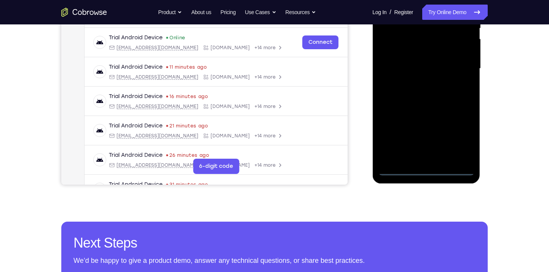
click at [425, 169] on div at bounding box center [426, 68] width 96 height 213
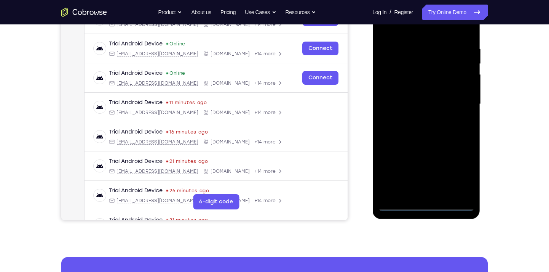
scroll to position [133, 0]
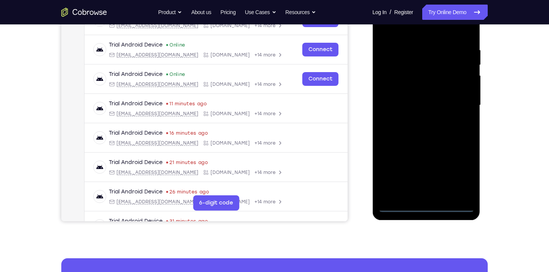
click at [460, 175] on div at bounding box center [426, 104] width 96 height 213
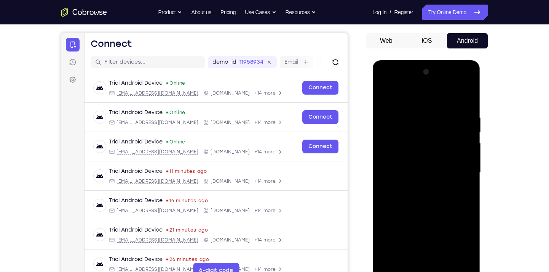
scroll to position [66, 0]
click at [416, 99] on div at bounding box center [426, 172] width 96 height 213
click at [458, 168] on div at bounding box center [426, 172] width 96 height 213
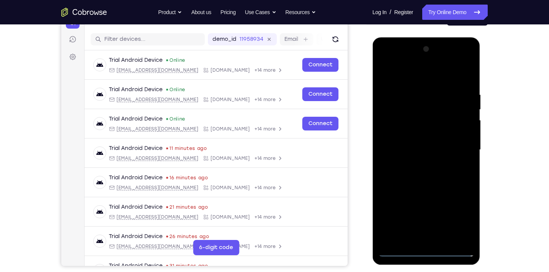
scroll to position [89, 0]
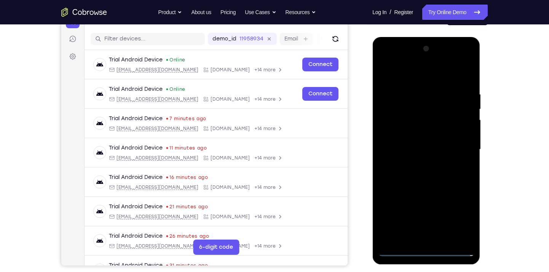
click at [415, 162] on div at bounding box center [426, 149] width 96 height 213
click at [420, 137] on div at bounding box center [426, 149] width 96 height 213
click at [409, 133] on div at bounding box center [426, 149] width 96 height 213
click at [415, 150] on div at bounding box center [426, 149] width 96 height 213
click at [432, 172] on div at bounding box center [426, 149] width 96 height 213
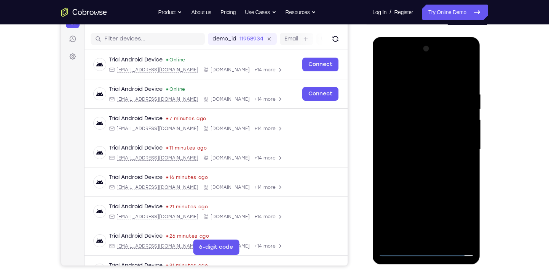
click at [458, 75] on div at bounding box center [426, 149] width 96 height 213
click at [419, 171] on div at bounding box center [426, 149] width 96 height 213
click at [420, 177] on div at bounding box center [426, 149] width 96 height 213
click at [424, 171] on div at bounding box center [426, 149] width 96 height 213
drag, startPoint x: 417, startPoint y: 163, endPoint x: 438, endPoint y: 107, distance: 60.0
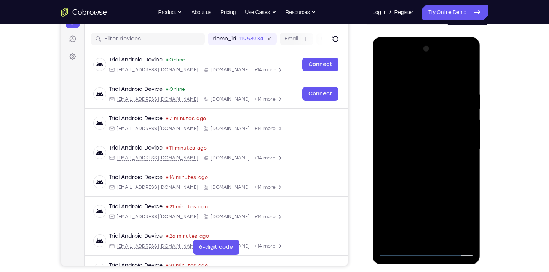
click at [438, 107] on div at bounding box center [426, 149] width 96 height 213
click at [441, 154] on div at bounding box center [426, 149] width 96 height 213
drag, startPoint x: 399, startPoint y: 143, endPoint x: 429, endPoint y: 92, distance: 59.2
click at [429, 92] on div at bounding box center [426, 149] width 96 height 213
drag, startPoint x: 423, startPoint y: 157, endPoint x: 446, endPoint y: 109, distance: 52.8
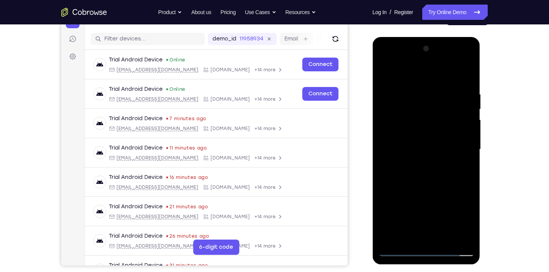
click at [446, 109] on div at bounding box center [426, 149] width 96 height 213
drag, startPoint x: 417, startPoint y: 158, endPoint x: 435, endPoint y: 97, distance: 63.7
click at [435, 97] on div at bounding box center [426, 149] width 96 height 213
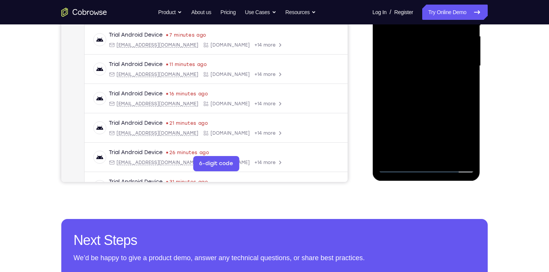
scroll to position [173, 0]
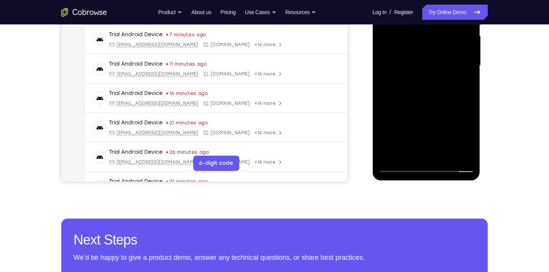
click at [443, 155] on div at bounding box center [426, 65] width 96 height 213
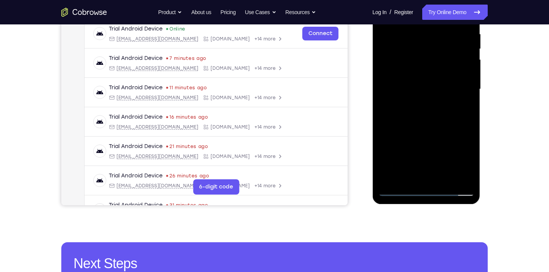
scroll to position [149, 0]
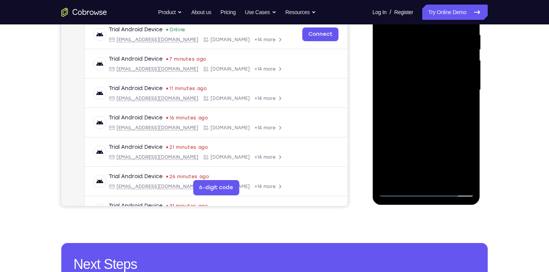
click at [416, 129] on div at bounding box center [426, 89] width 96 height 213
click at [411, 69] on div at bounding box center [426, 89] width 96 height 213
click at [404, 176] on div at bounding box center [426, 89] width 96 height 213
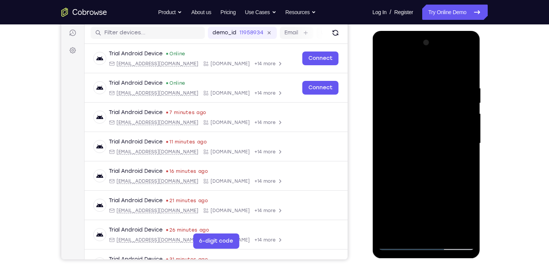
scroll to position [94, 0]
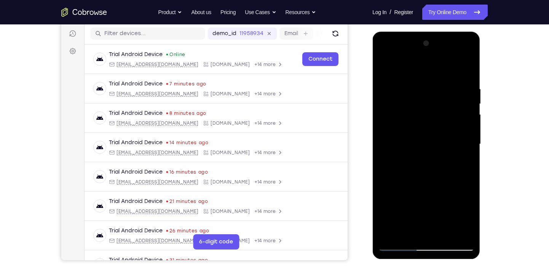
click at [462, 164] on div at bounding box center [426, 143] width 96 height 213
click at [390, 164] on div at bounding box center [426, 143] width 96 height 213
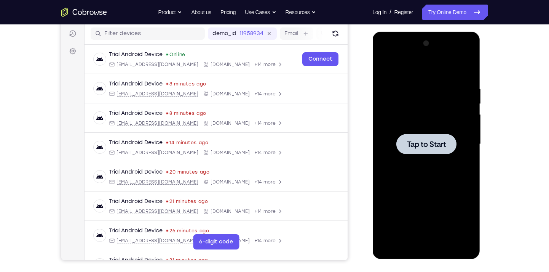
click at [418, 143] on span "Tap to Start" at bounding box center [426, 144] width 39 height 8
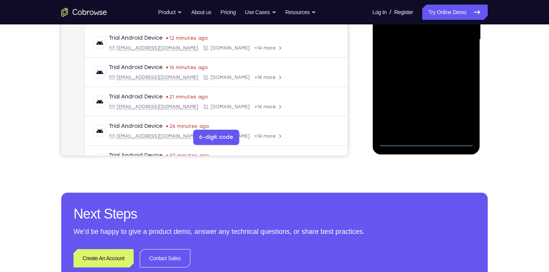
scroll to position [199, 0]
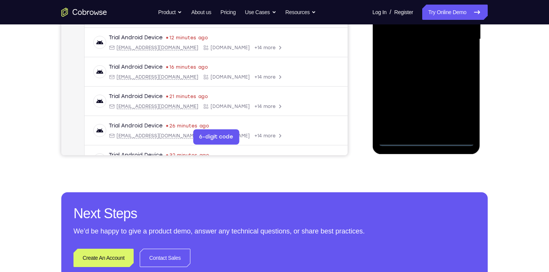
click at [425, 142] on div at bounding box center [426, 39] width 96 height 213
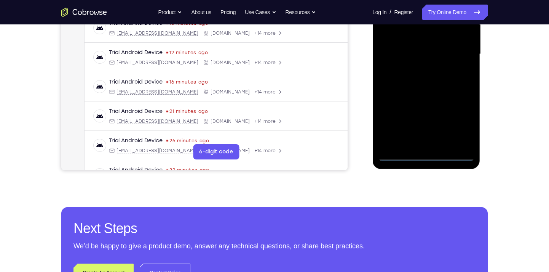
scroll to position [184, 0]
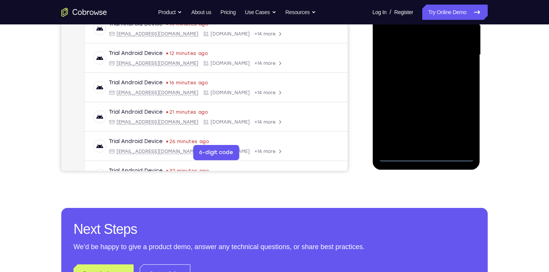
click at [459, 123] on div at bounding box center [426, 54] width 96 height 213
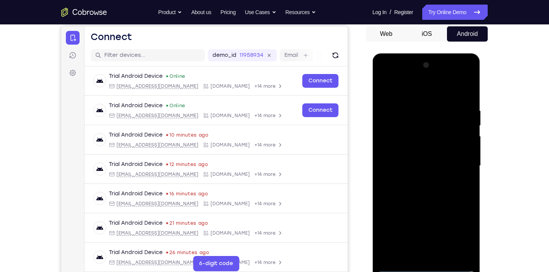
scroll to position [69, 0]
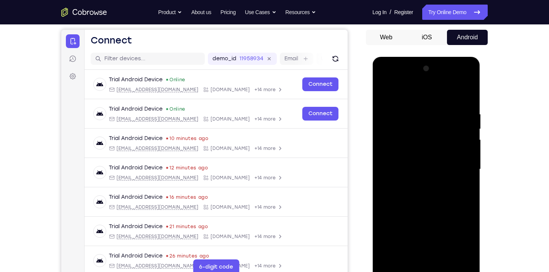
click at [406, 96] on div at bounding box center [426, 168] width 96 height 213
click at [463, 174] on div at bounding box center [426, 168] width 96 height 213
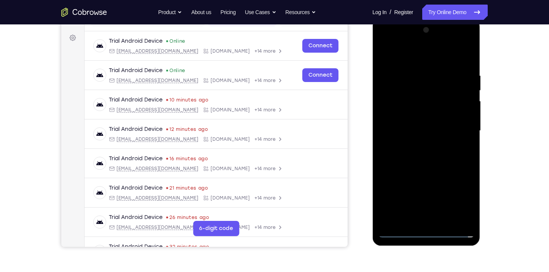
scroll to position [155, 0]
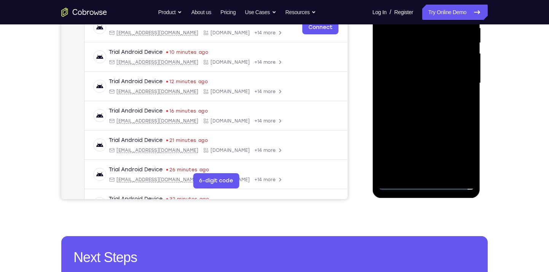
click at [417, 174] on div at bounding box center [426, 82] width 96 height 213
click at [431, 80] on div at bounding box center [426, 82] width 96 height 213
click at [417, 70] on div at bounding box center [426, 82] width 96 height 213
click at [419, 86] on div at bounding box center [426, 82] width 96 height 213
click at [427, 109] on div at bounding box center [426, 82] width 96 height 213
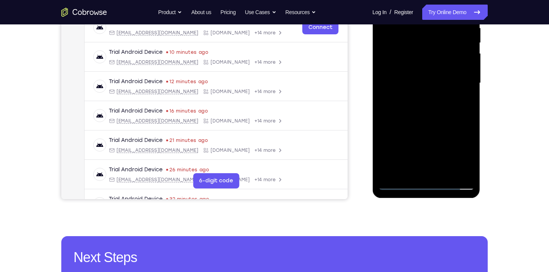
click at [436, 104] on div at bounding box center [426, 82] width 96 height 213
click at [411, 108] on div at bounding box center [426, 82] width 96 height 213
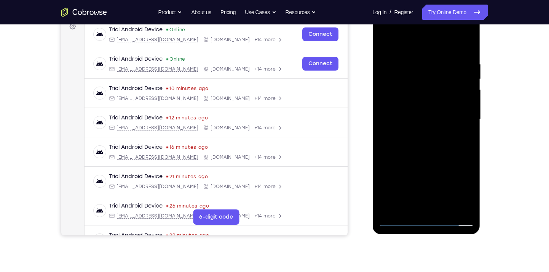
scroll to position [92, 0]
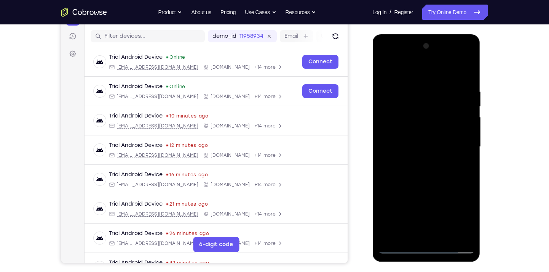
drag, startPoint x: 443, startPoint y: 164, endPoint x: 462, endPoint y: 100, distance: 67.2
click at [462, 100] on div at bounding box center [426, 146] width 96 height 213
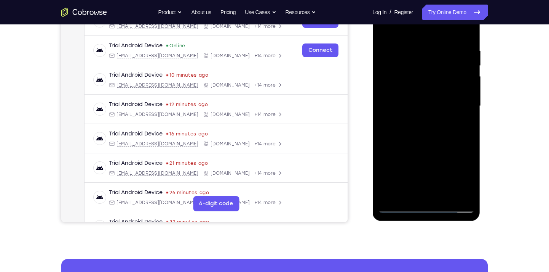
scroll to position [133, 0]
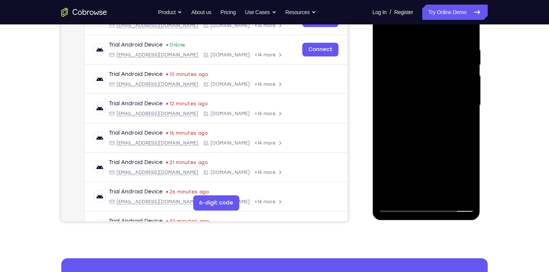
click at [441, 194] on div at bounding box center [426, 104] width 96 height 213
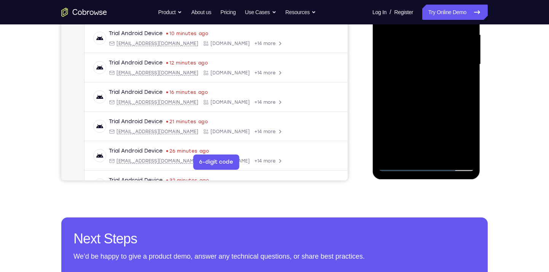
click at [420, 103] on div at bounding box center [426, 64] width 96 height 213
drag, startPoint x: 441, startPoint y: 65, endPoint x: 420, endPoint y: 99, distance: 40.3
click at [420, 99] on div at bounding box center [426, 64] width 96 height 213
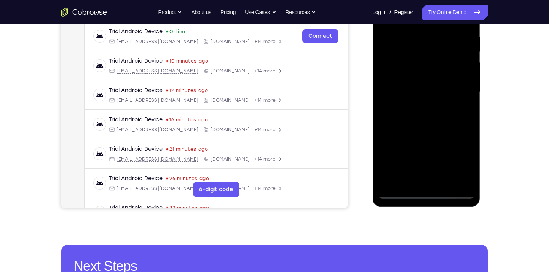
scroll to position [145, 0]
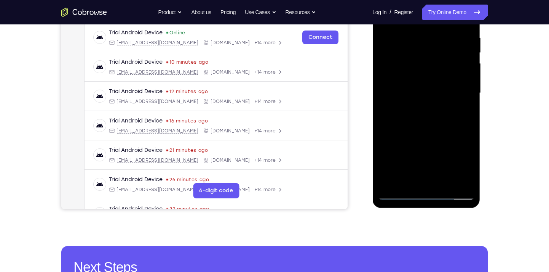
click at [417, 70] on div at bounding box center [426, 92] width 96 height 213
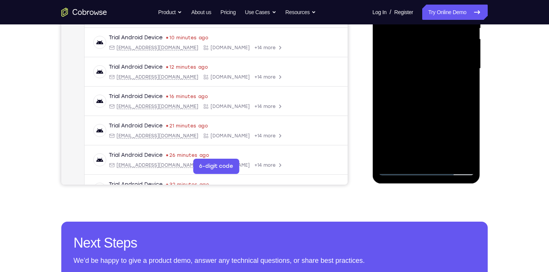
scroll to position [170, 0]
click at [400, 130] on div at bounding box center [426, 68] width 96 height 213
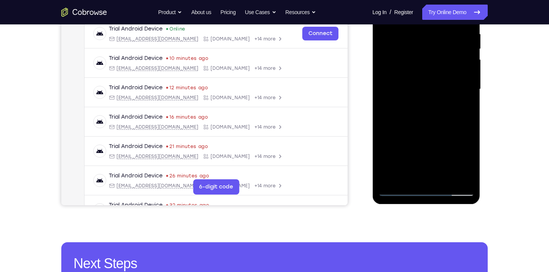
click at [496, 107] on div "Your Support Agent Your Customer Web iOS Android Next Steps We’d be happy to gi…" at bounding box center [274, 126] width 487 height 502
click at [466, 125] on div at bounding box center [426, 88] width 96 height 213
click at [422, 149] on div at bounding box center [426, 88] width 96 height 213
click at [385, 104] on div at bounding box center [426, 88] width 96 height 213
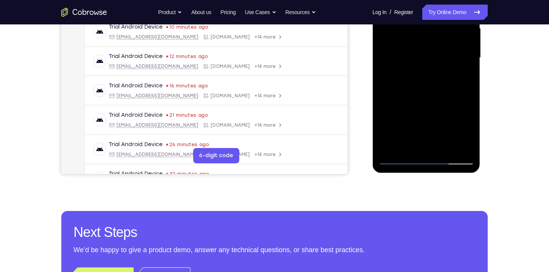
scroll to position [181, 0]
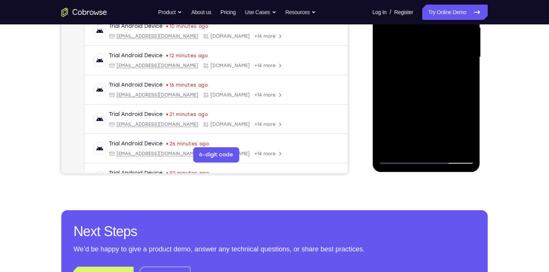
click at [402, 125] on div at bounding box center [426, 56] width 96 height 213
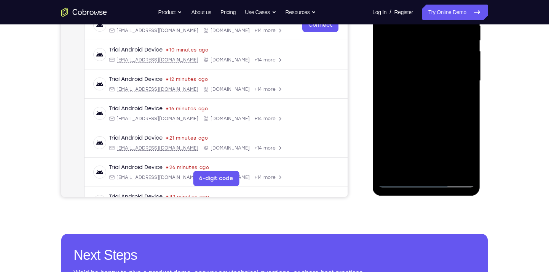
scroll to position [158, 0]
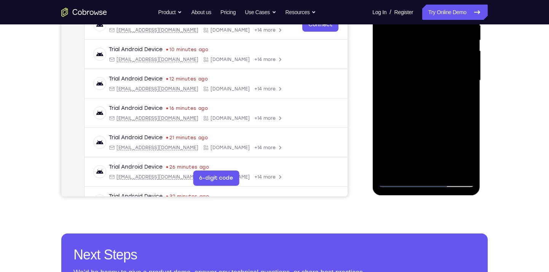
click at [389, 95] on div at bounding box center [426, 80] width 96 height 213
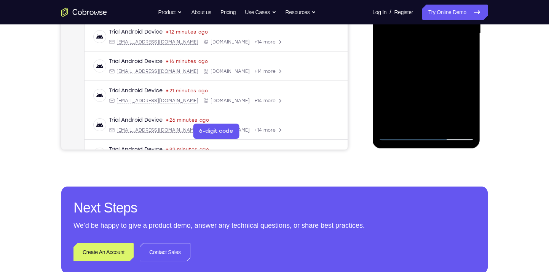
scroll to position [208, 0]
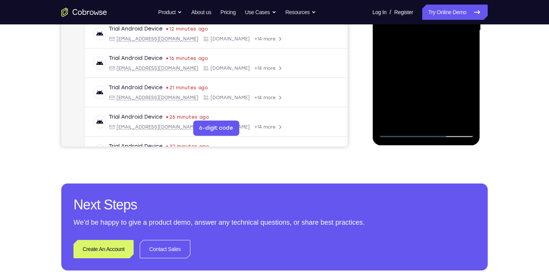
click at [399, 118] on div at bounding box center [426, 30] width 96 height 213
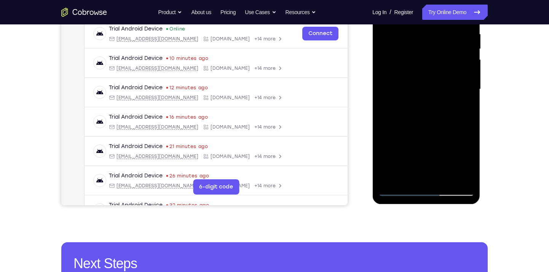
click at [397, 65] on div at bounding box center [426, 88] width 96 height 213
drag, startPoint x: 417, startPoint y: 70, endPoint x: 403, endPoint y: 60, distance: 17.1
click at [403, 60] on div at bounding box center [426, 88] width 96 height 213
click at [487, 61] on div at bounding box center [427, 88] width 122 height 234
click at [461, 59] on div at bounding box center [426, 88] width 96 height 213
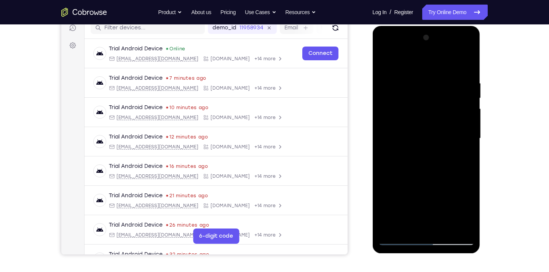
scroll to position [104, 0]
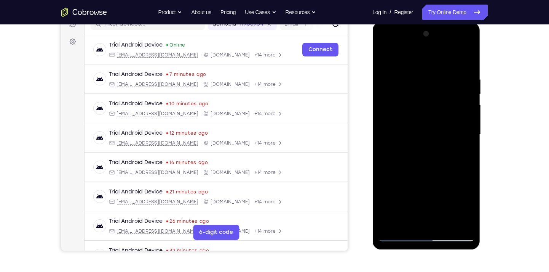
click at [469, 57] on div at bounding box center [426, 134] width 96 height 213
click at [408, 170] on div at bounding box center [426, 134] width 96 height 213
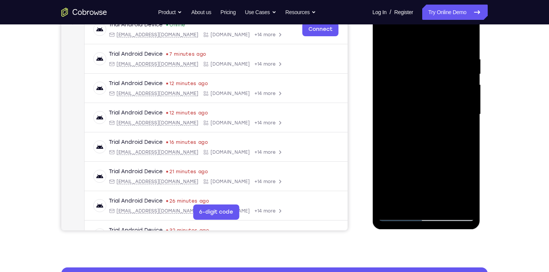
scroll to position [125, 0]
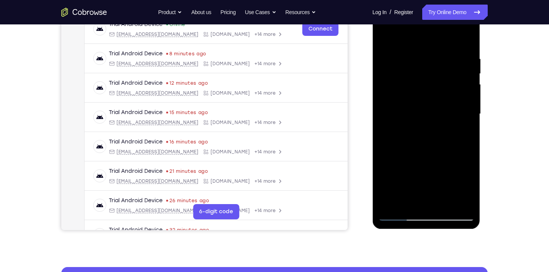
click at [468, 113] on div at bounding box center [426, 113] width 96 height 213
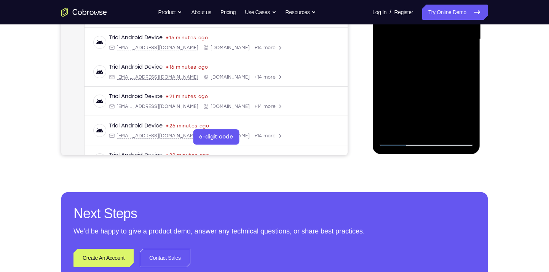
scroll to position [200, 0]
click at [406, 125] on div at bounding box center [426, 38] width 96 height 213
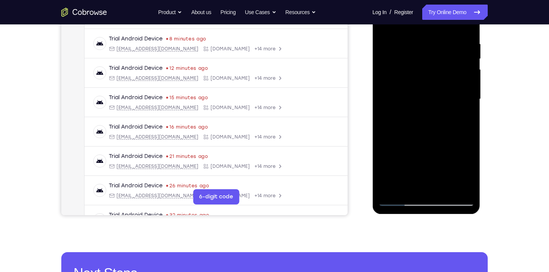
scroll to position [136, 0]
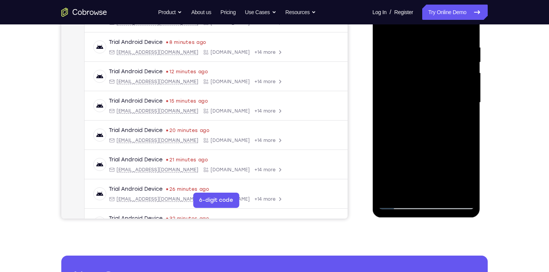
click at [396, 119] on div at bounding box center [426, 102] width 96 height 213
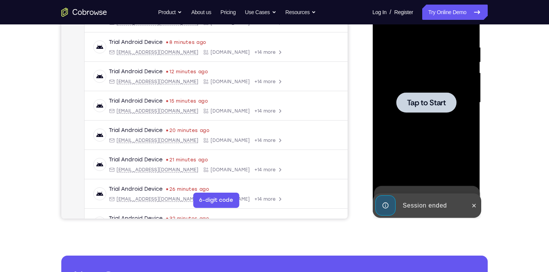
click at [420, 105] on span "Tap to Start" at bounding box center [426, 103] width 39 height 8
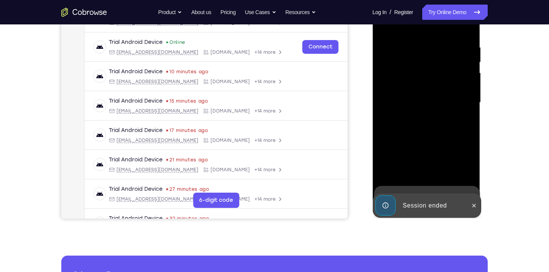
click at [426, 134] on div at bounding box center [426, 102] width 96 height 213
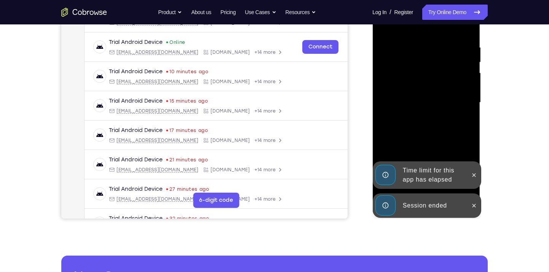
scroll to position [204, 0]
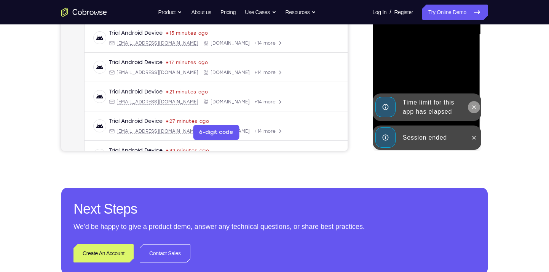
click at [475, 107] on icon at bounding box center [474, 107] width 6 height 6
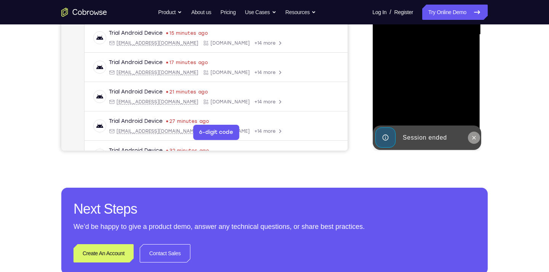
click at [474, 137] on icon at bounding box center [473, 137] width 3 height 3
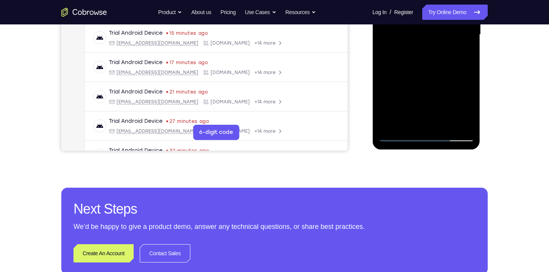
click at [428, 136] on div at bounding box center [426, 34] width 96 height 213
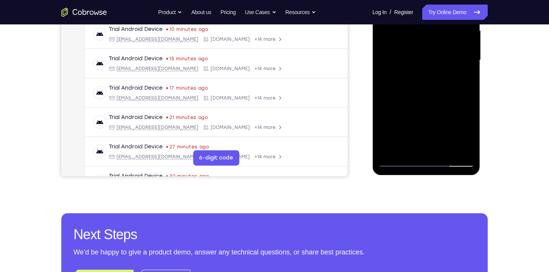
scroll to position [177, 0]
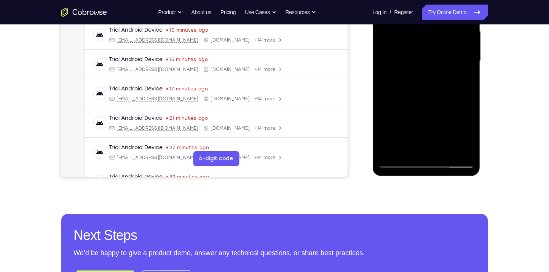
click at [459, 133] on div at bounding box center [426, 60] width 96 height 213
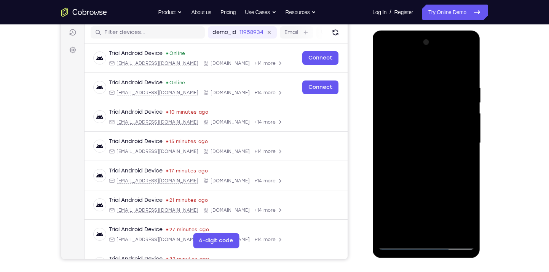
scroll to position [94, 0]
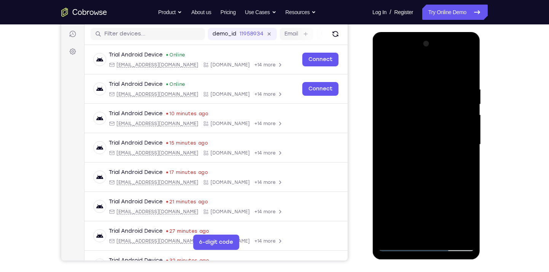
click at [418, 72] on div at bounding box center [426, 144] width 96 height 213
click at [459, 144] on div at bounding box center [426, 144] width 96 height 213
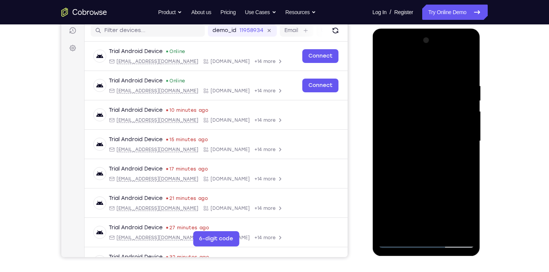
scroll to position [98, 0]
click at [417, 155] on div at bounding box center [426, 140] width 96 height 213
click at [427, 134] on div at bounding box center [426, 140] width 96 height 213
click at [417, 126] on div at bounding box center [426, 140] width 96 height 213
click at [413, 139] on div at bounding box center [426, 140] width 96 height 213
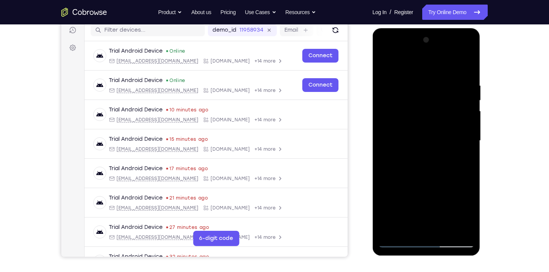
click at [413, 166] on div at bounding box center [426, 140] width 96 height 213
click at [434, 176] on div at bounding box center [426, 140] width 96 height 213
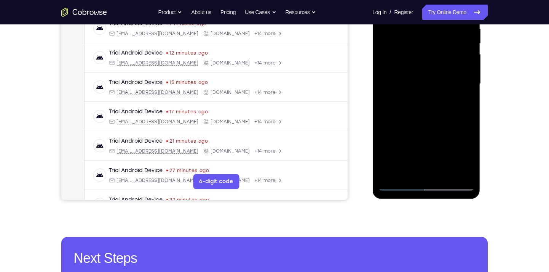
scroll to position [155, 0]
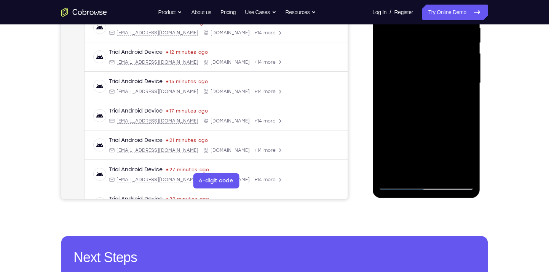
click at [445, 173] on div at bounding box center [426, 82] width 96 height 213
click at [431, 123] on div at bounding box center [426, 82] width 96 height 213
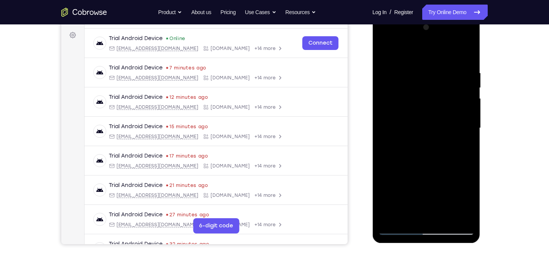
scroll to position [109, 0]
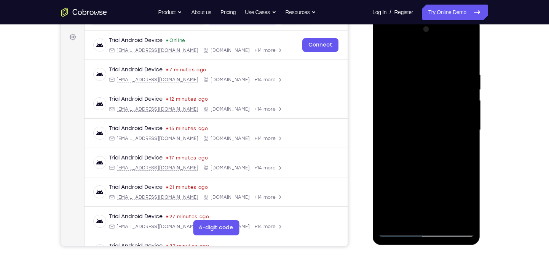
click at [402, 110] on div at bounding box center [426, 129] width 96 height 213
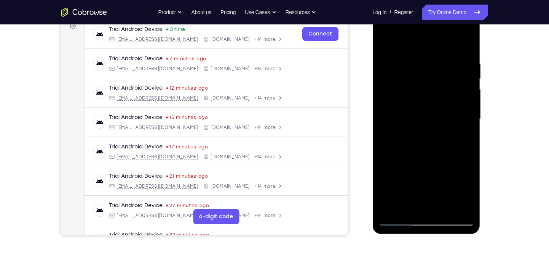
scroll to position [118, 0]
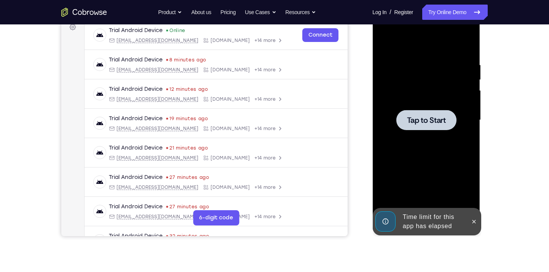
click at [424, 104] on div at bounding box center [426, 119] width 96 height 213
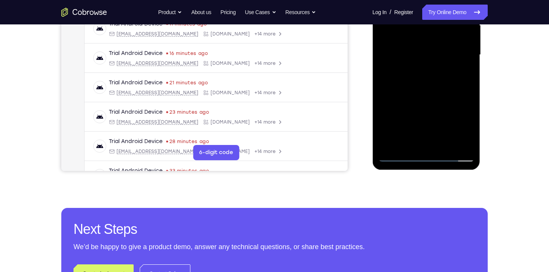
scroll to position [186, 0]
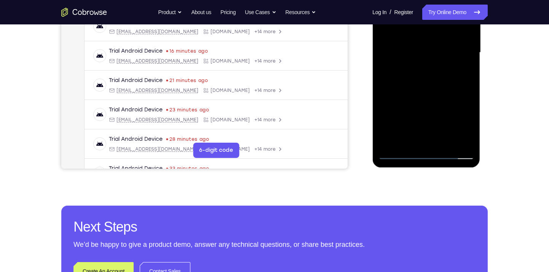
click at [424, 153] on div at bounding box center [426, 52] width 96 height 213
click at [465, 120] on div at bounding box center [426, 52] width 96 height 213
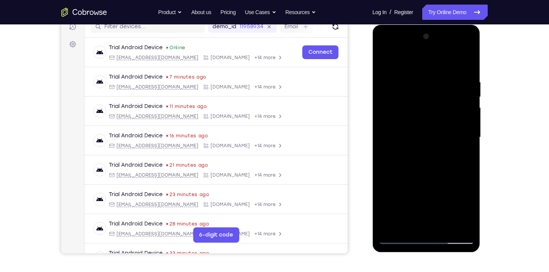
scroll to position [100, 0]
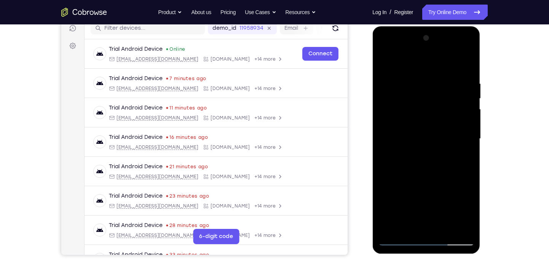
click at [411, 63] on div at bounding box center [426, 138] width 96 height 213
click at [462, 139] on div at bounding box center [426, 138] width 96 height 213
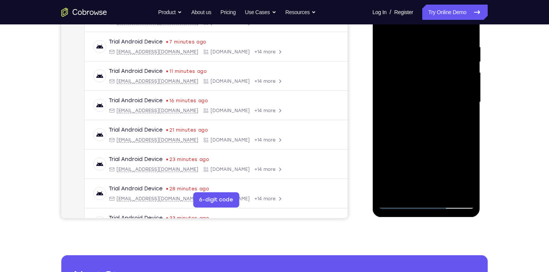
scroll to position [138, 0]
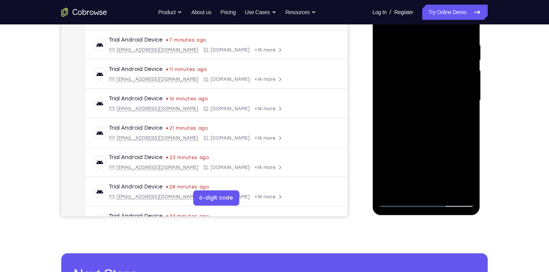
click at [419, 190] on div at bounding box center [426, 100] width 96 height 213
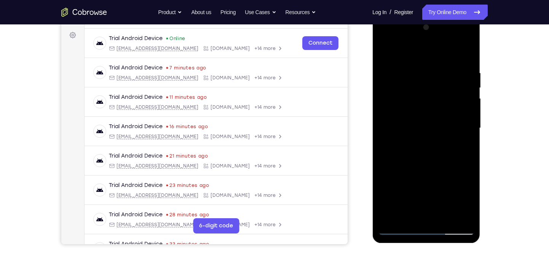
scroll to position [109, 0]
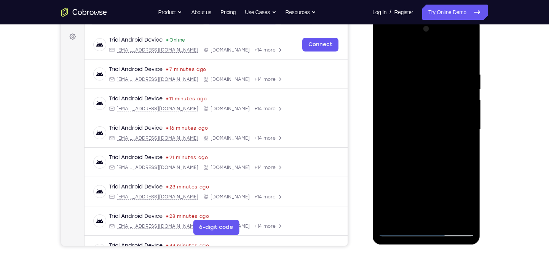
click at [432, 125] on div at bounding box center [426, 129] width 96 height 213
click at [401, 99] on div at bounding box center [426, 129] width 96 height 213
click at [398, 112] on div at bounding box center [426, 129] width 96 height 213
click at [421, 130] on div at bounding box center [426, 129] width 96 height 213
click at [403, 153] on div at bounding box center [426, 129] width 96 height 213
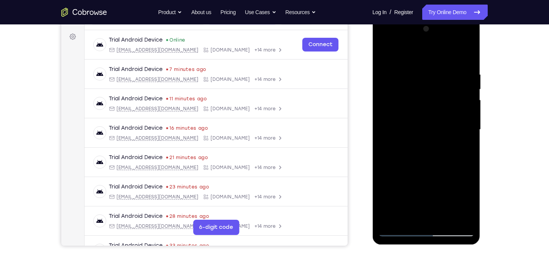
click at [427, 166] on div at bounding box center [426, 129] width 96 height 213
click at [443, 216] on div at bounding box center [426, 129] width 96 height 213
click at [424, 169] on div at bounding box center [426, 129] width 96 height 213
click at [421, 107] on div at bounding box center [426, 129] width 96 height 213
click at [404, 212] on div at bounding box center [426, 129] width 96 height 213
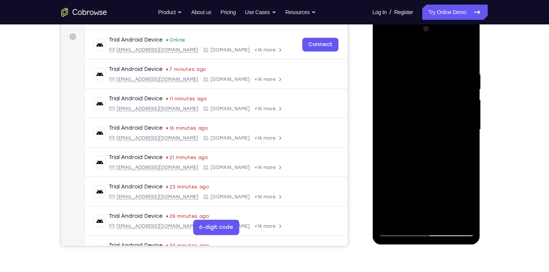
click at [404, 212] on div at bounding box center [426, 129] width 96 height 213
click at [385, 140] on div at bounding box center [426, 129] width 96 height 213
click at [389, 144] on div at bounding box center [426, 129] width 96 height 213
click at [386, 142] on div at bounding box center [426, 129] width 96 height 213
click at [401, 141] on div at bounding box center [426, 129] width 96 height 213
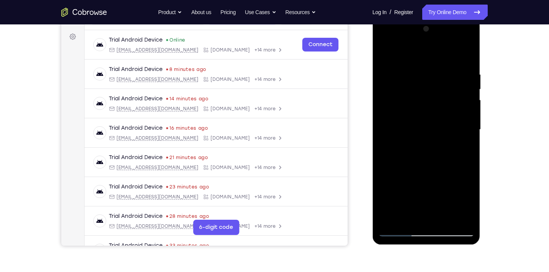
click at [407, 144] on div at bounding box center [426, 129] width 96 height 213
click at [396, 142] on div at bounding box center [426, 129] width 96 height 213
click at [399, 142] on div at bounding box center [426, 129] width 96 height 213
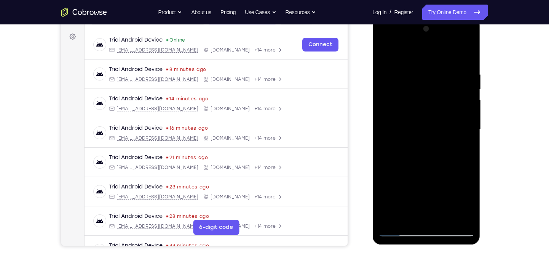
click at [399, 142] on div at bounding box center [426, 129] width 96 height 213
click at [403, 139] on div at bounding box center [426, 129] width 96 height 213
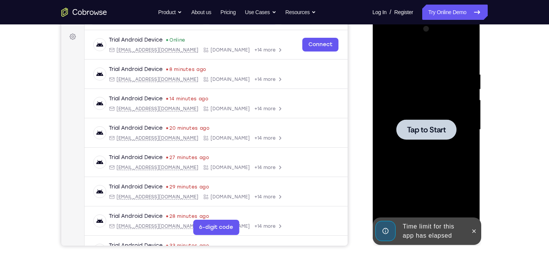
click at [406, 156] on div at bounding box center [426, 129] width 96 height 213
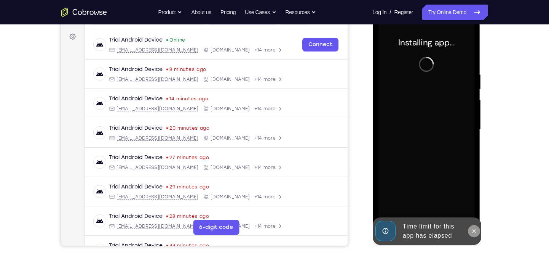
click at [478, 230] on button at bounding box center [474, 231] width 12 height 12
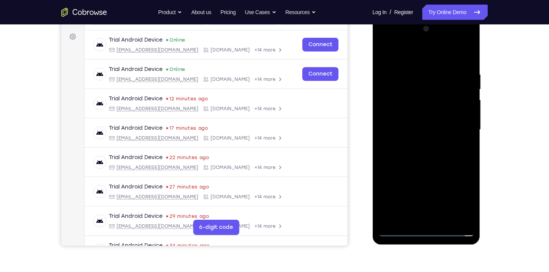
click at [429, 231] on div at bounding box center [426, 129] width 96 height 213
click at [460, 199] on div at bounding box center [426, 129] width 96 height 213
click at [404, 59] on div at bounding box center [426, 129] width 96 height 213
click at [462, 130] on div at bounding box center [426, 129] width 96 height 213
click at [417, 142] on div at bounding box center [426, 129] width 96 height 213
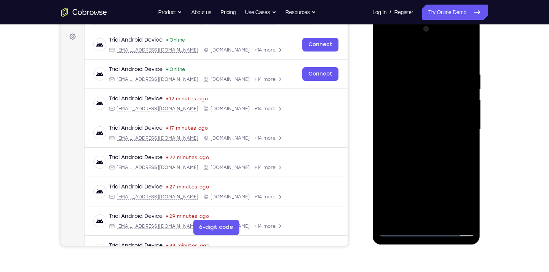
click at [437, 124] on div at bounding box center [426, 129] width 96 height 213
click at [408, 113] on div at bounding box center [426, 129] width 96 height 213
click at [404, 129] on div at bounding box center [426, 129] width 96 height 213
click at [431, 155] on div at bounding box center [426, 129] width 96 height 213
click at [460, 56] on div at bounding box center [426, 129] width 96 height 213
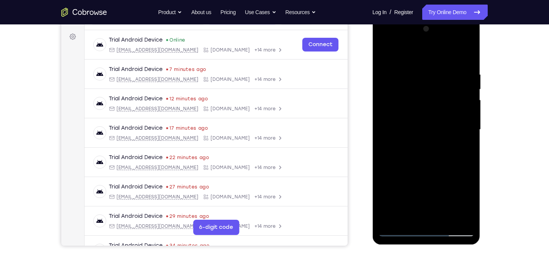
click at [415, 152] on div at bounding box center [426, 129] width 96 height 213
click at [464, 67] on div at bounding box center [426, 129] width 96 height 213
click at [466, 66] on div at bounding box center [426, 129] width 96 height 213
click at [426, 218] on div at bounding box center [426, 129] width 96 height 213
click at [429, 217] on div at bounding box center [426, 129] width 96 height 213
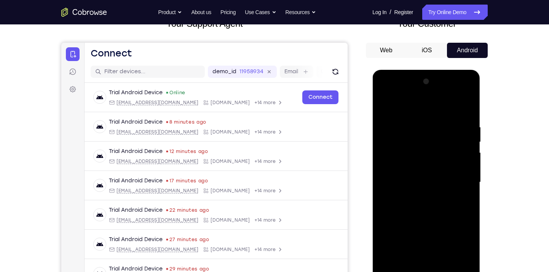
scroll to position [55, 0]
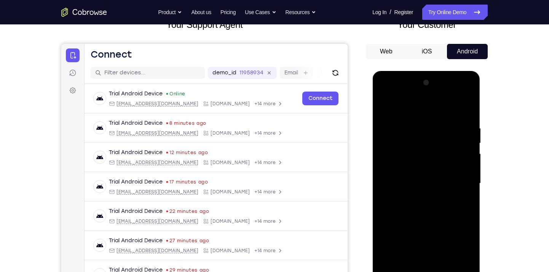
click at [468, 91] on div at bounding box center [426, 183] width 96 height 213
click at [433, 120] on div at bounding box center [426, 183] width 96 height 213
click at [393, 161] on div at bounding box center [426, 183] width 96 height 213
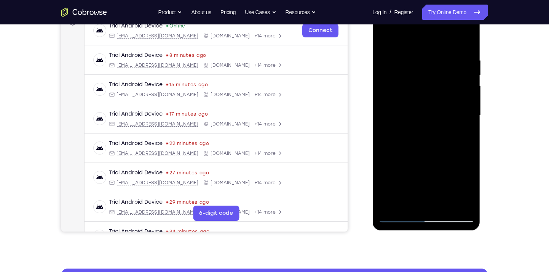
scroll to position [124, 0]
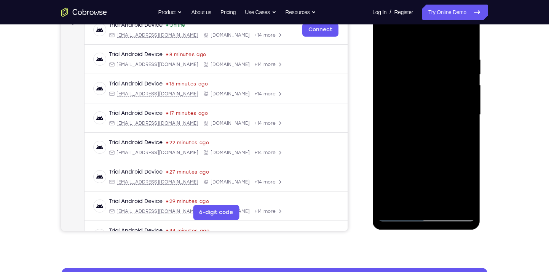
click at [428, 148] on div at bounding box center [426, 114] width 96 height 213
click at [442, 204] on div at bounding box center [426, 114] width 96 height 213
click at [419, 155] on div at bounding box center [426, 114] width 96 height 213
click at [423, 96] on div at bounding box center [426, 114] width 96 height 213
click at [387, 133] on div at bounding box center [426, 114] width 96 height 213
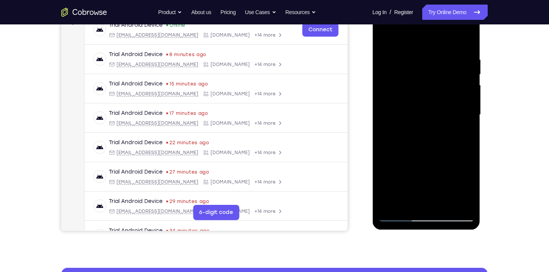
click at [414, 134] on div at bounding box center [426, 114] width 96 height 213
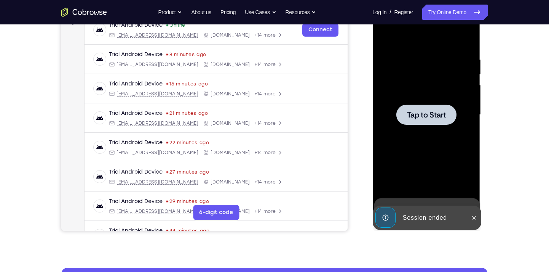
click at [424, 113] on span "Tap to Start" at bounding box center [426, 115] width 39 height 8
